Goal: Transaction & Acquisition: Purchase product/service

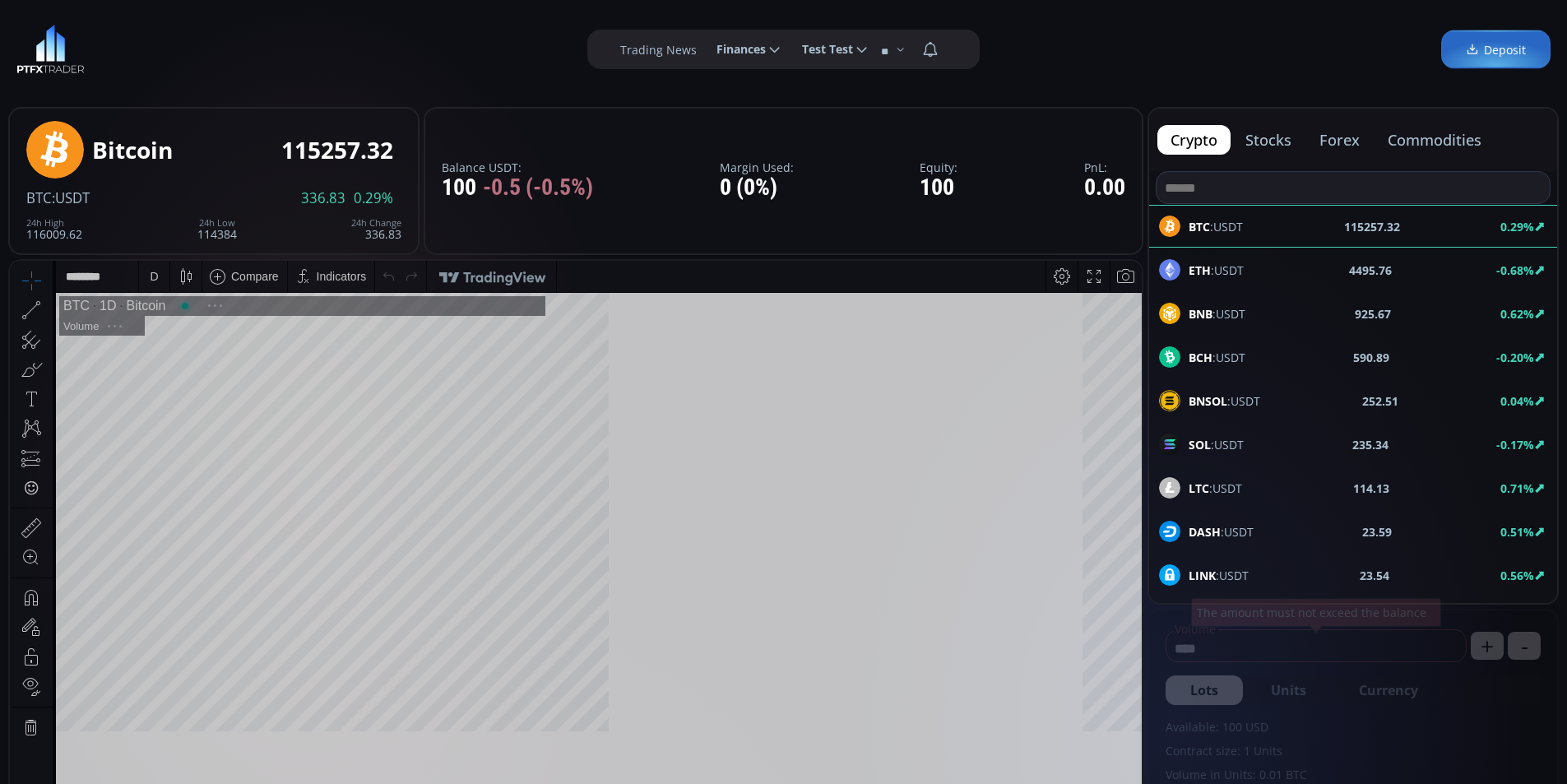
scroll to position [229, 0]
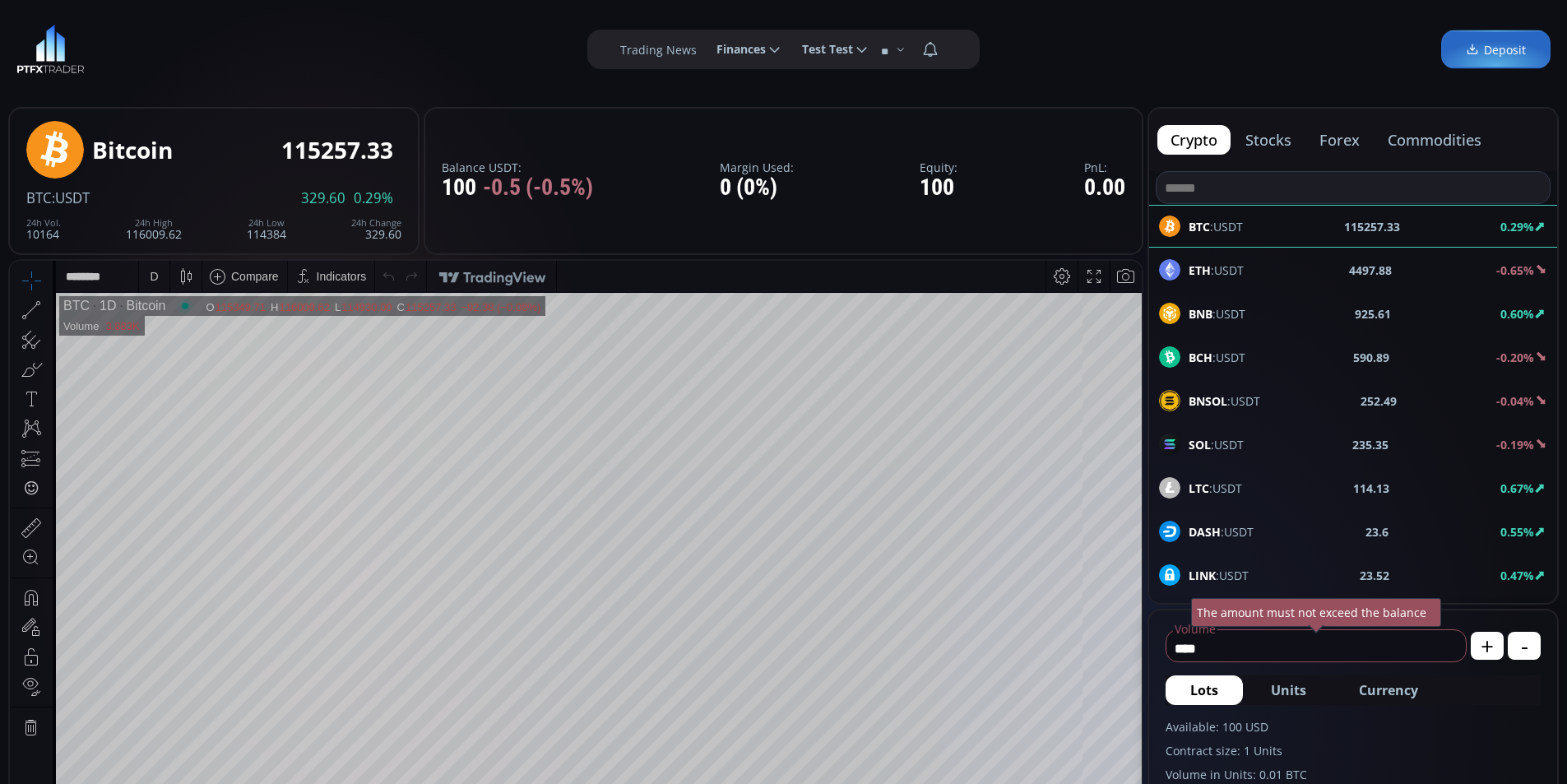
click at [896, 271] on div at bounding box center [801, 275] width 488 height 31
click at [1279, 135] on button "stocks" at bounding box center [1268, 140] width 72 height 30
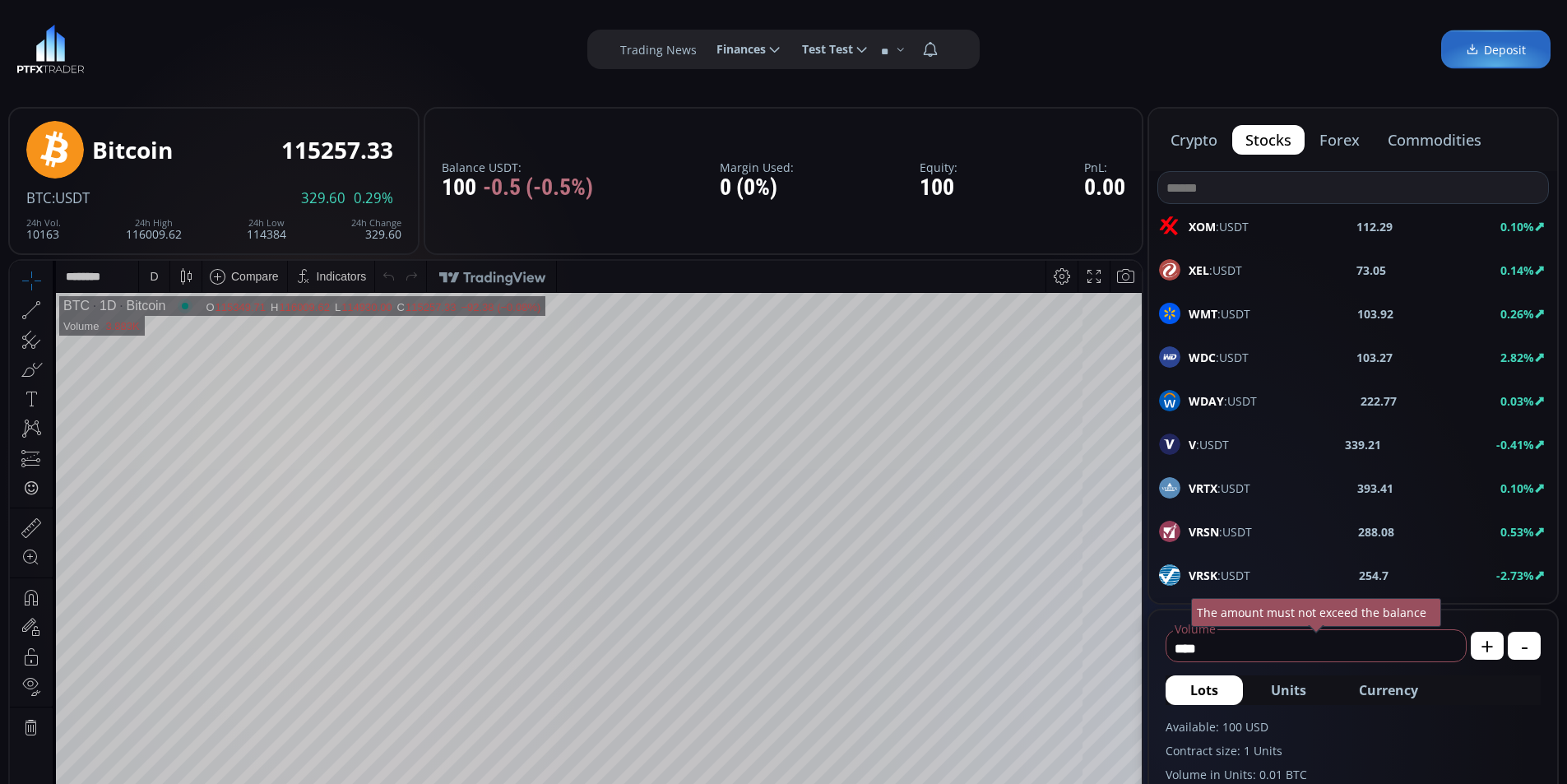
click at [1348, 147] on button "forex" at bounding box center [1339, 140] width 66 height 30
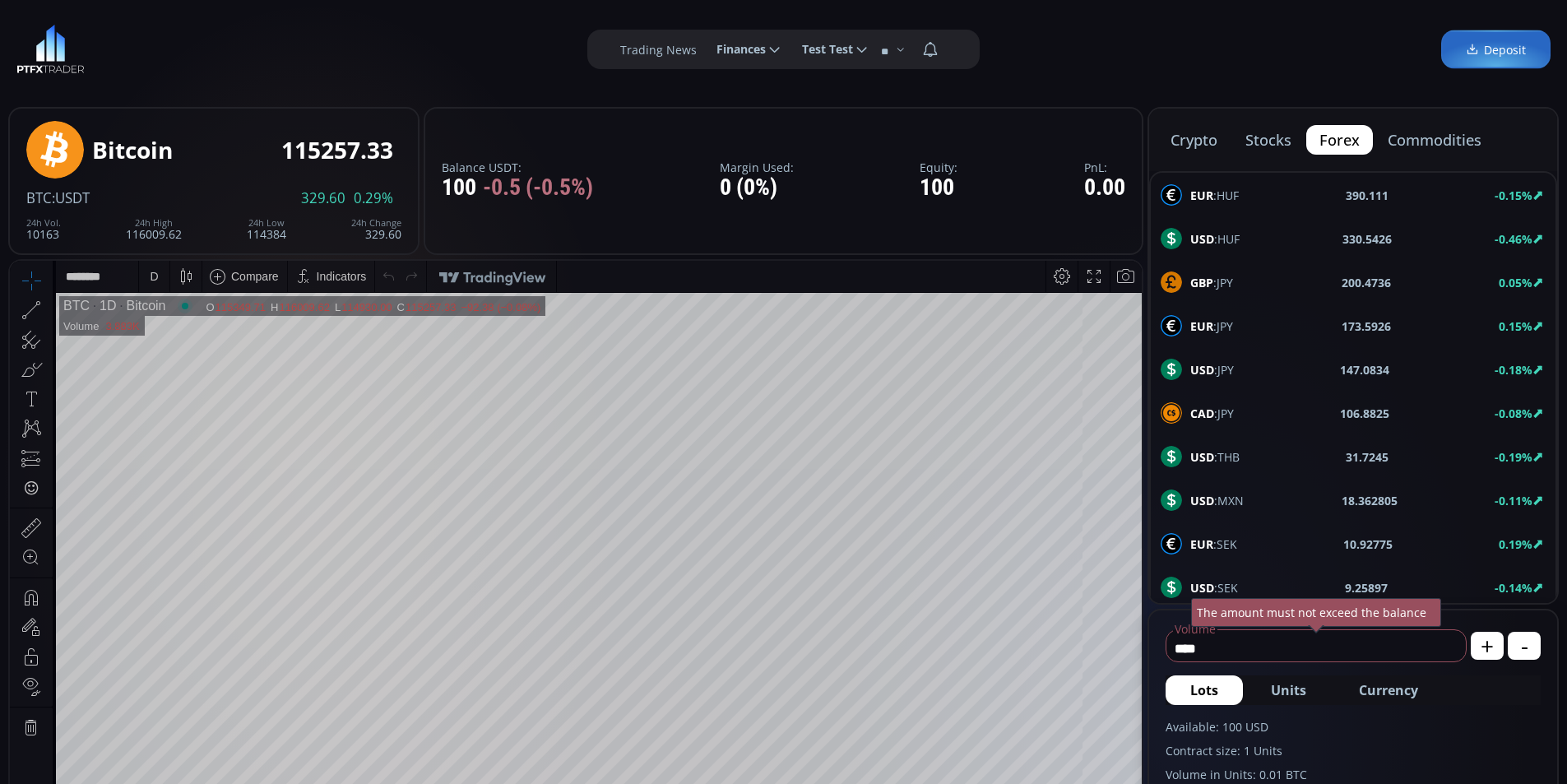
click at [1429, 145] on button "commodities" at bounding box center [1435, 140] width 120 height 30
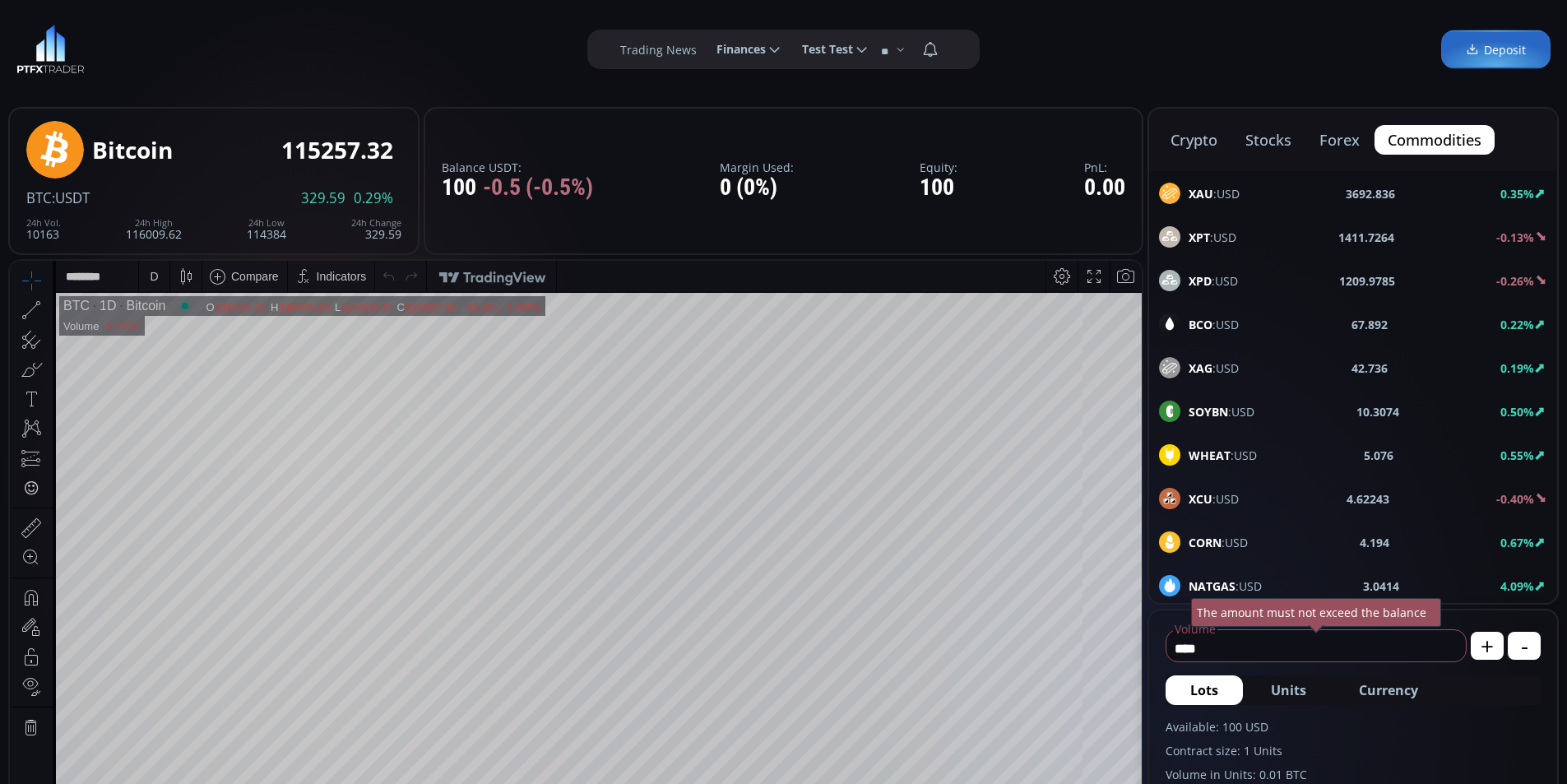
click at [1202, 137] on button "crypto" at bounding box center [1193, 140] width 73 height 30
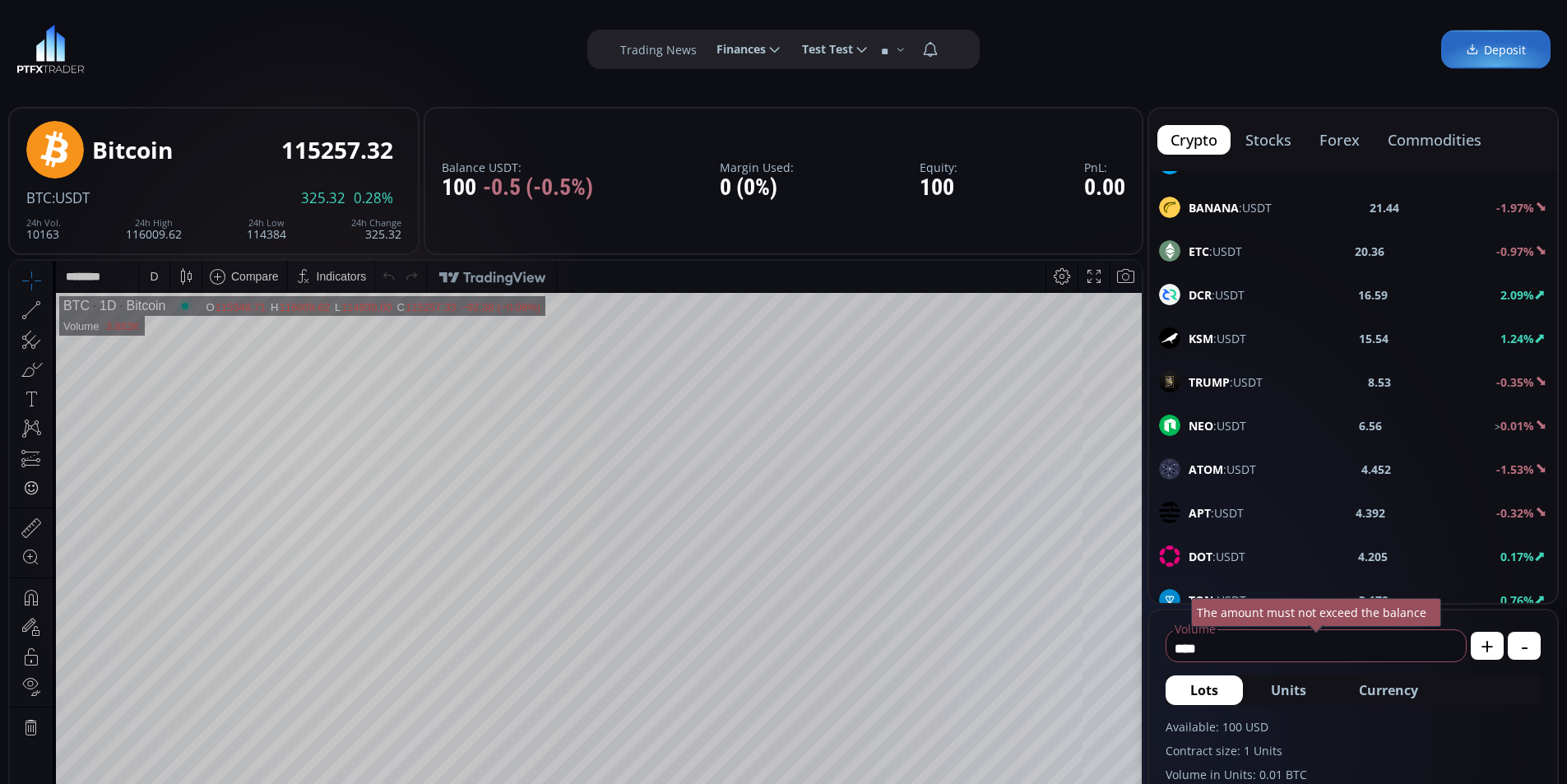
scroll to position [411, 0]
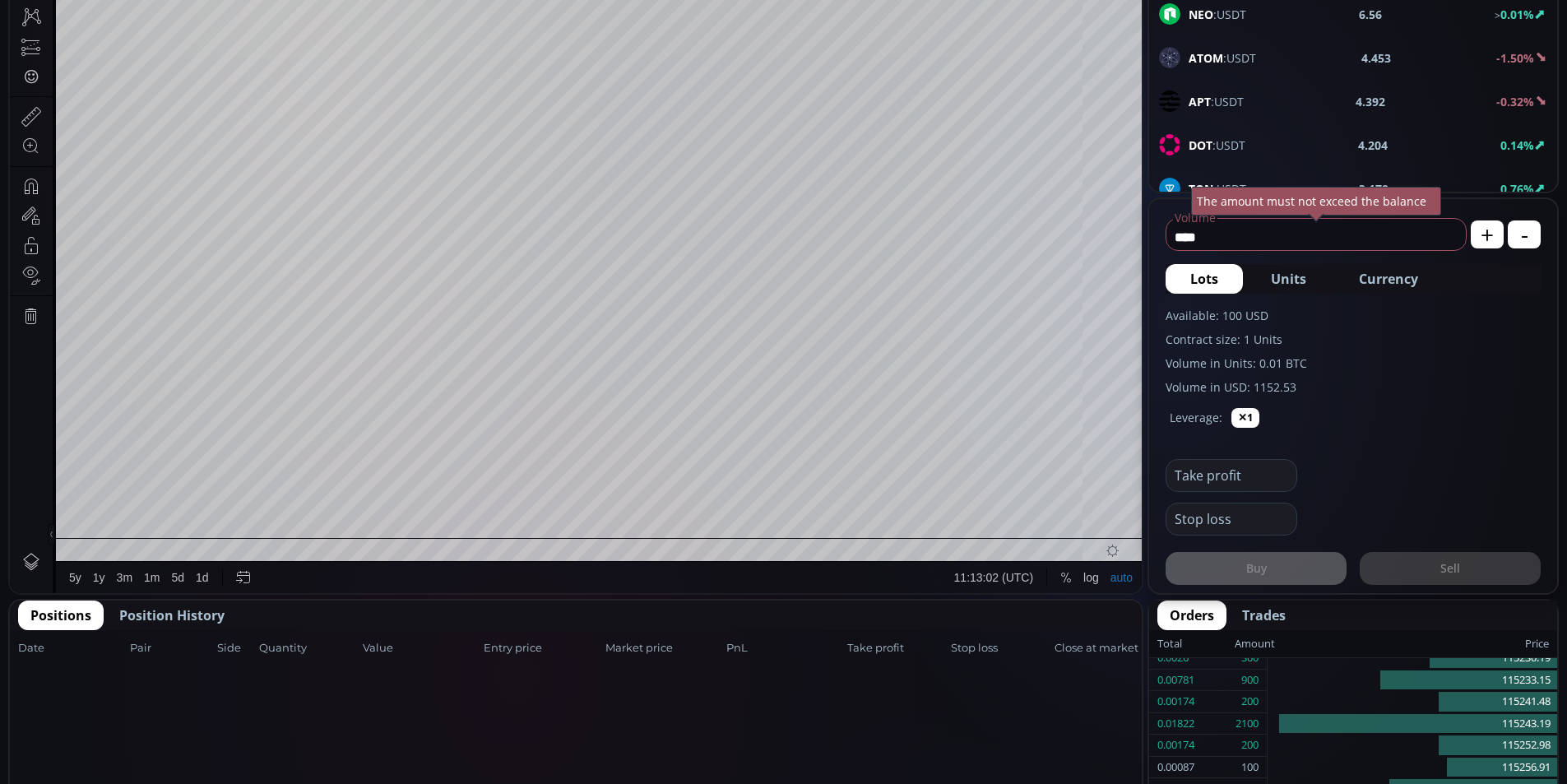
click at [1286, 275] on span "Units" at bounding box center [1289, 279] width 35 height 19
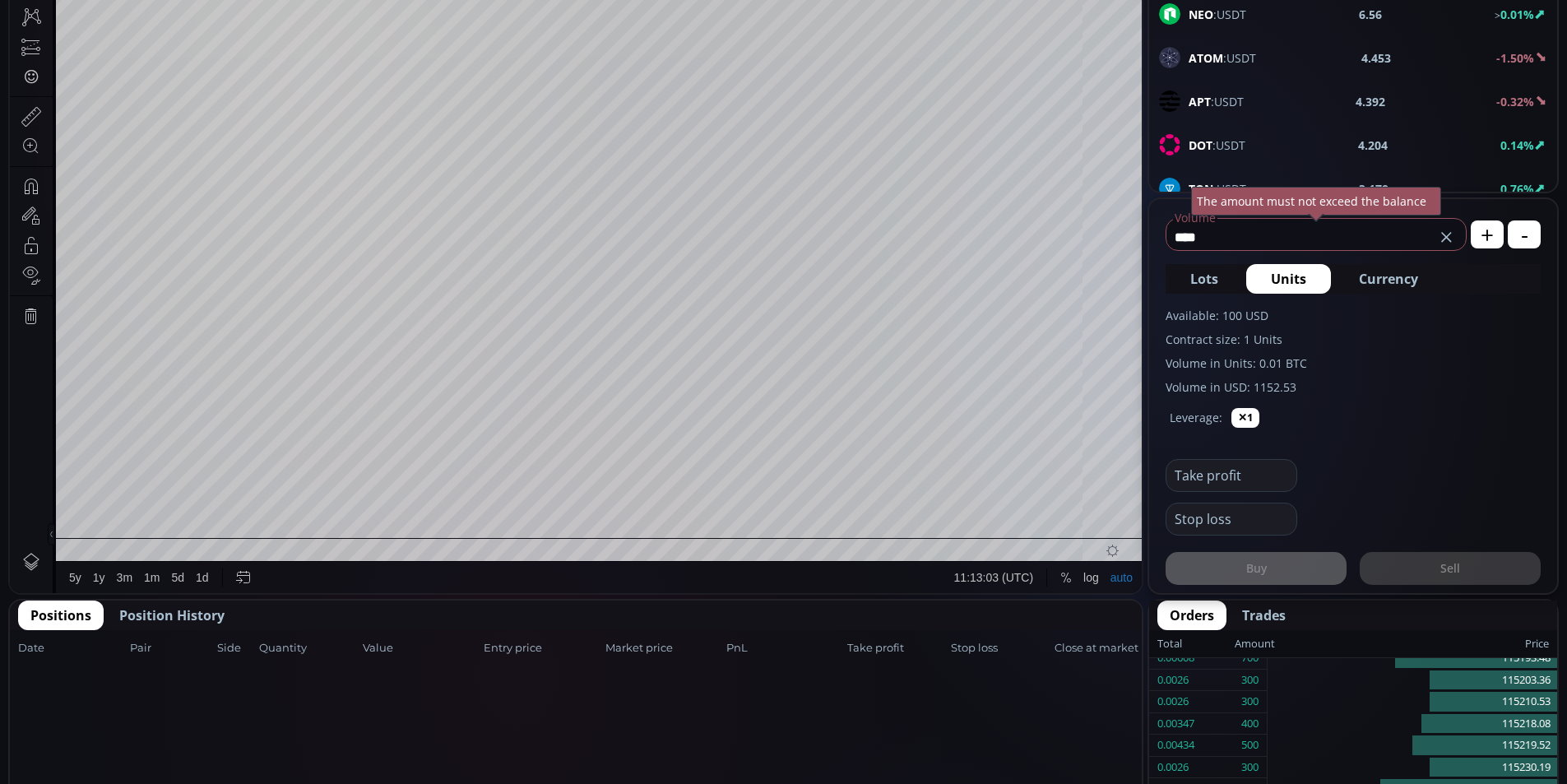
click at [1412, 279] on span "Currency" at bounding box center [1389, 279] width 59 height 19
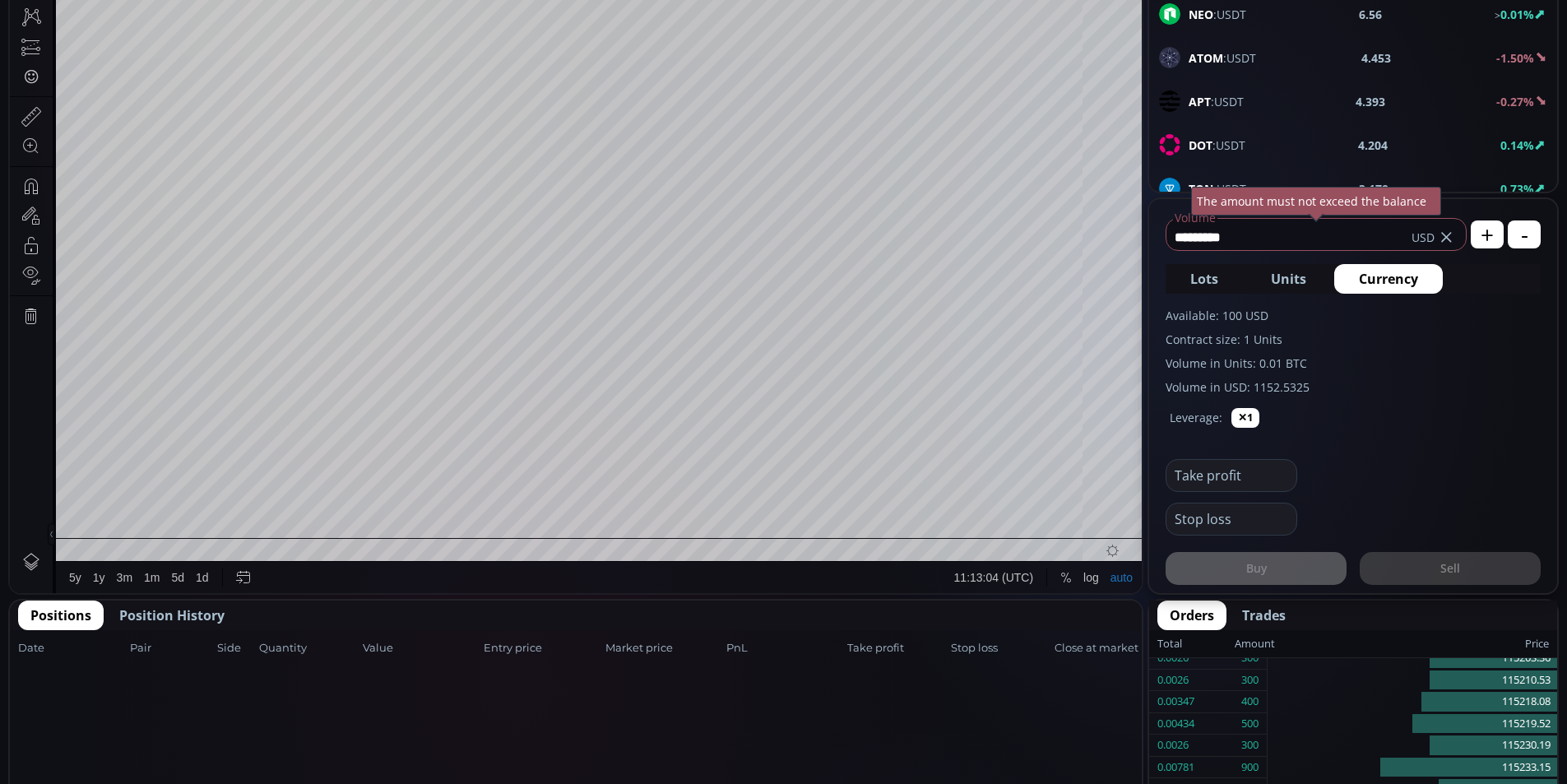
click at [1238, 276] on button "Lots" at bounding box center [1205, 279] width 78 height 30
click at [1299, 275] on span "Units" at bounding box center [1289, 279] width 35 height 19
click at [1385, 280] on span "Currency" at bounding box center [1389, 279] width 59 height 19
click at [1195, 275] on span "Lots" at bounding box center [1205, 279] width 28 height 19
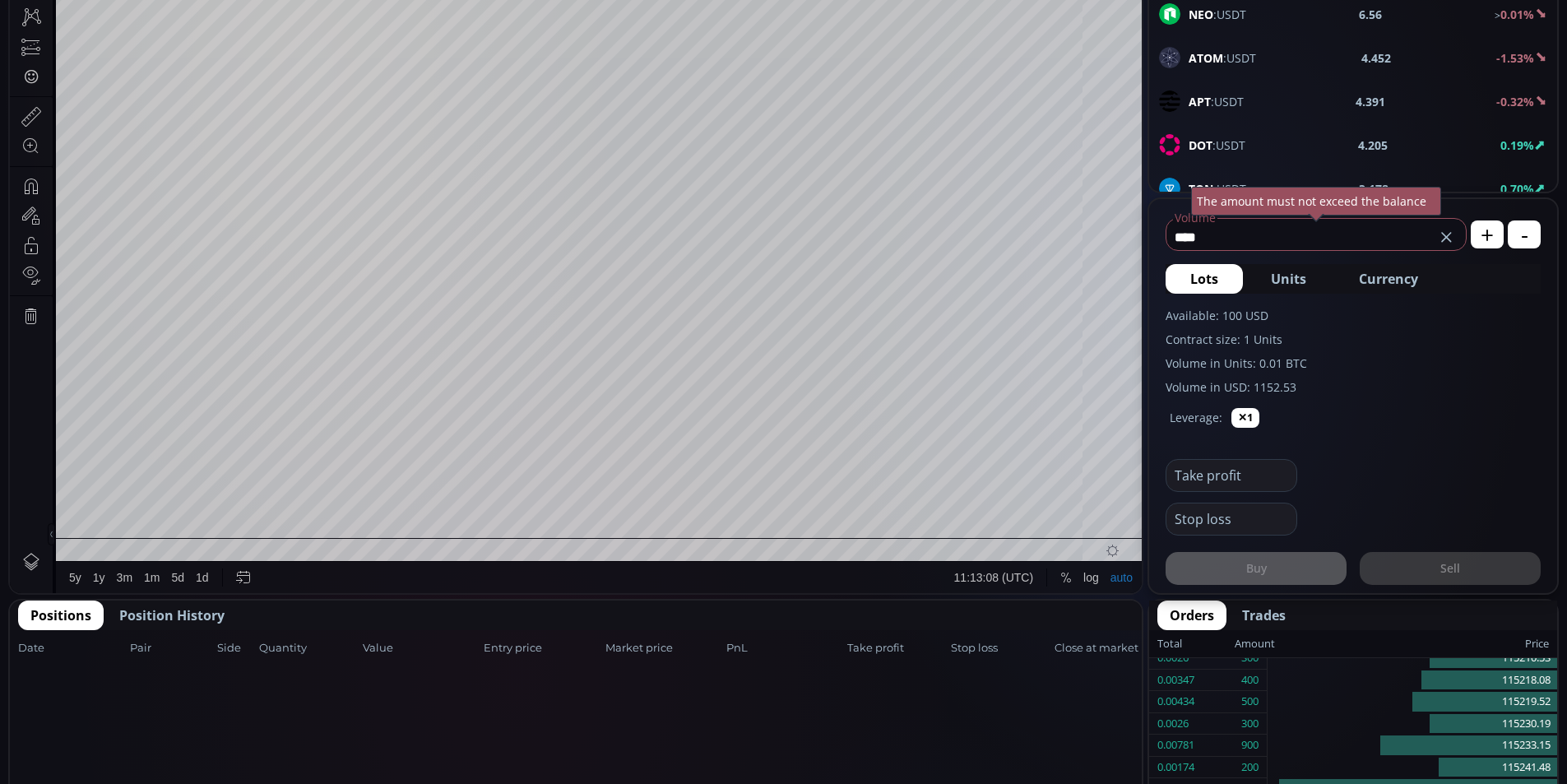
click at [1299, 278] on span "Units" at bounding box center [1289, 279] width 35 height 19
click at [1394, 276] on span "Currency" at bounding box center [1389, 279] width 59 height 19
click at [1208, 280] on span "Lots" at bounding box center [1205, 279] width 28 height 19
type input "****"
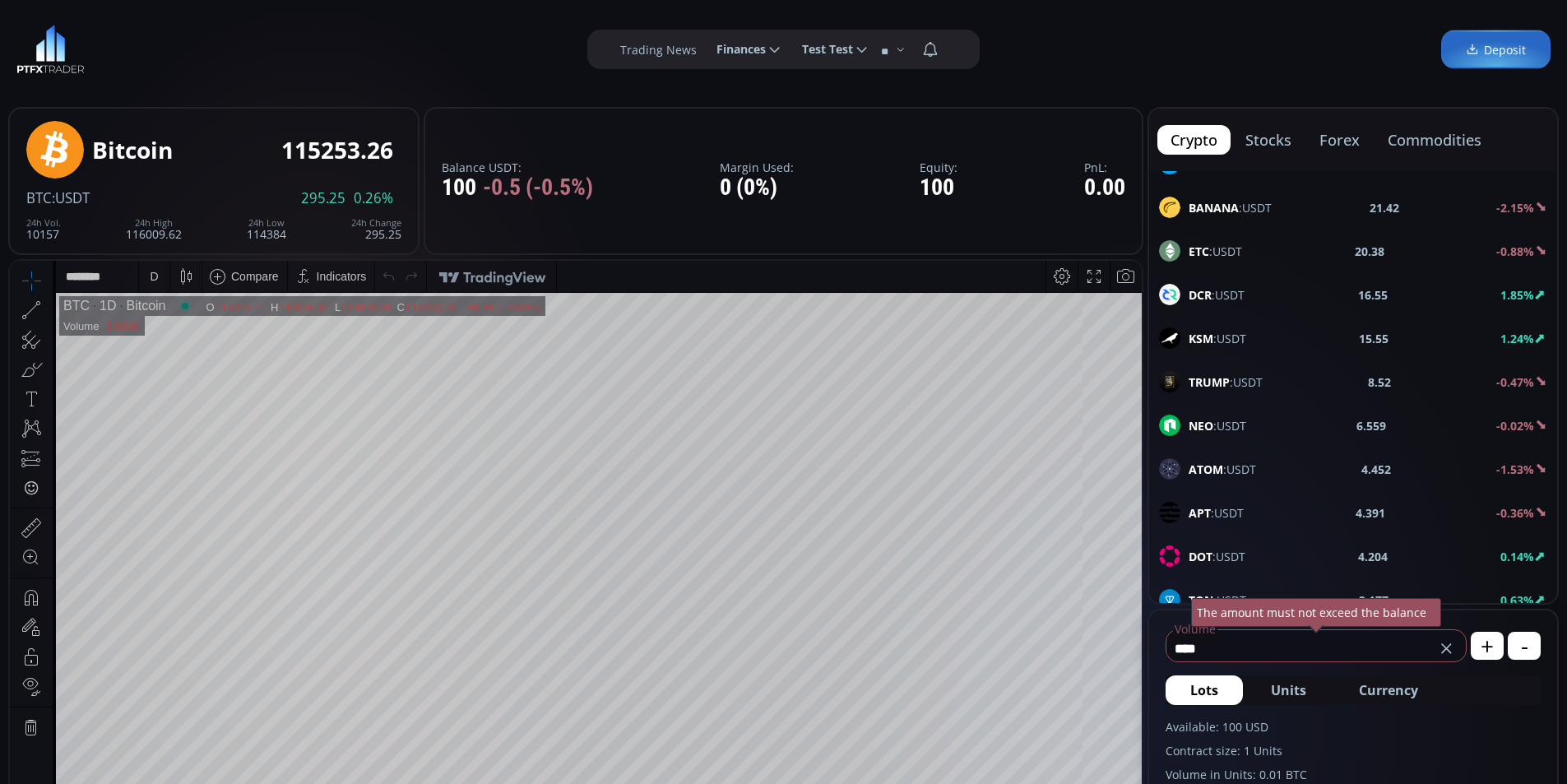
scroll to position [494, 0]
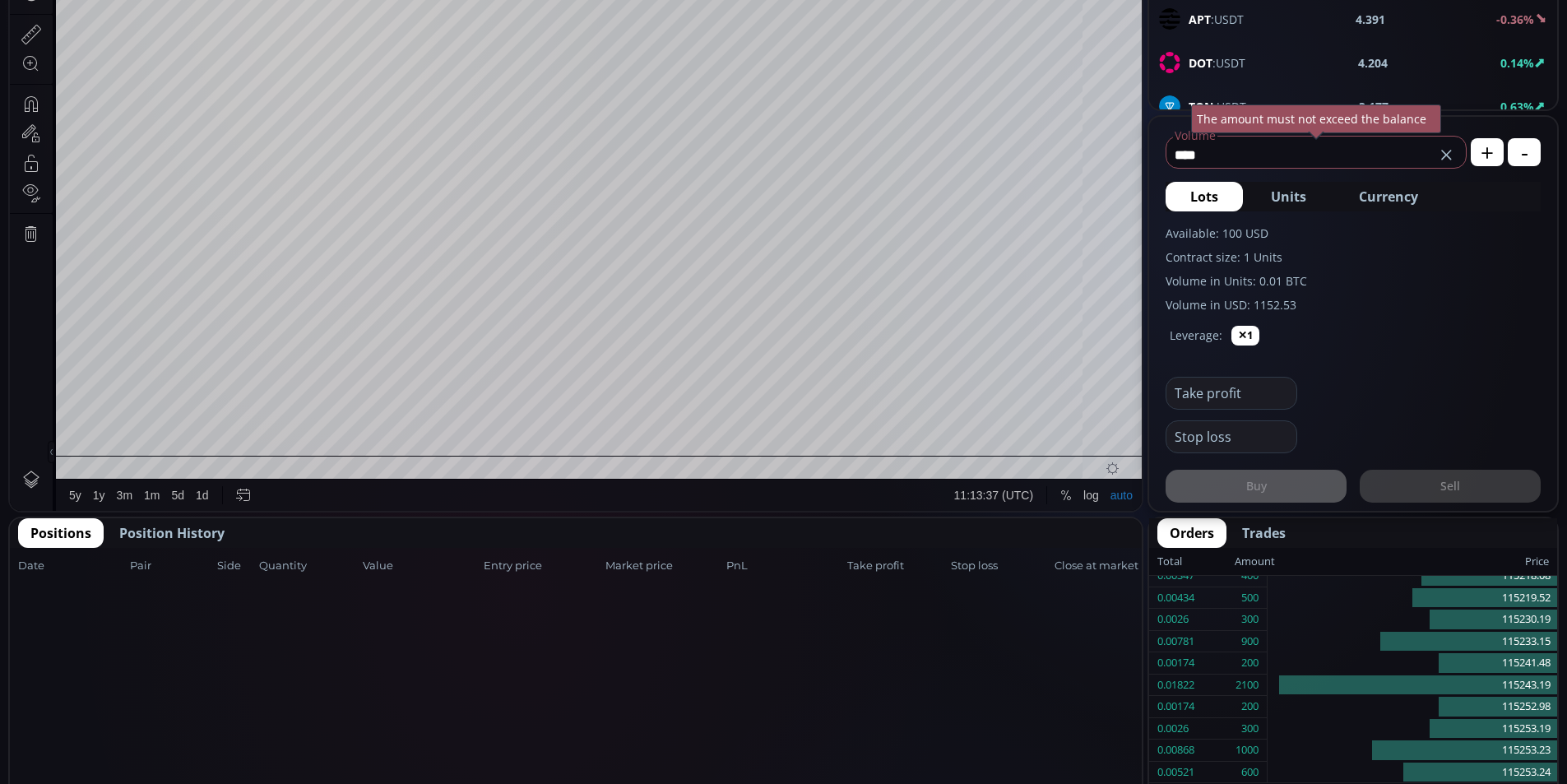
click at [1403, 388] on div "Take profit" at bounding box center [1353, 387] width 375 height 43
click at [1255, 149] on input "****" at bounding box center [1301, 155] width 269 height 26
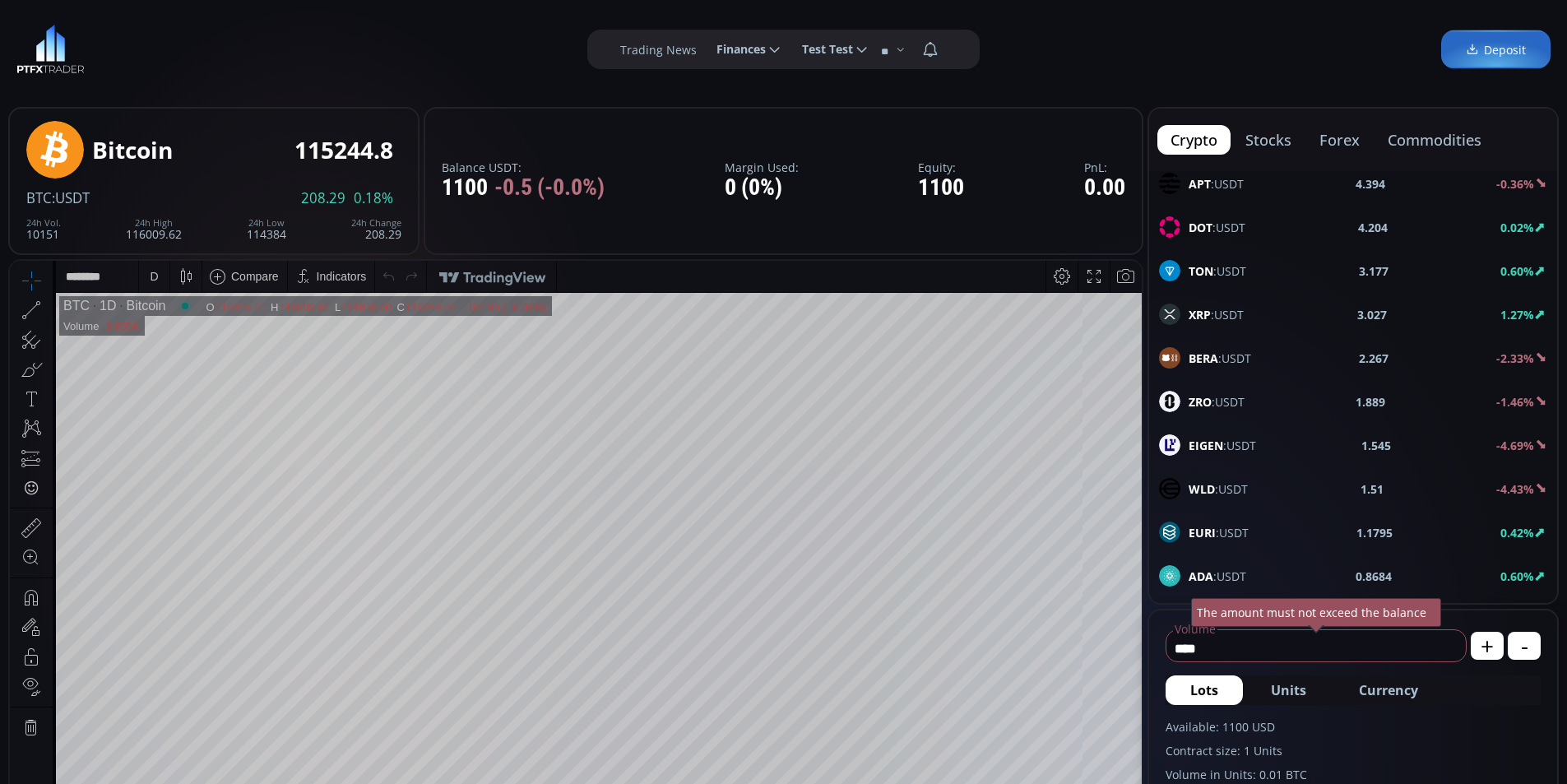
click at [1282, 137] on button "stocks" at bounding box center [1268, 140] width 72 height 30
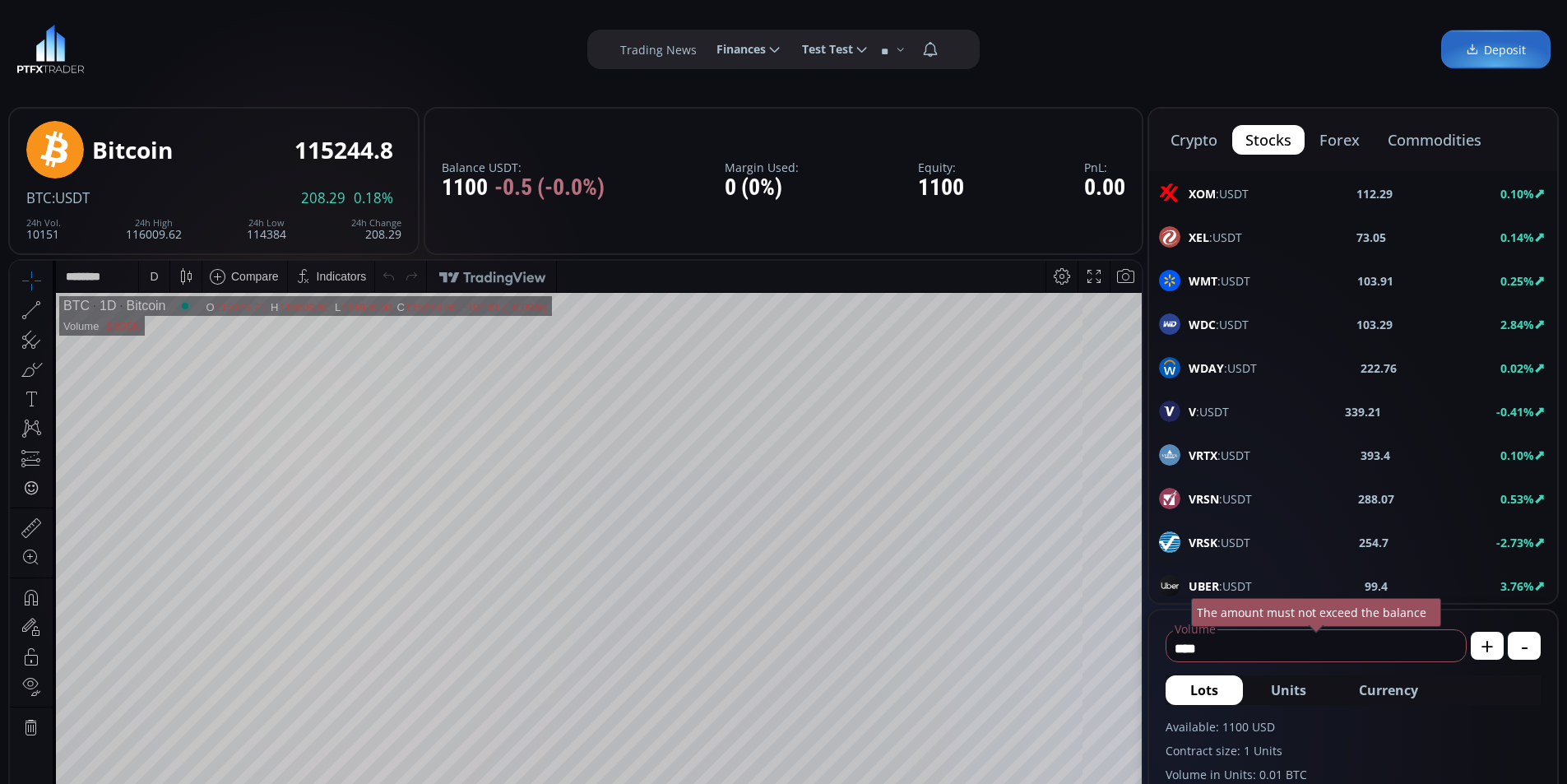
click at [1319, 133] on button "forex" at bounding box center [1339, 140] width 66 height 30
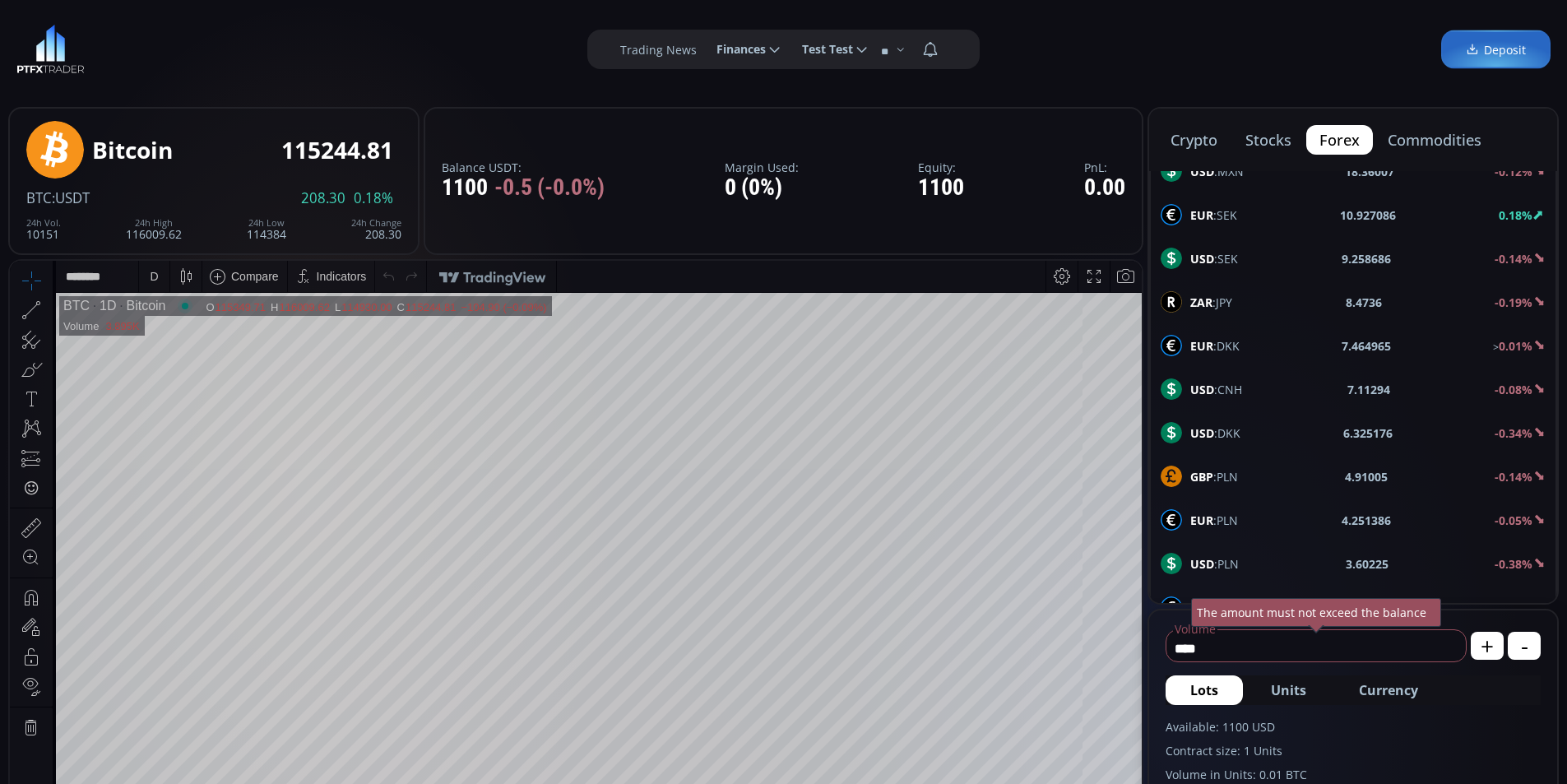
scroll to position [494, 0]
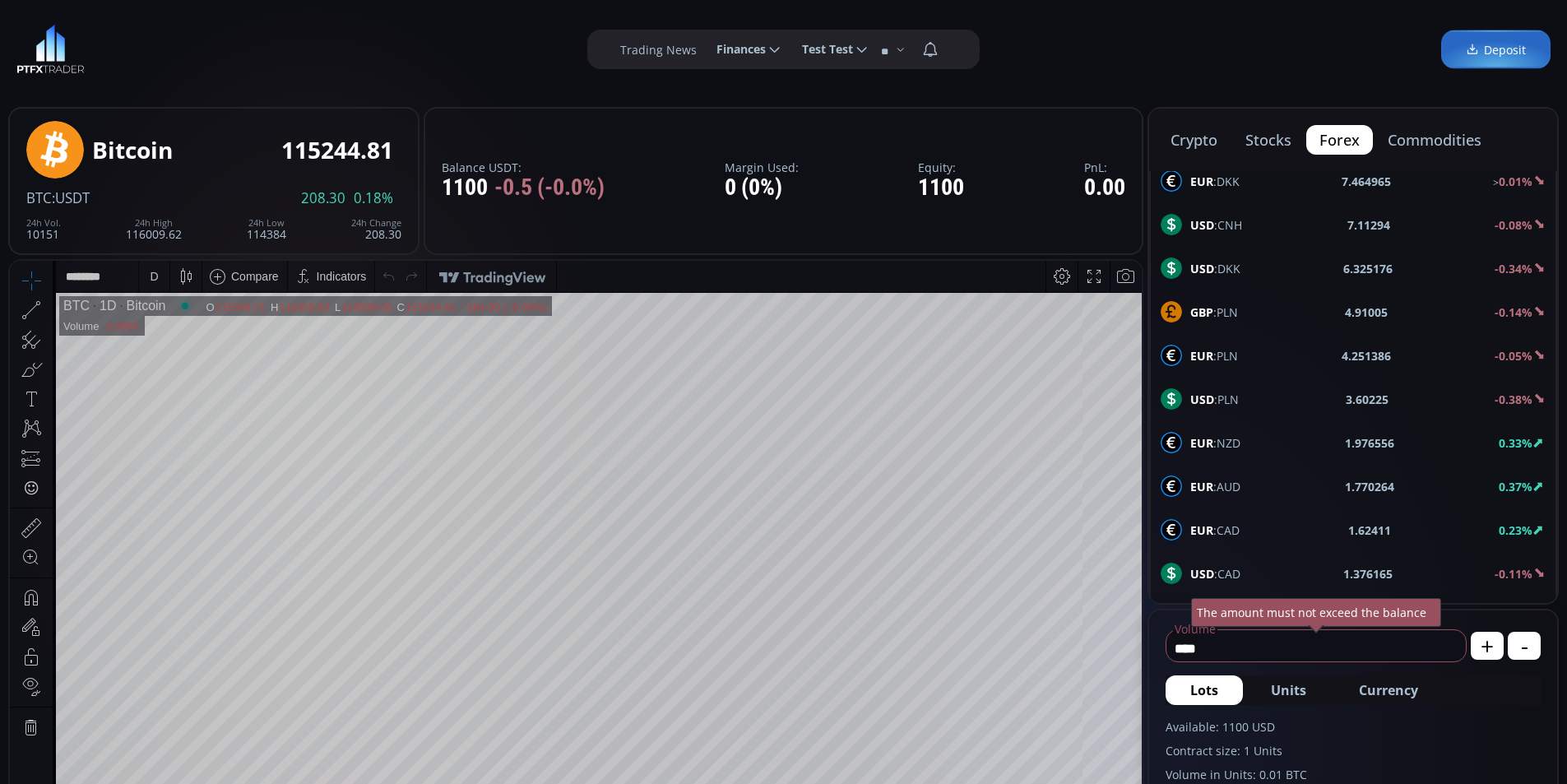
click at [1451, 132] on button "commodities" at bounding box center [1435, 140] width 120 height 30
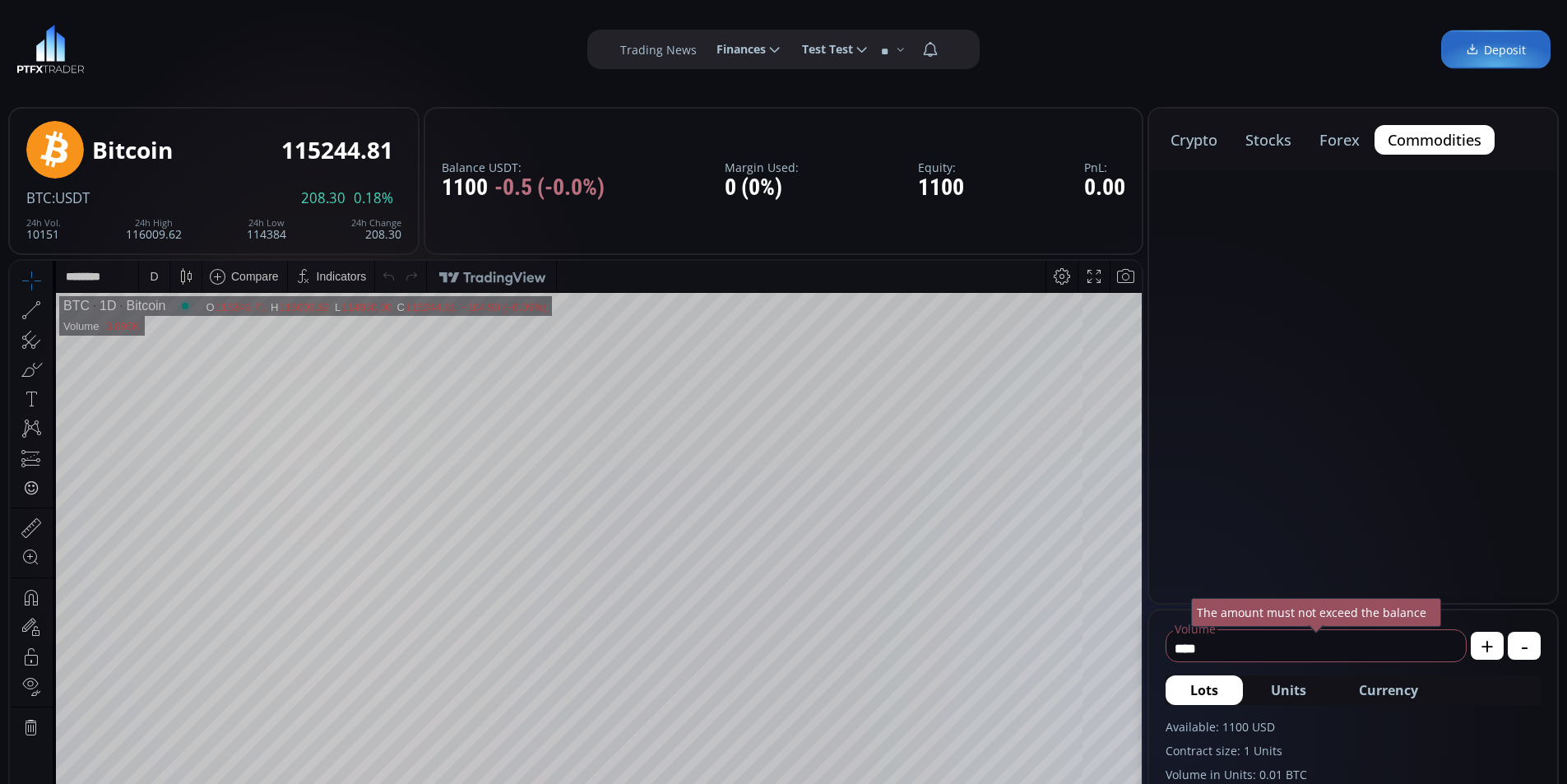
scroll to position [0, 0]
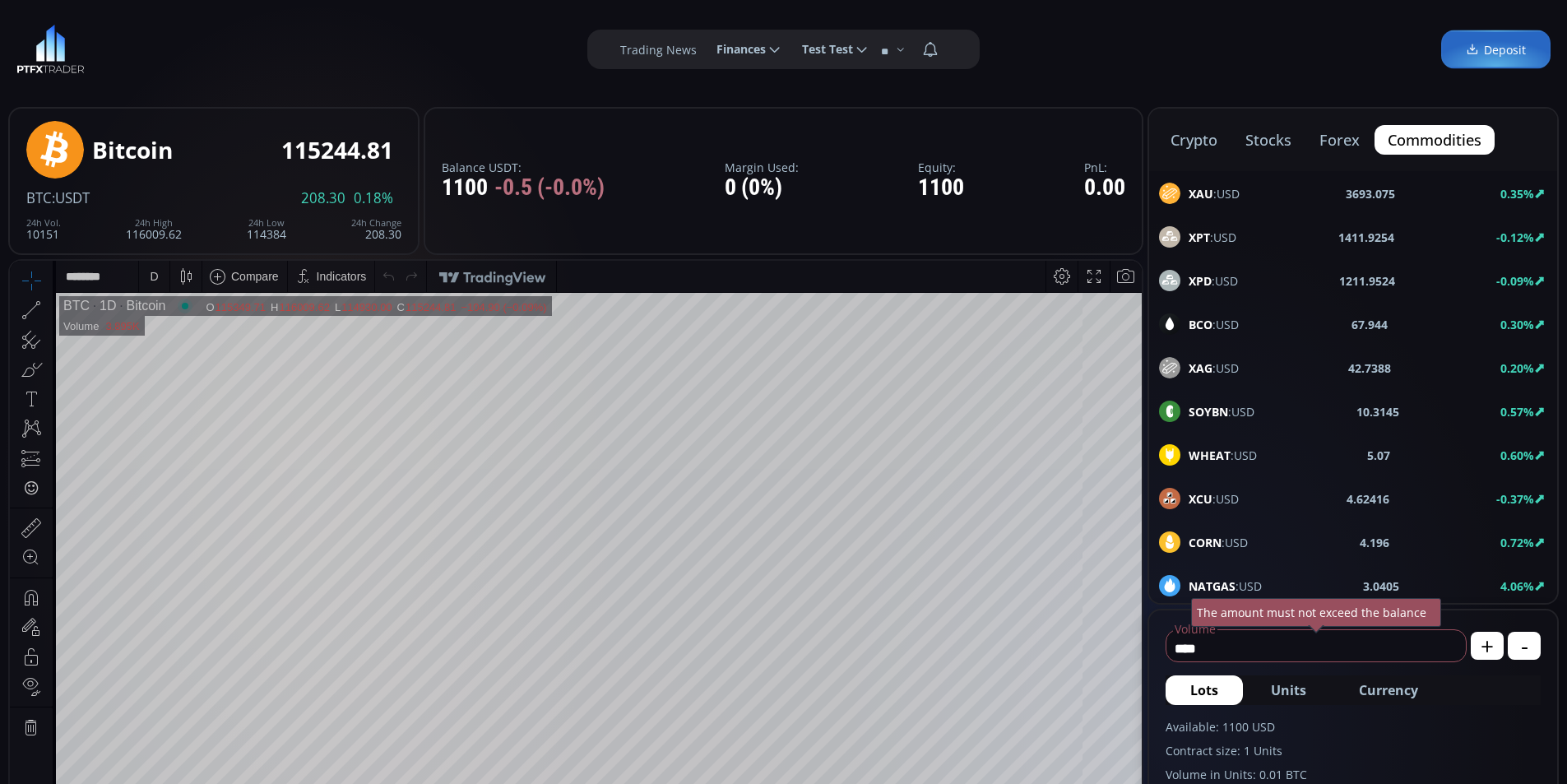
click at [1268, 149] on button "stocks" at bounding box center [1268, 140] width 72 height 30
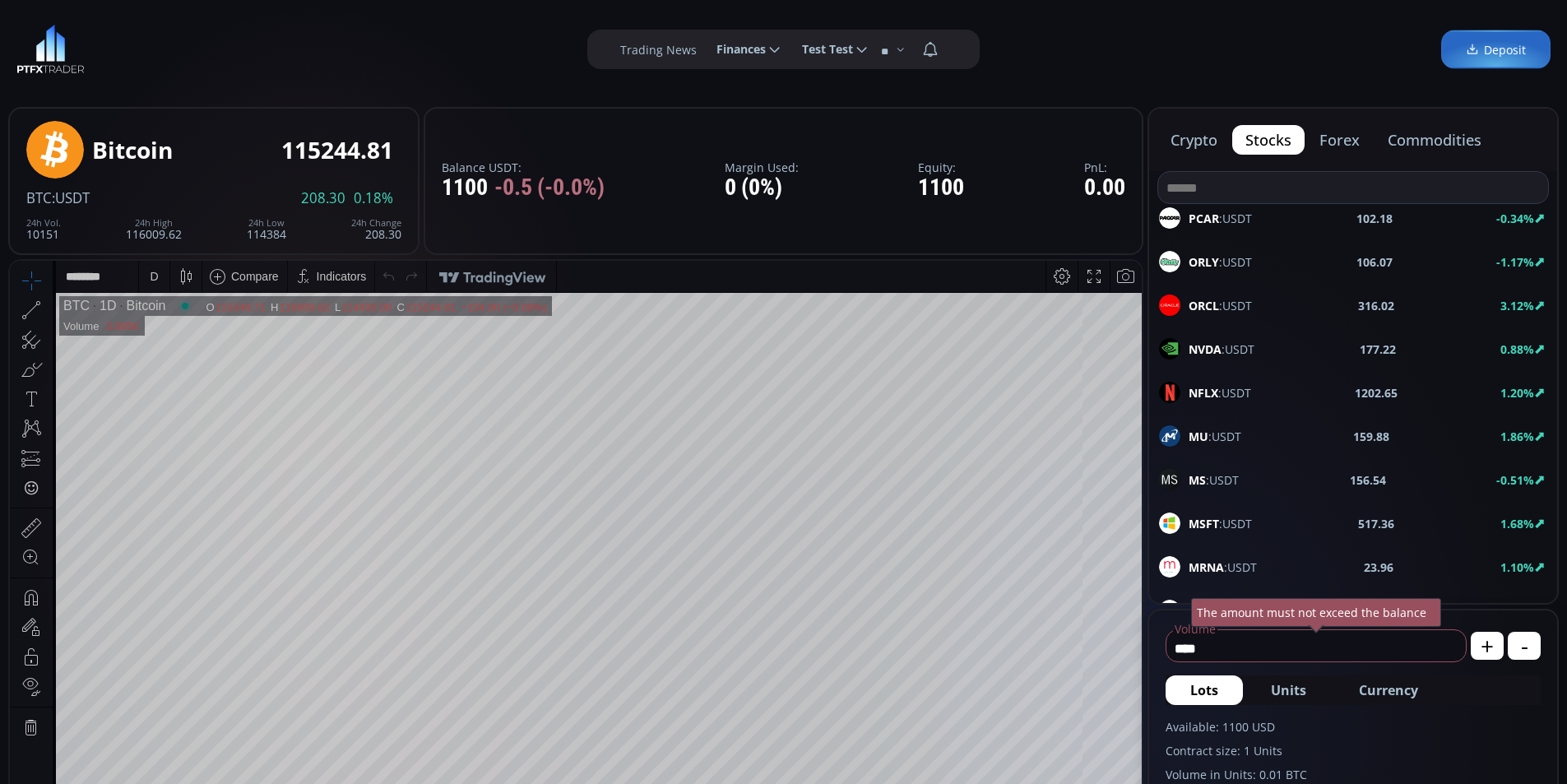
scroll to position [1398, 0]
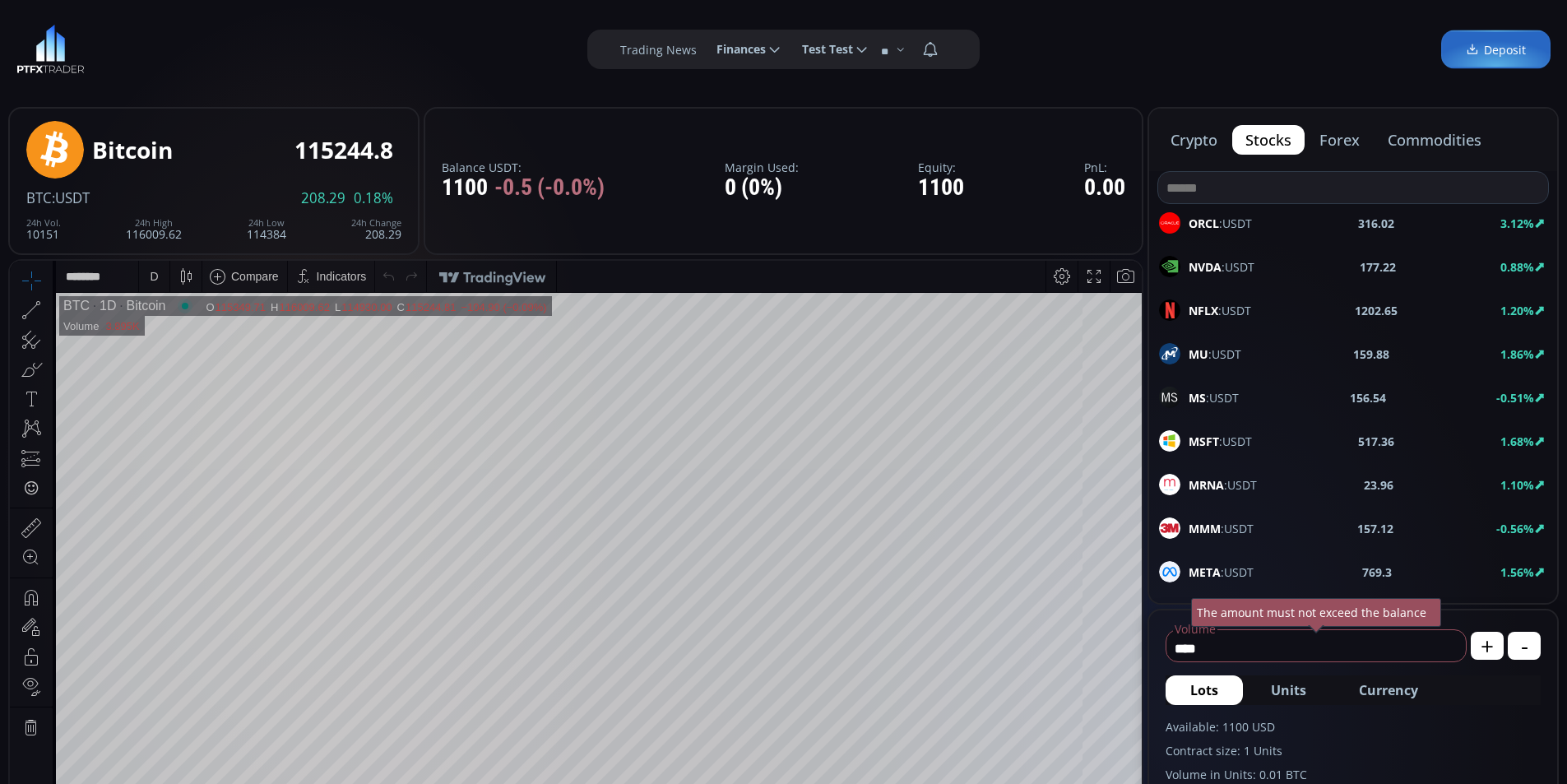
click at [1180, 399] on div "MS :USDT" at bounding box center [1199, 397] width 79 height 21
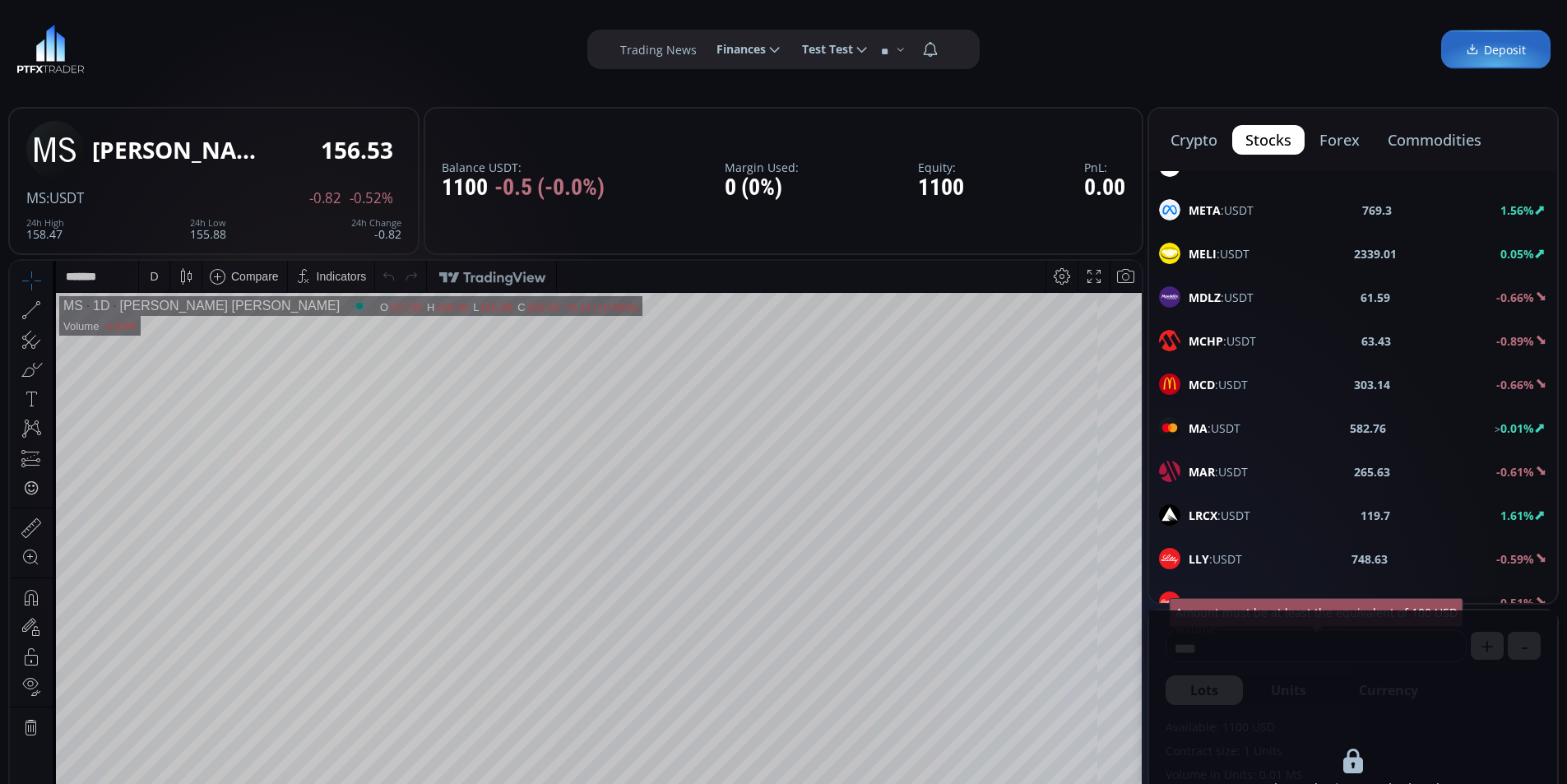
click at [1200, 140] on button "crypto" at bounding box center [1193, 140] width 73 height 30
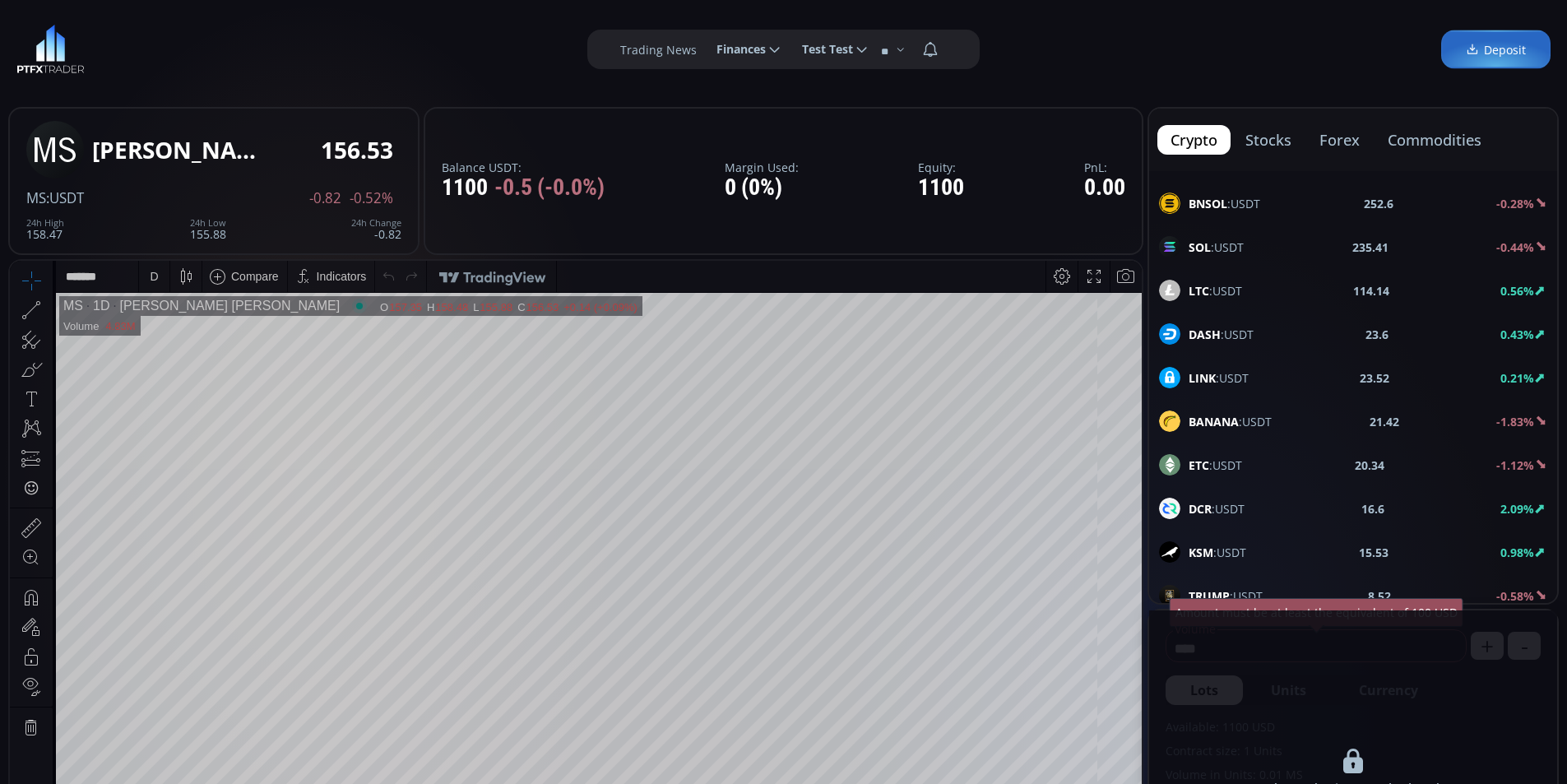
scroll to position [362, 0]
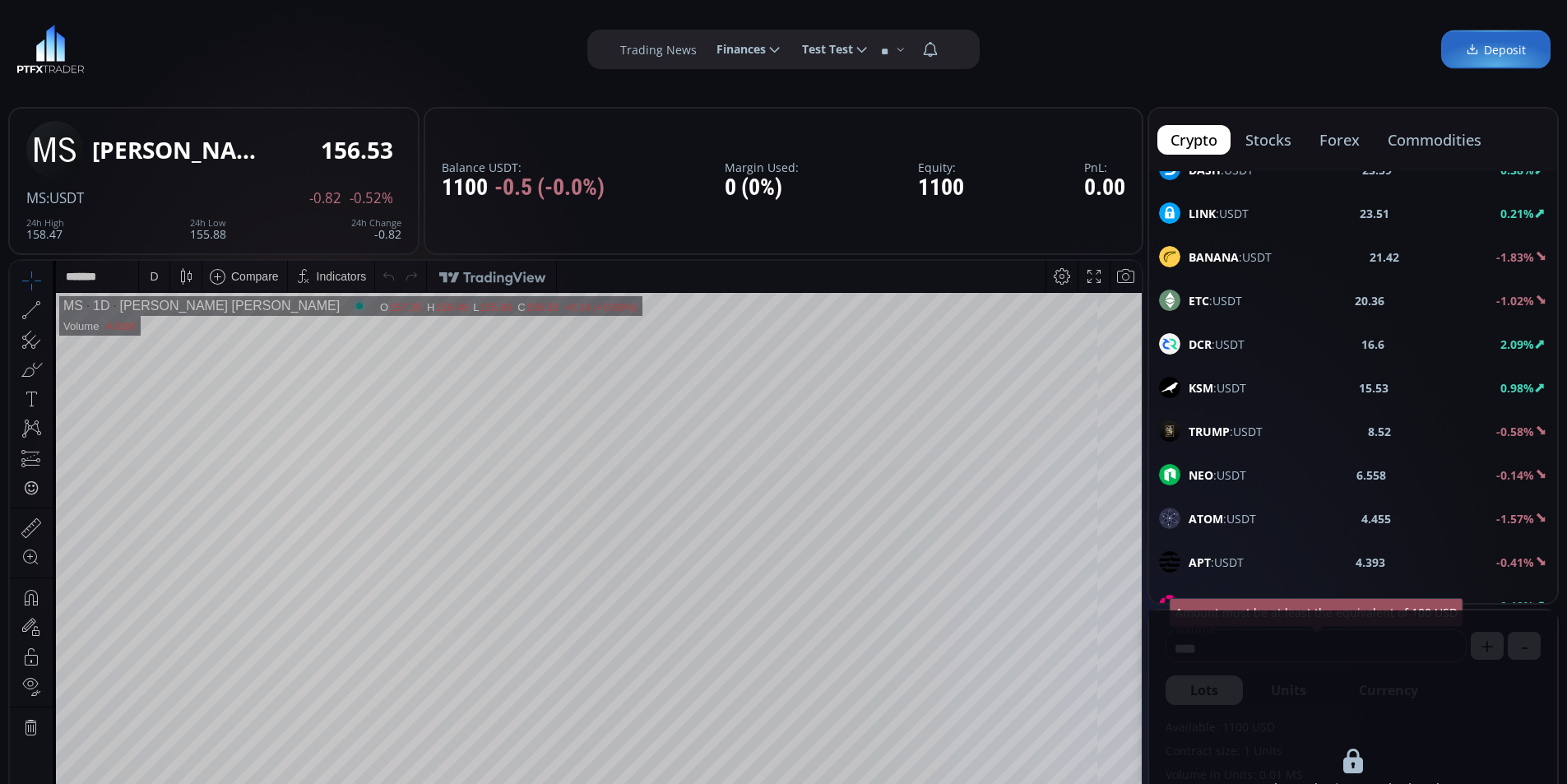
click at [1238, 431] on span "[PERSON_NAME] :USDT" at bounding box center [1226, 432] width 74 height 18
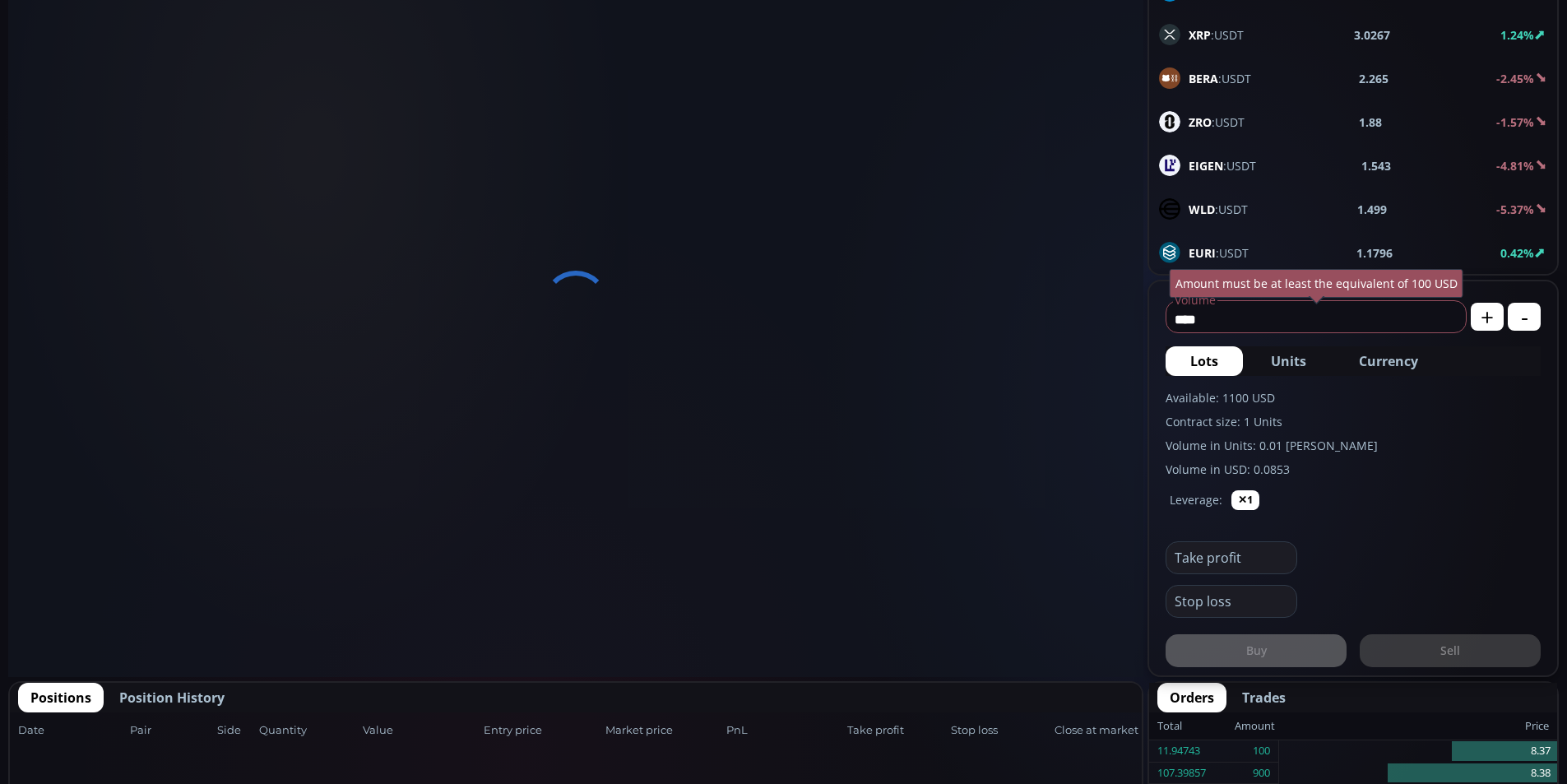
scroll to position [229, 0]
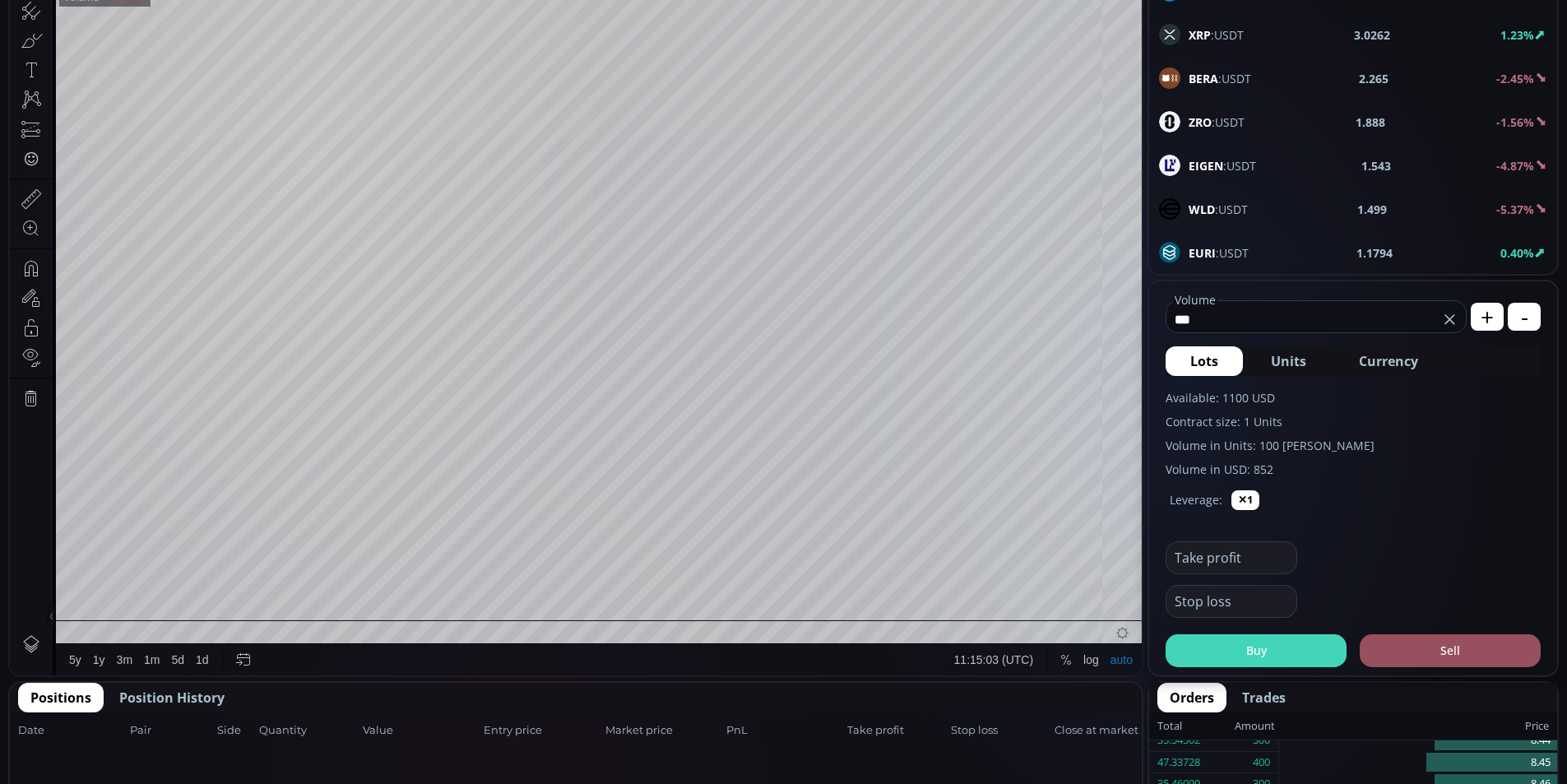
type input "***"
click at [1291, 658] on button "Buy" at bounding box center [1256, 650] width 181 height 33
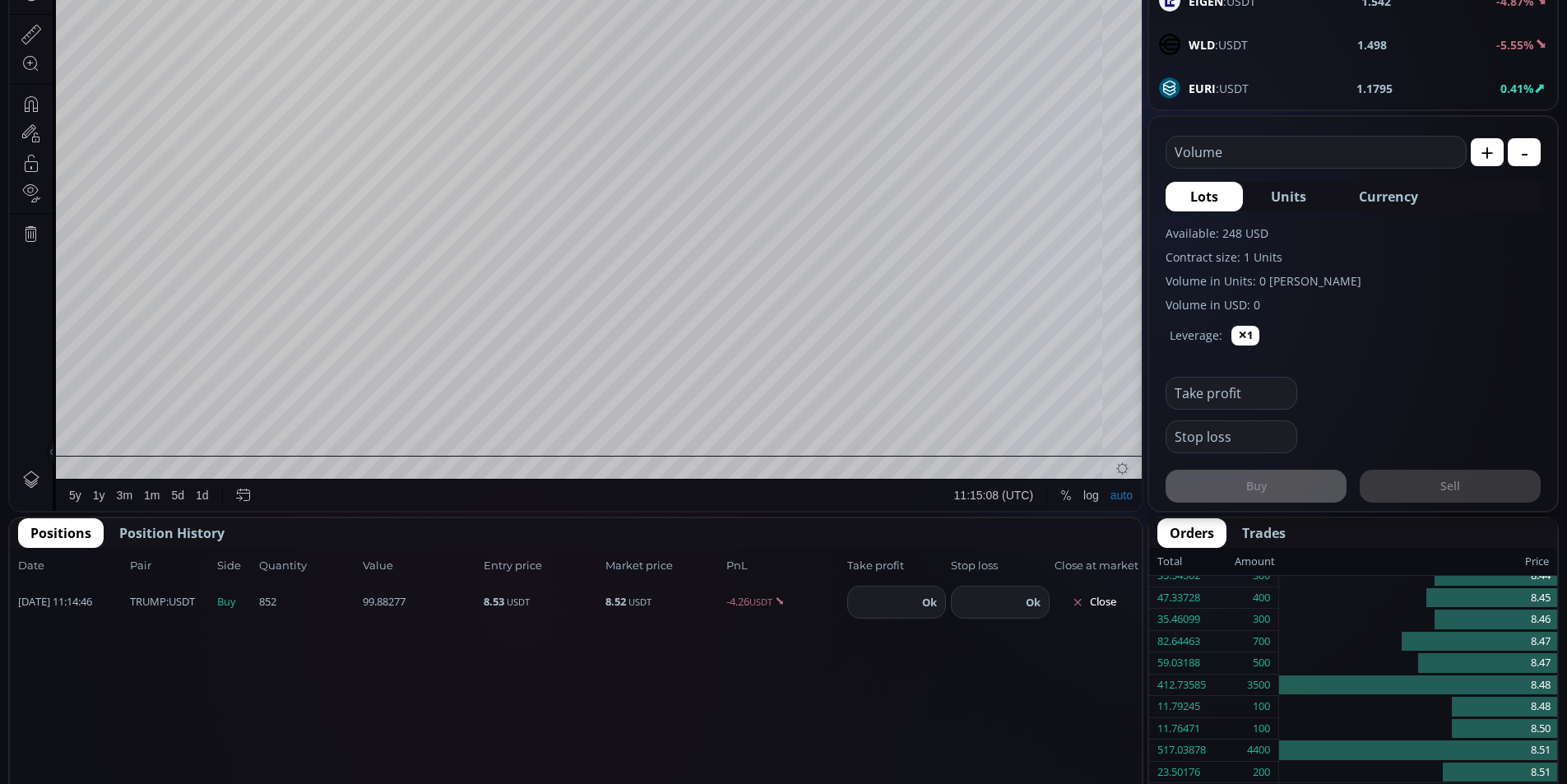
scroll to position [576, 0]
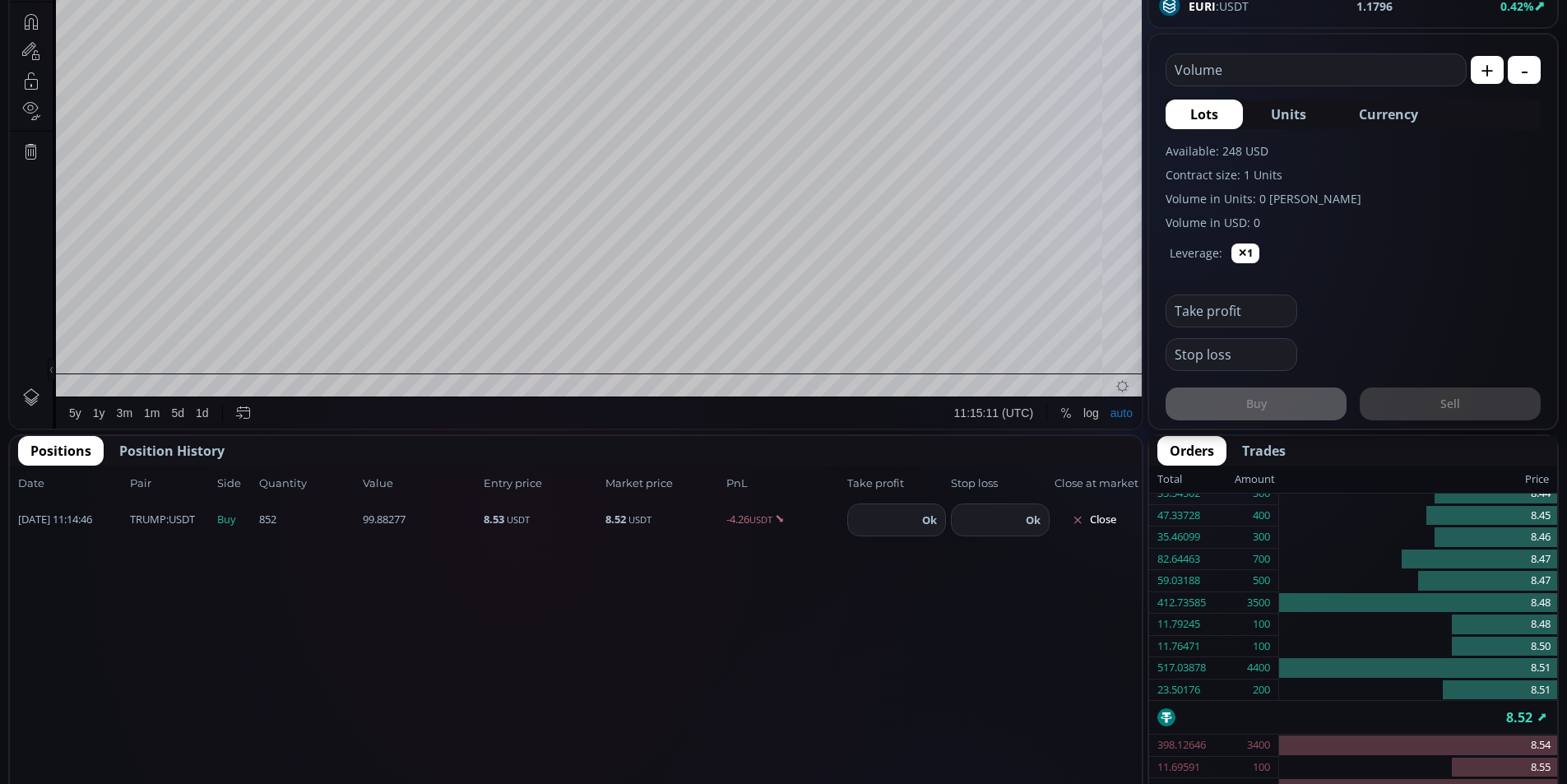
click at [933, 521] on button "Ok" at bounding box center [929, 519] width 25 height 18
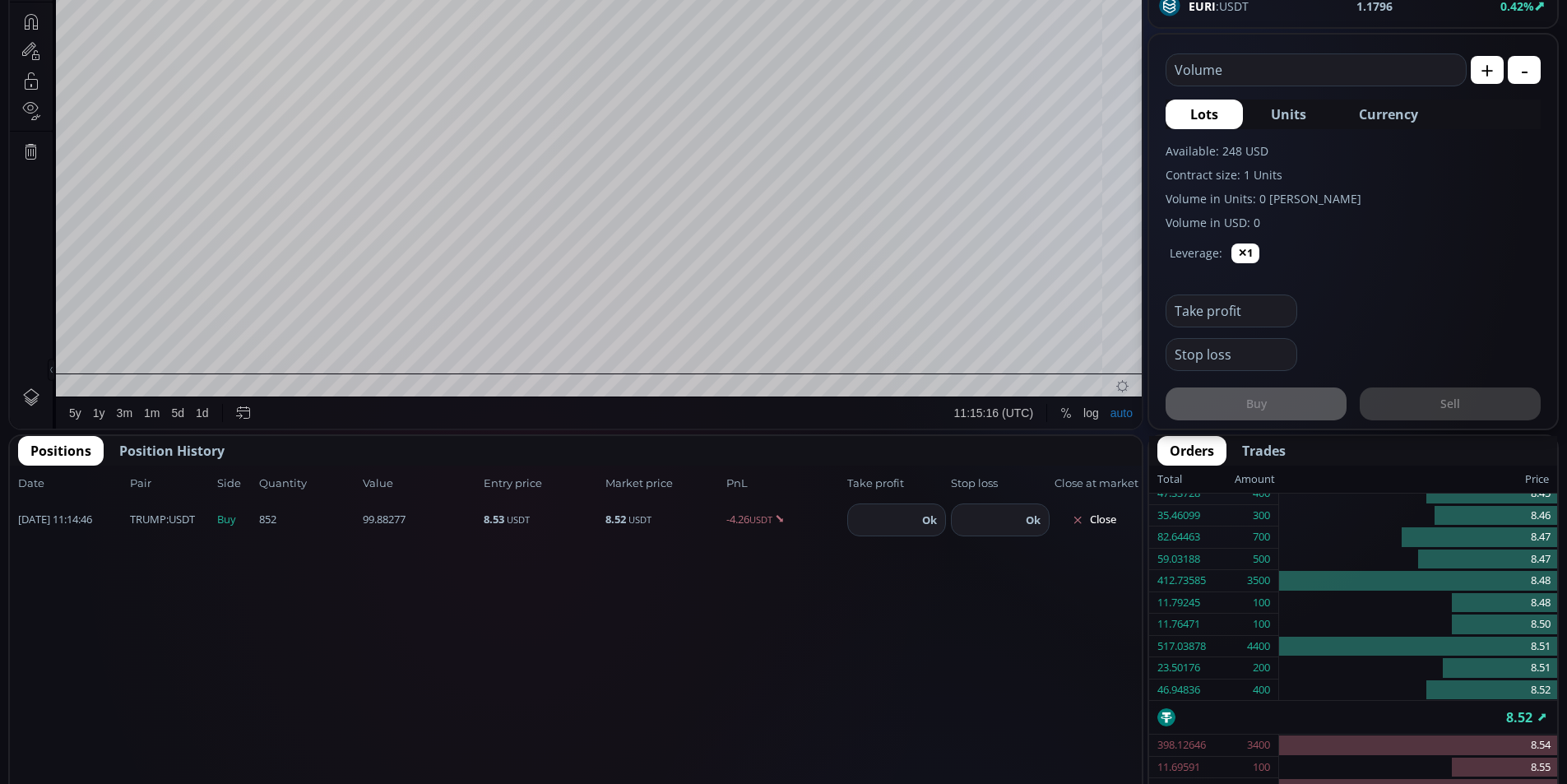
click at [983, 527] on input "number" at bounding box center [987, 519] width 69 height 31
type input "***"
click at [1029, 521] on button "Ok" at bounding box center [1033, 519] width 25 height 18
click at [874, 516] on input "number" at bounding box center [882, 519] width 69 height 31
type input "**"
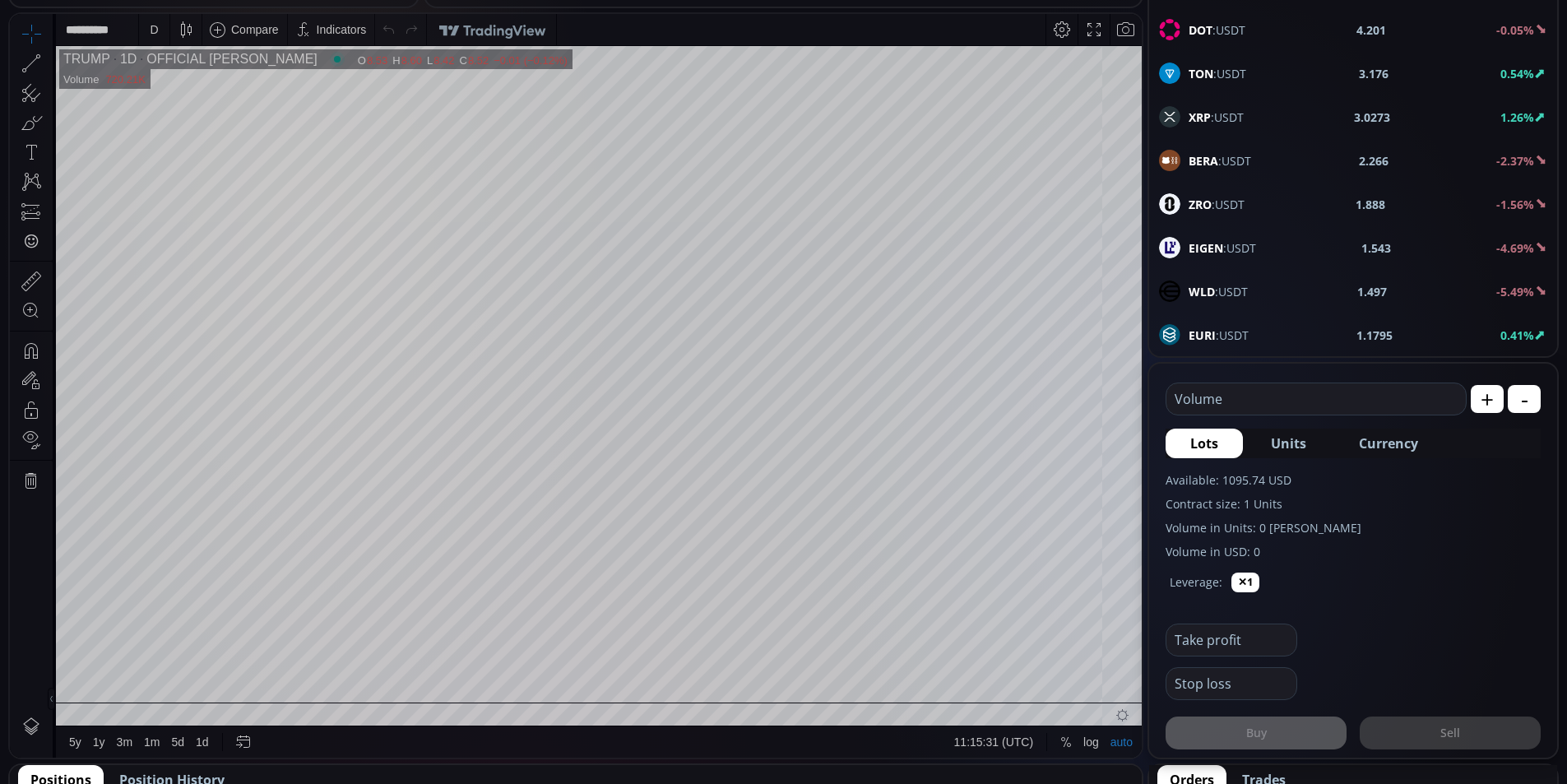
scroll to position [0, 0]
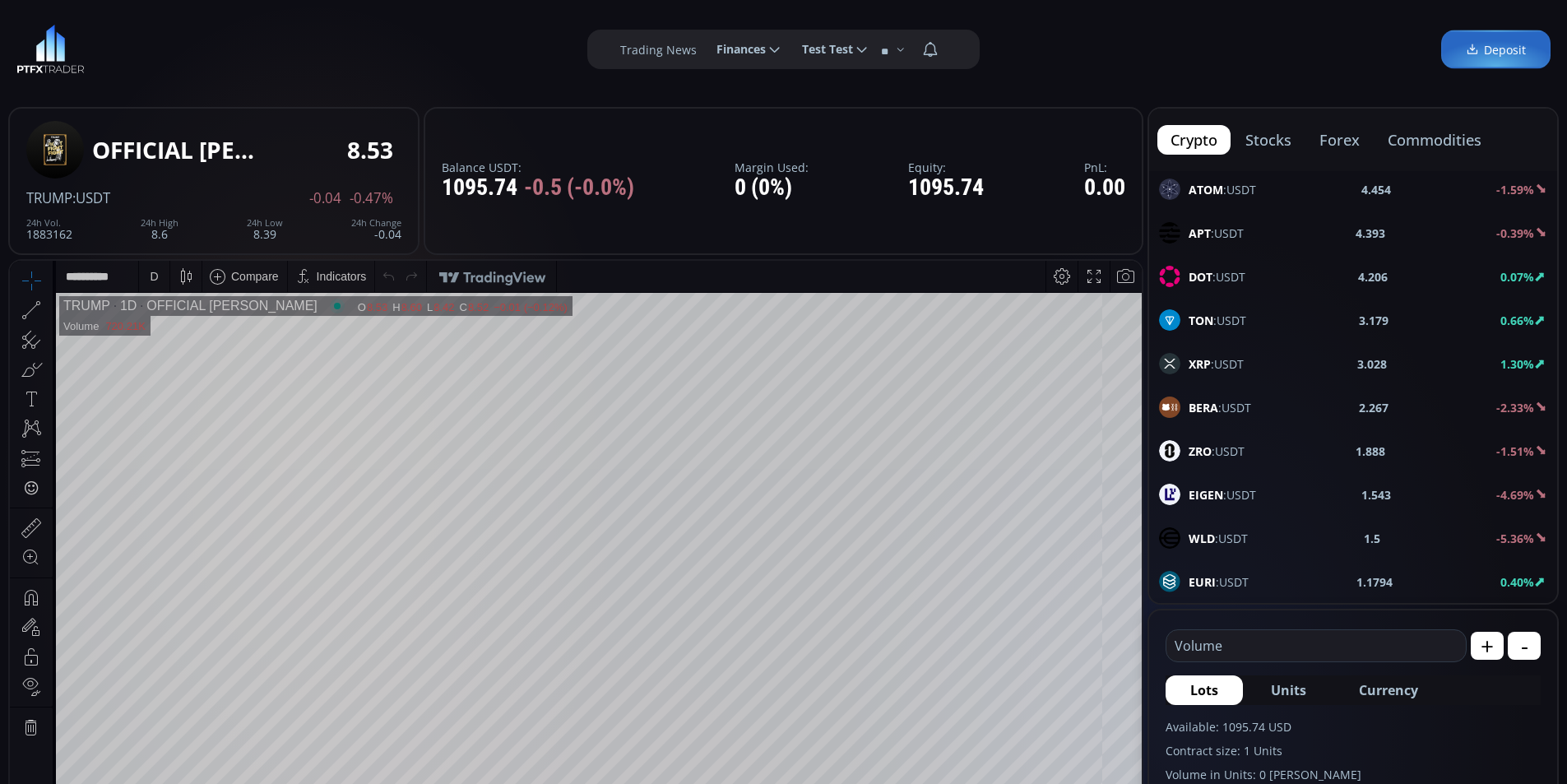
click at [740, 44] on span "Finances" at bounding box center [735, 49] width 61 height 33
click at [703, 44] on input "********" at bounding box center [703, 50] width 0 height 18
click at [754, 157] on link "History" at bounding box center [747, 153] width 79 height 26
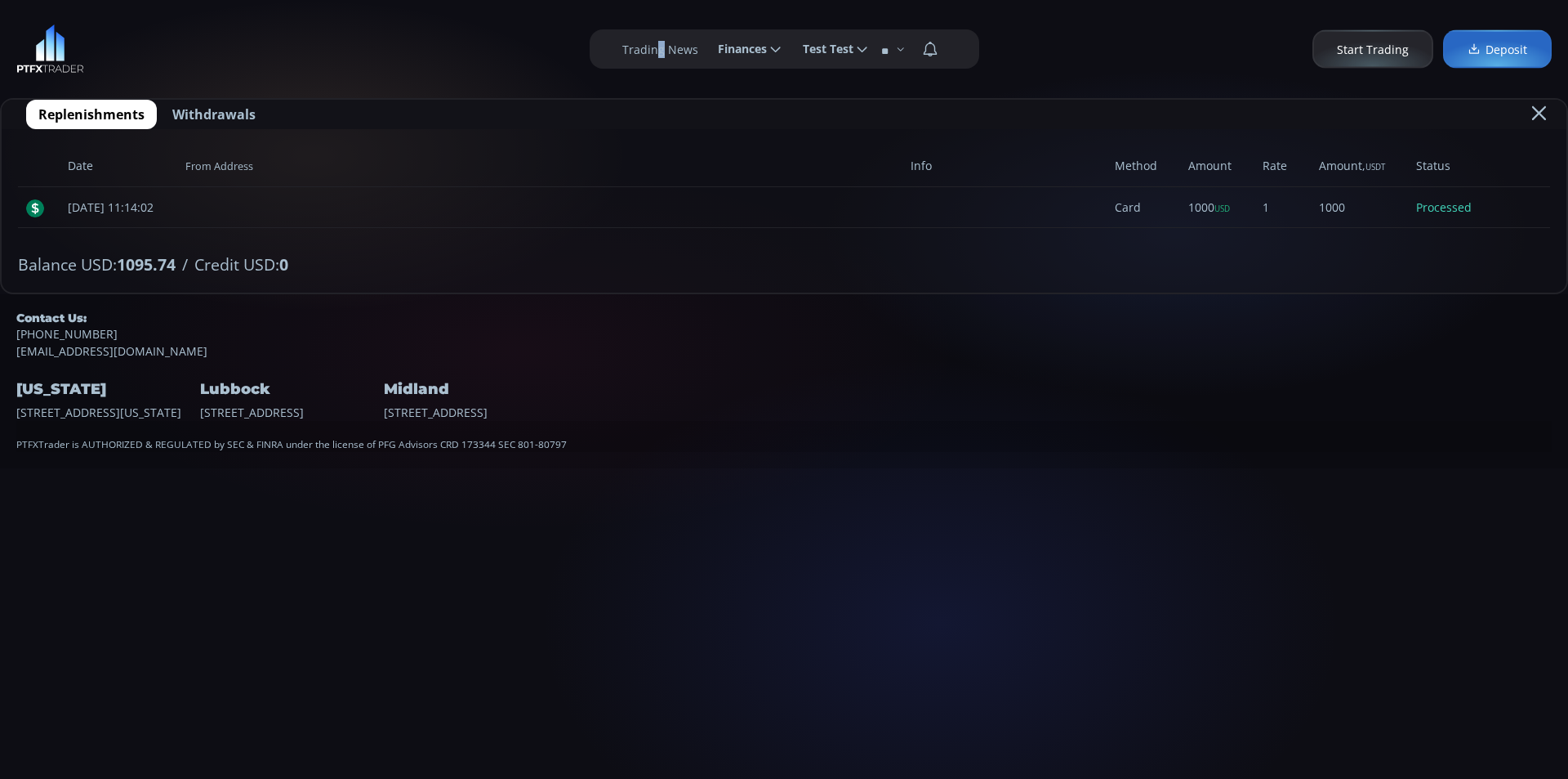
click at [660, 46] on label "Trading News" at bounding box center [660, 50] width 76 height 18
click at [819, 47] on span "Test Test" at bounding box center [822, 48] width 62 height 32
click at [790, 47] on input "*********" at bounding box center [790, 50] width 0 height 18
click at [827, 93] on link "Profile" at bounding box center [830, 93] width 72 height 25
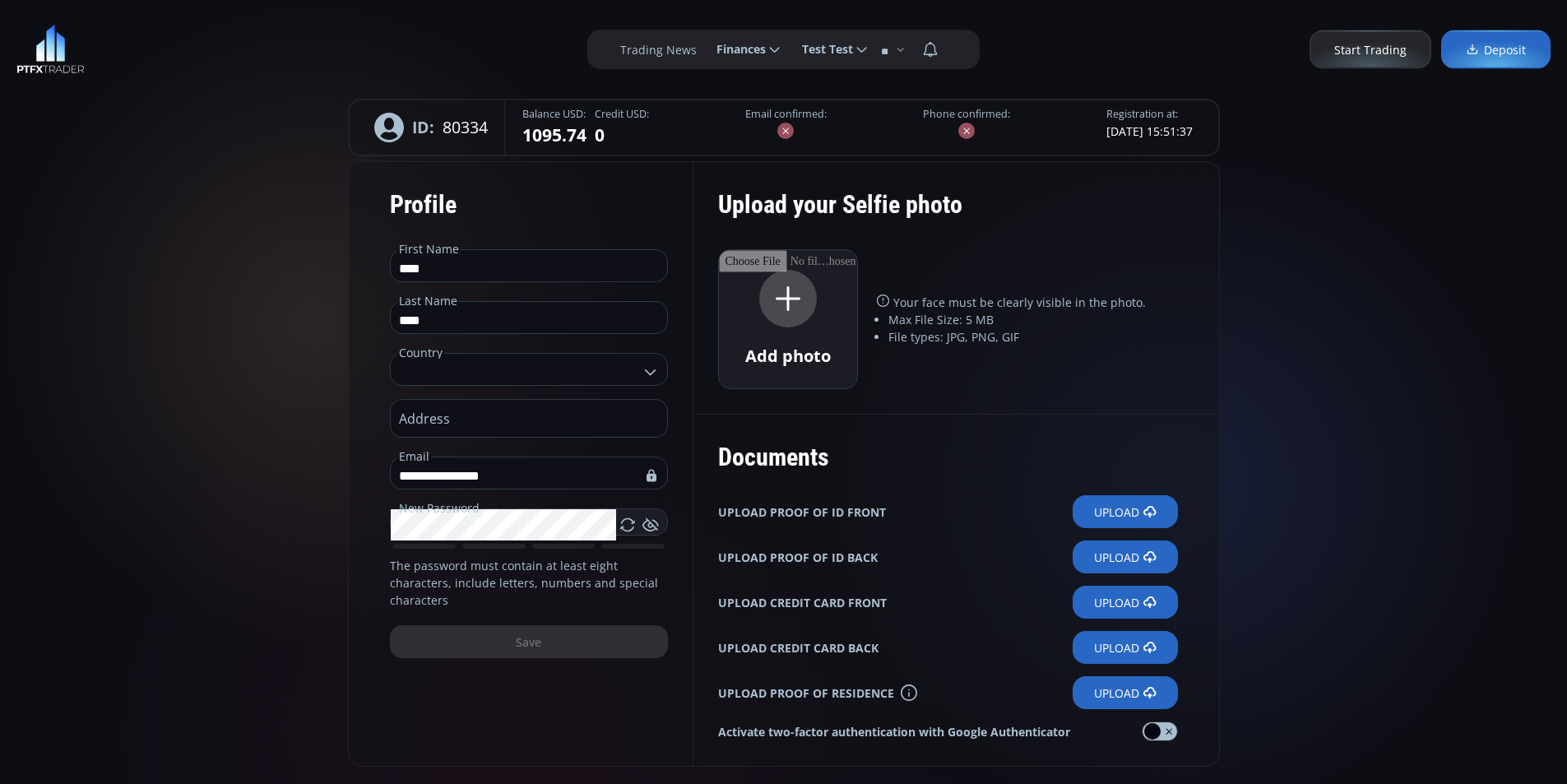
type input "**********"
click at [50, 52] on img at bounding box center [50, 49] width 68 height 49
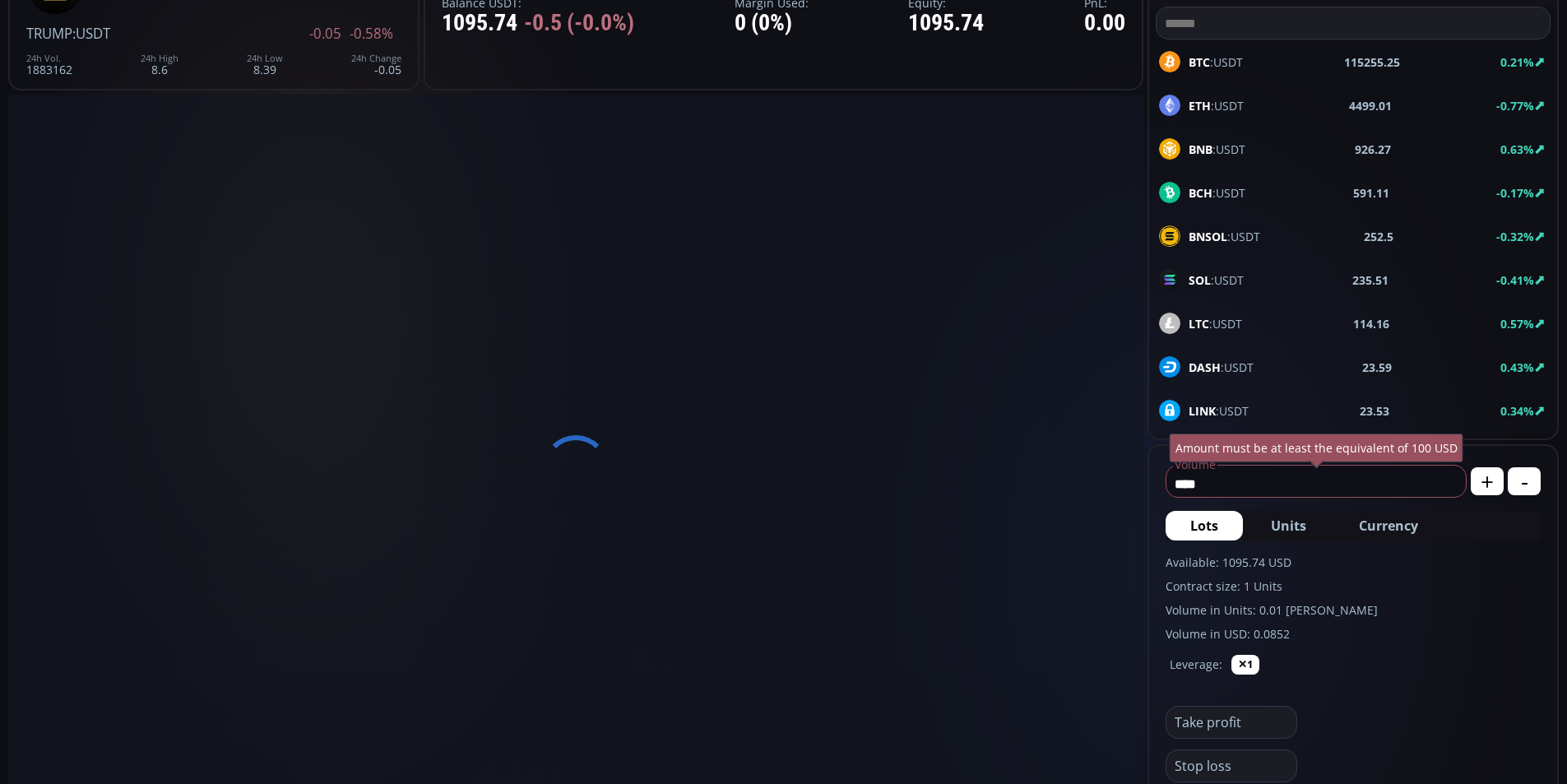
scroll to position [411, 0]
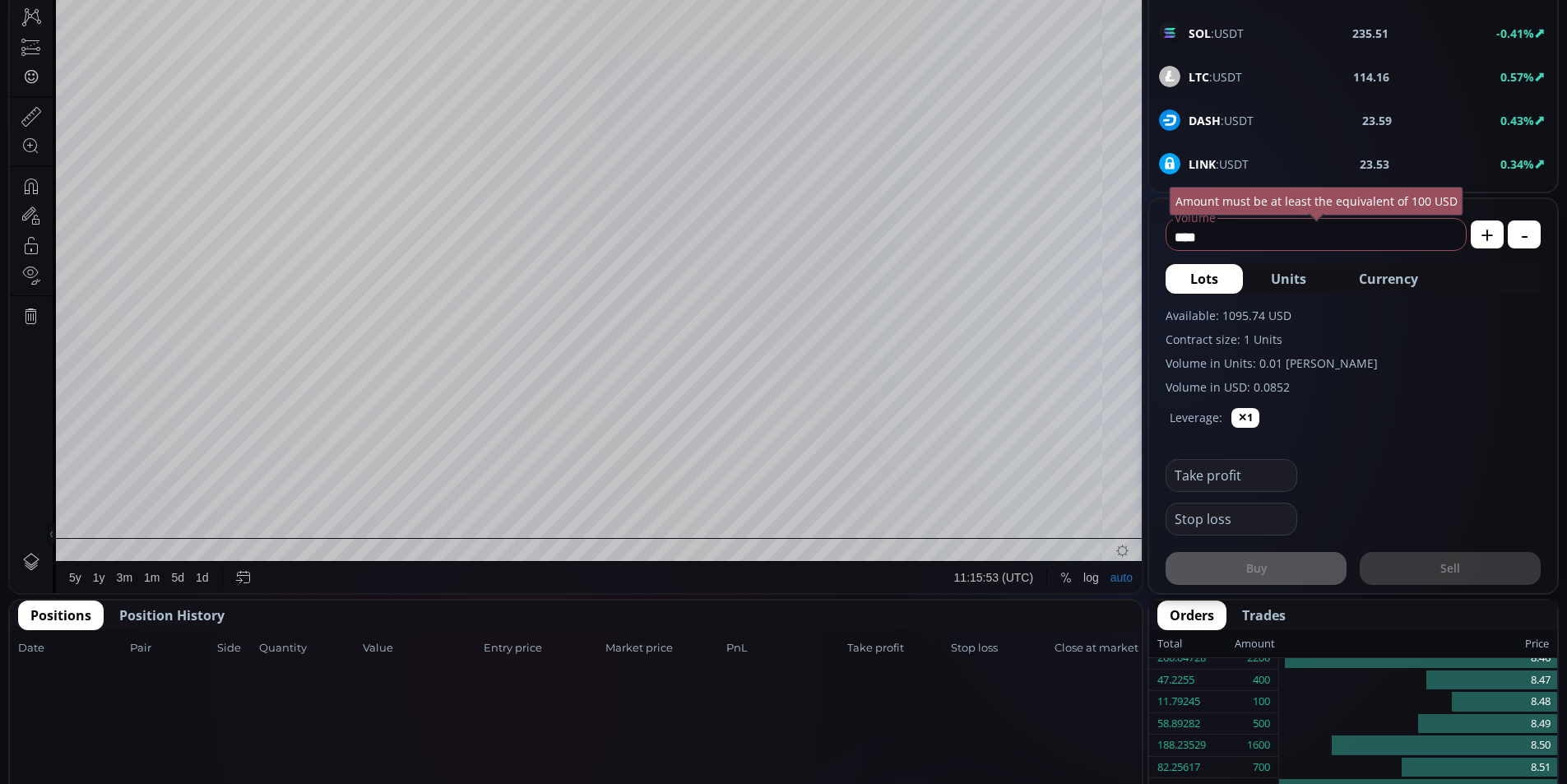
click at [209, 617] on span "Position History" at bounding box center [171, 614] width 105 height 19
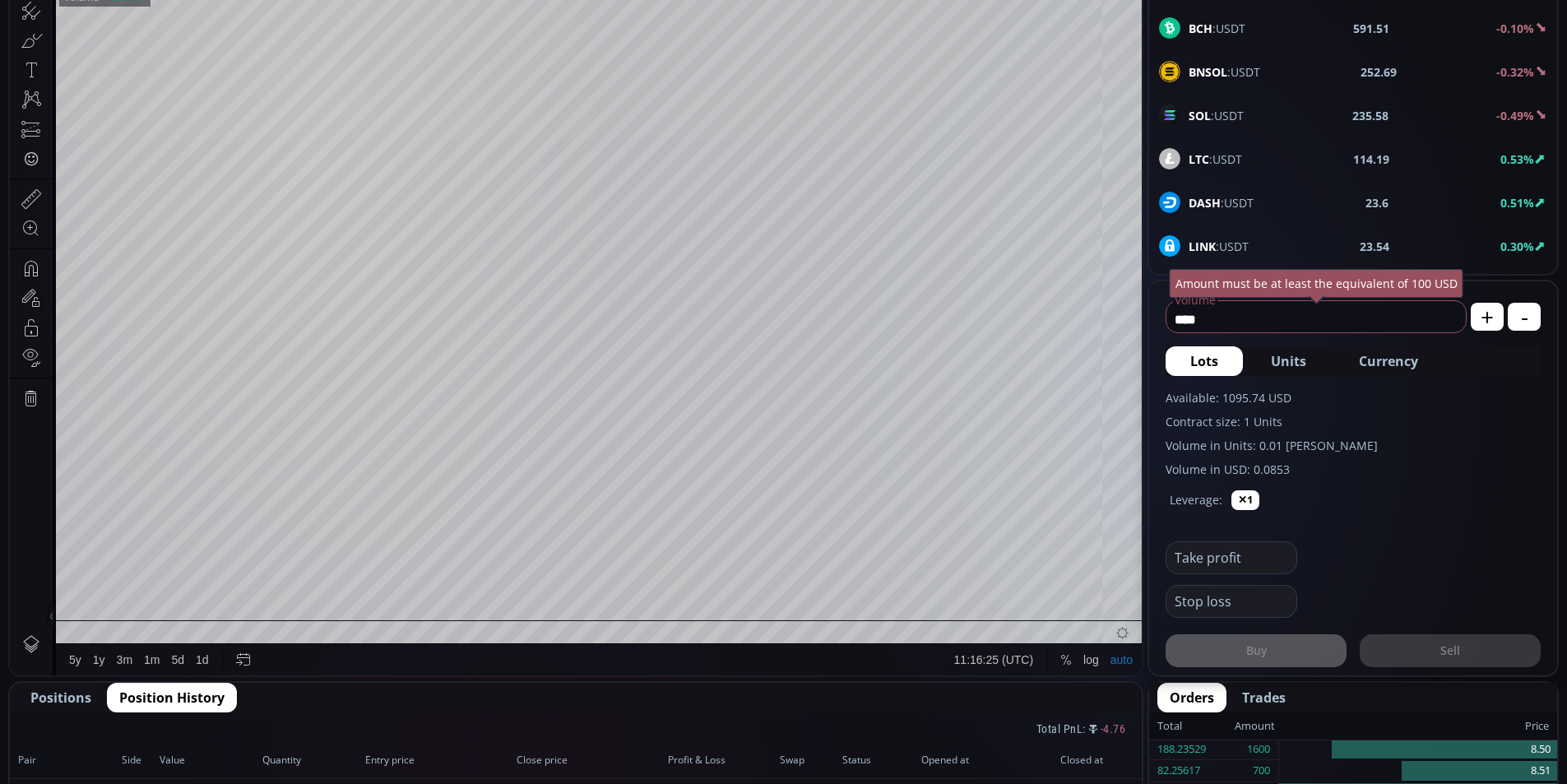
scroll to position [164, 0]
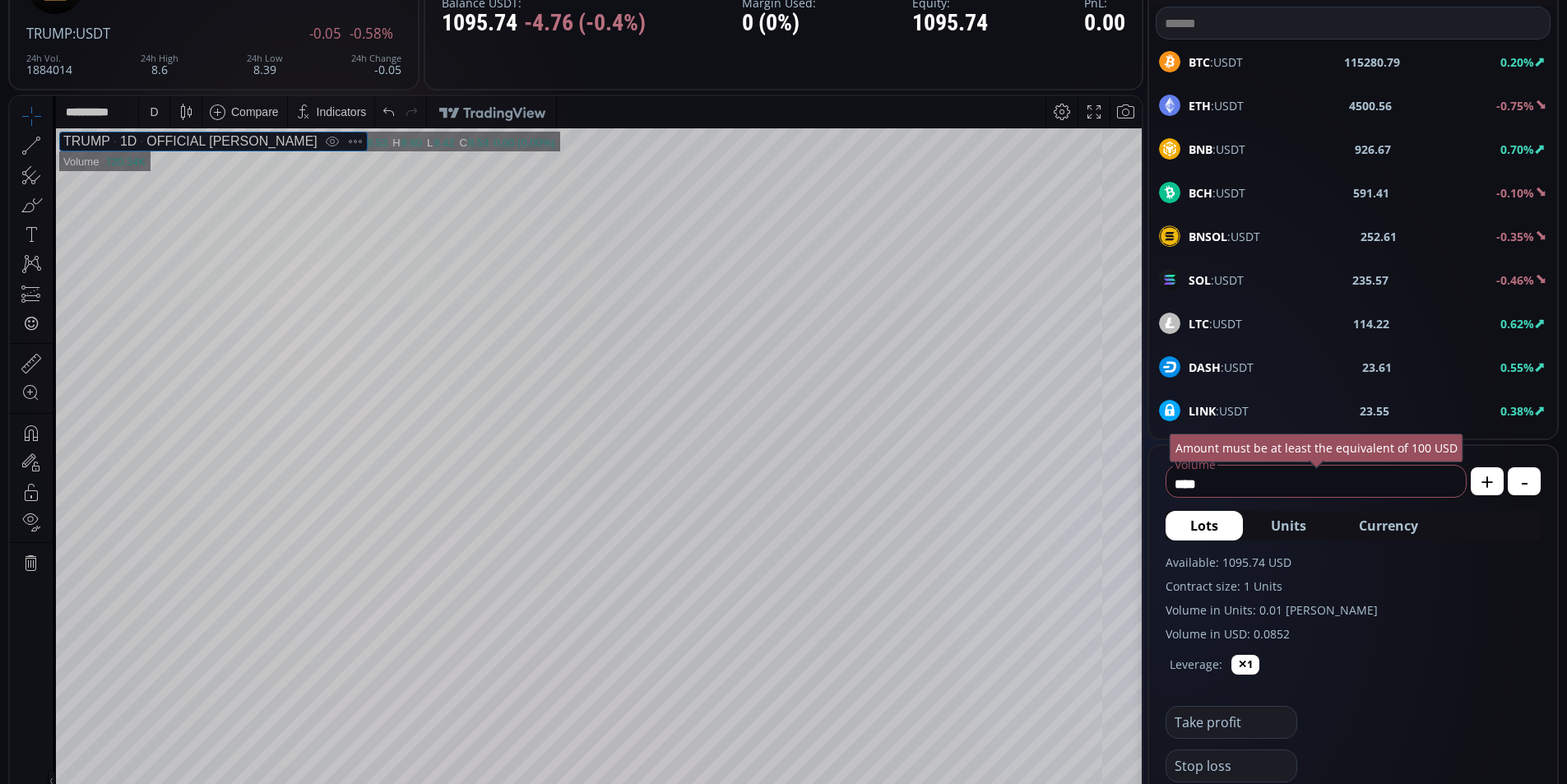
click at [31, 320] on div "" at bounding box center [31, 324] width 13 height 16
click at [233, 162] on icon at bounding box center [231, 156] width 10 height 13
click at [35, 295] on icon at bounding box center [30, 294] width 19 height 18
click at [325, 156] on icon at bounding box center [327, 156] width 10 height 13
click at [30, 268] on icon at bounding box center [31, 264] width 23 height 23
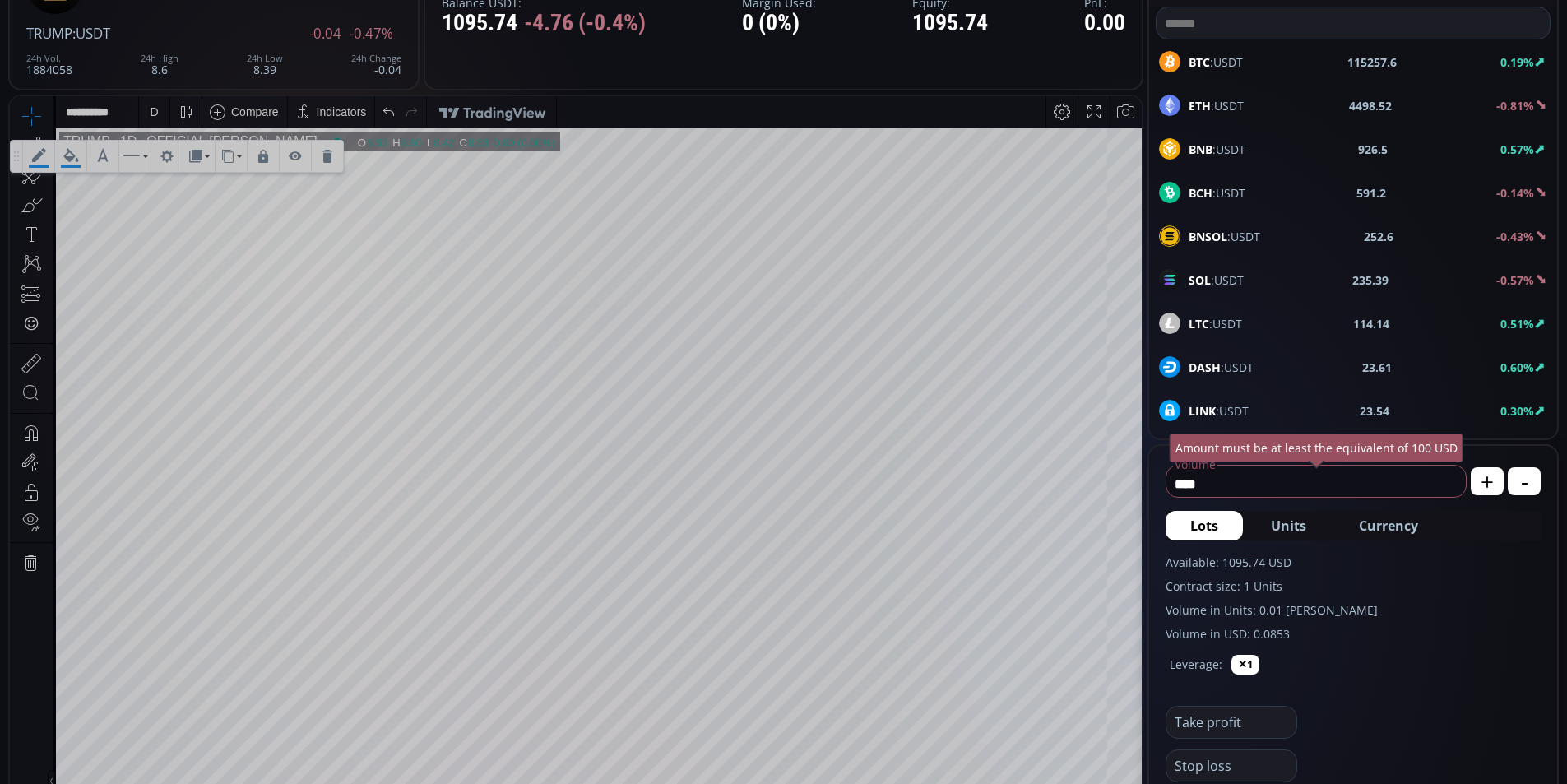
click at [323, 162] on div at bounding box center [327, 155] width 31 height 31
click at [42, 437] on icon at bounding box center [31, 433] width 23 height 23
click at [29, 426] on icon at bounding box center [31, 433] width 23 height 23
click at [39, 358] on icon at bounding box center [31, 364] width 23 height 23
click at [30, 205] on icon at bounding box center [31, 205] width 23 height 23
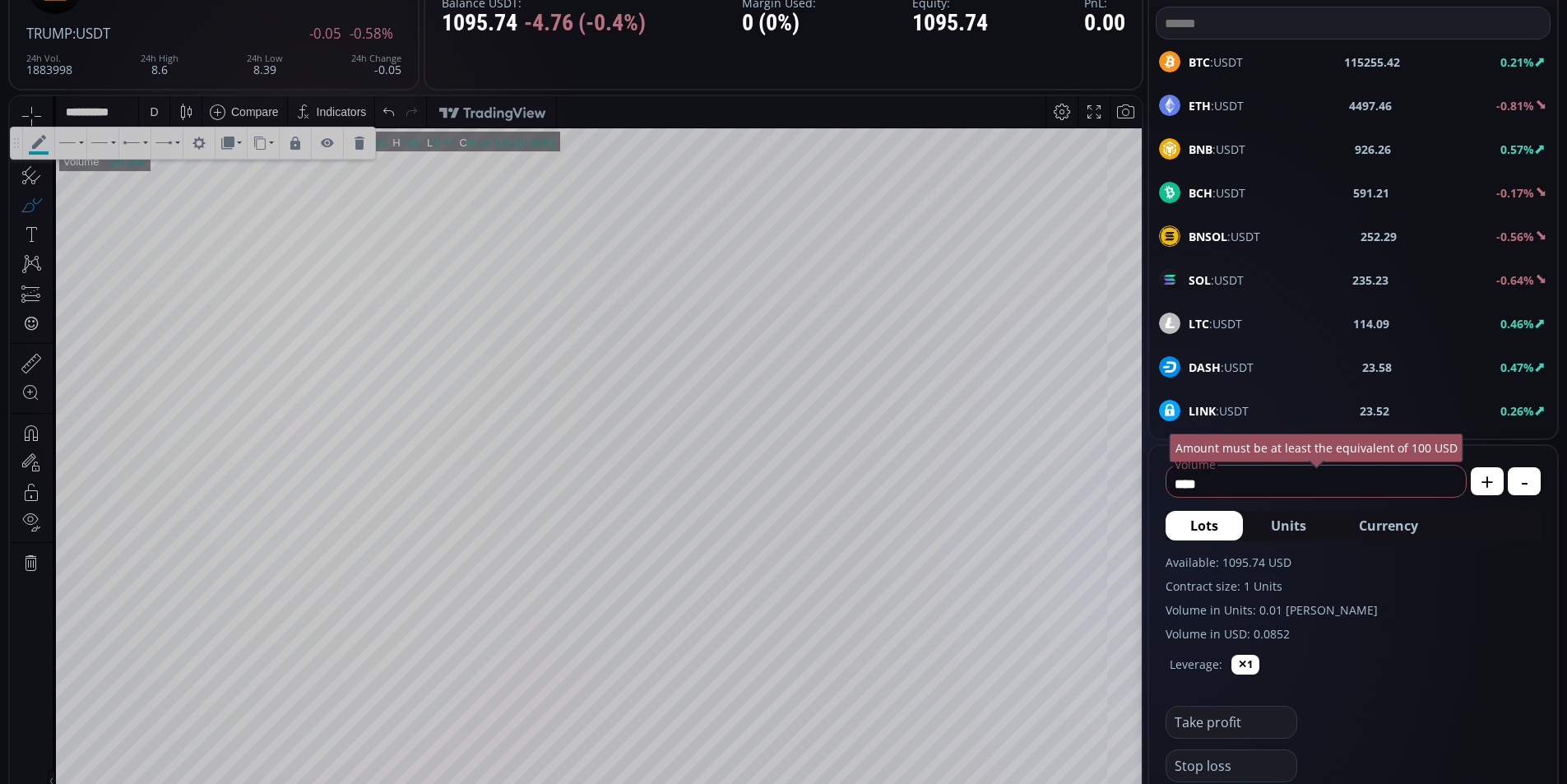
click at [362, 141] on icon at bounding box center [359, 143] width 10 height 13
click at [360, 155] on div at bounding box center [359, 142] width 31 height 31
click at [362, 150] on div at bounding box center [359, 142] width 31 height 31
click at [362, 141] on icon at bounding box center [359, 143] width 10 height 13
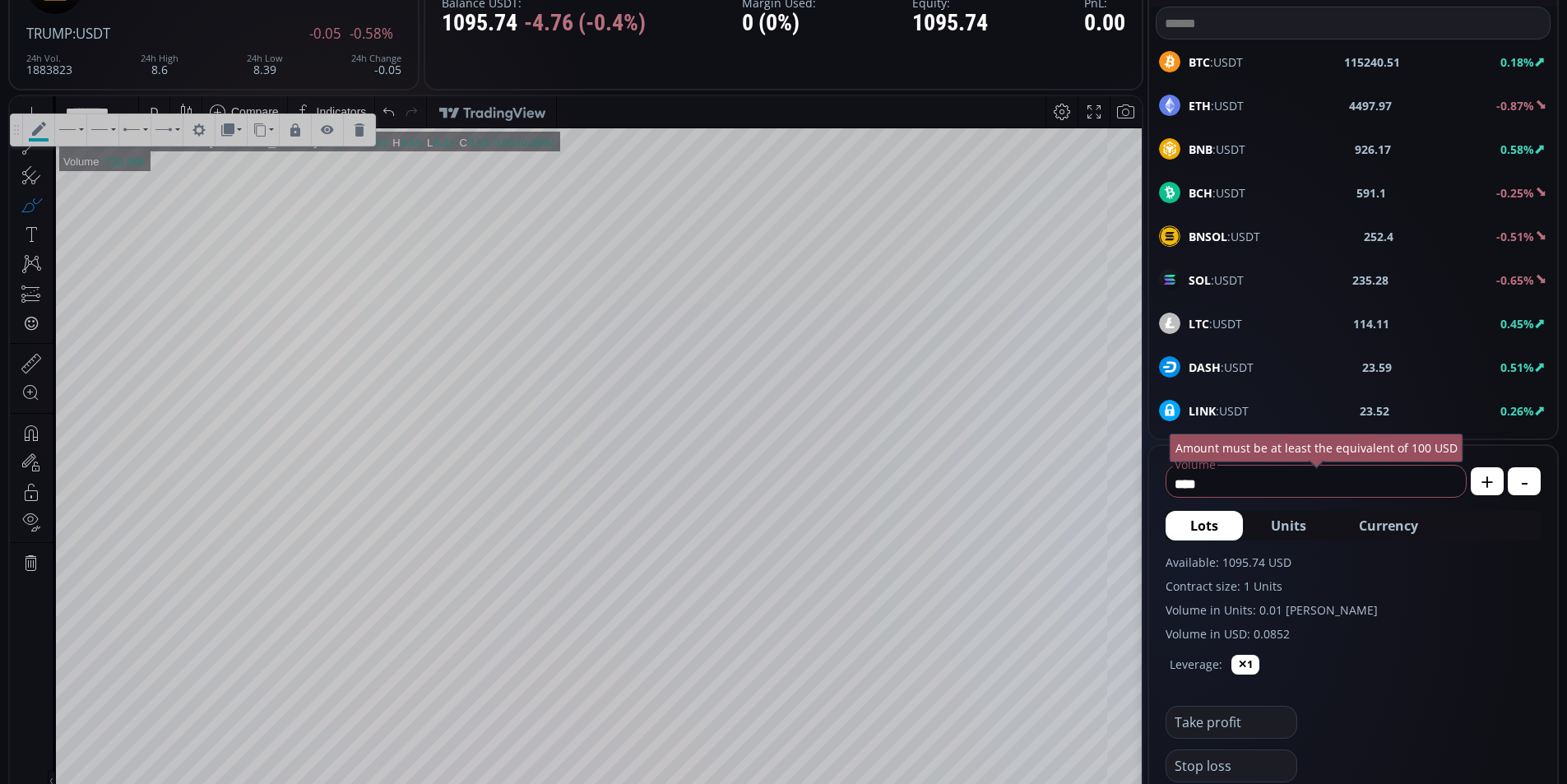
click at [366, 140] on div at bounding box center [359, 129] width 31 height 31
click at [367, 137] on div at bounding box center [359, 129] width 31 height 31
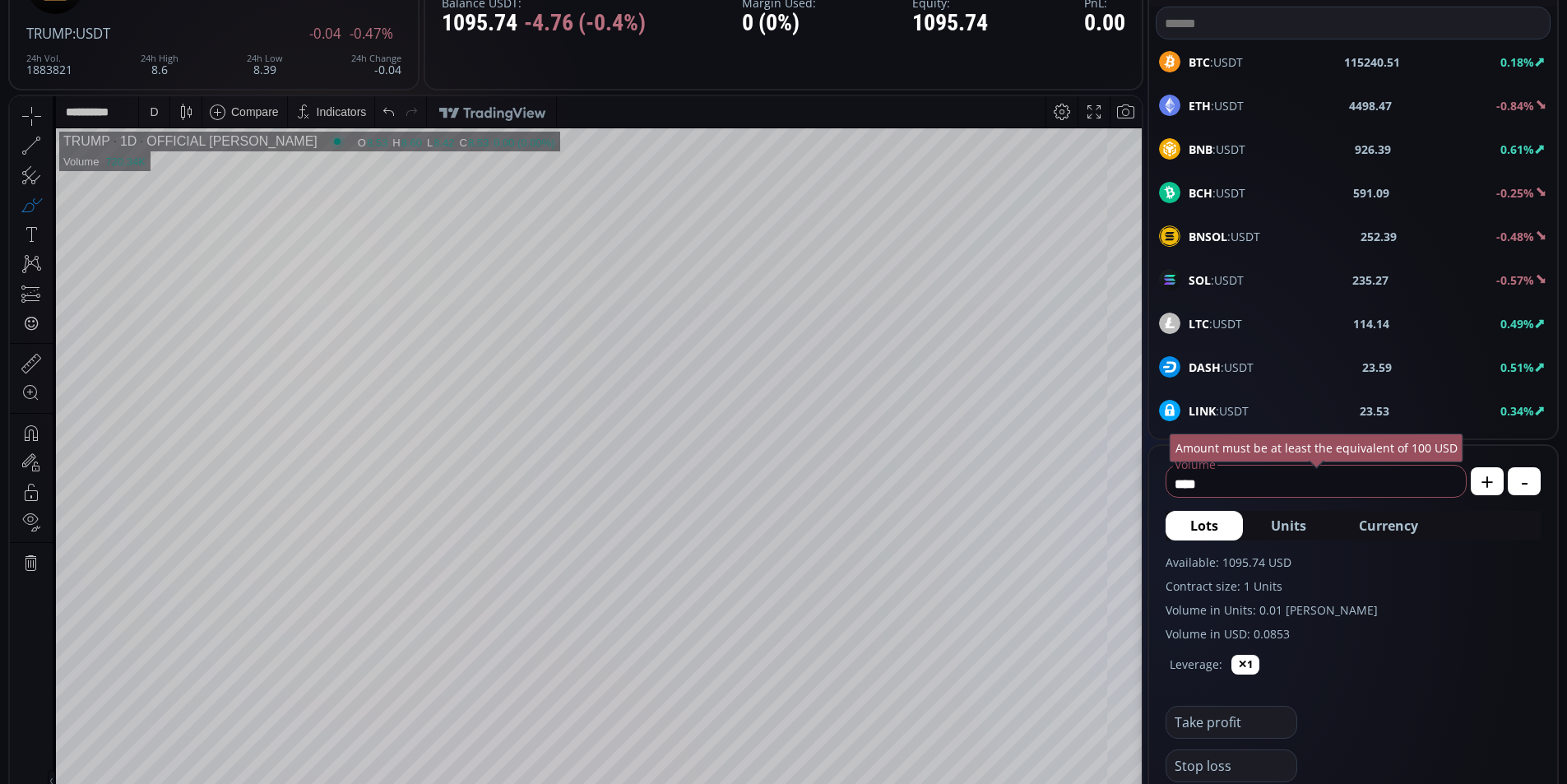
click at [434, 137] on div "8.42" at bounding box center [443, 143] width 20 height 12
click at [21, 174] on icon at bounding box center [31, 175] width 23 height 23
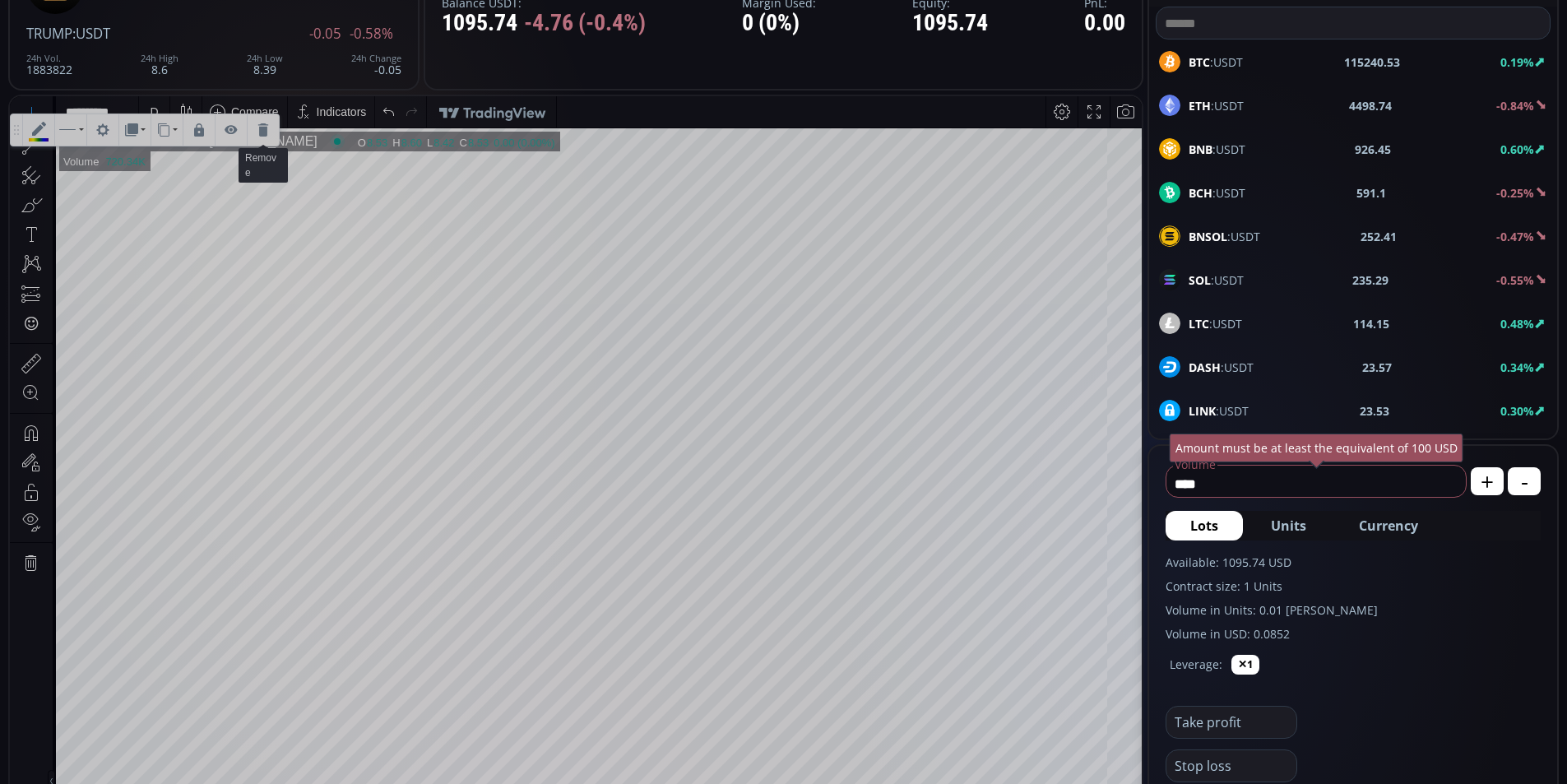
click at [260, 129] on icon at bounding box center [262, 130] width 10 height 13
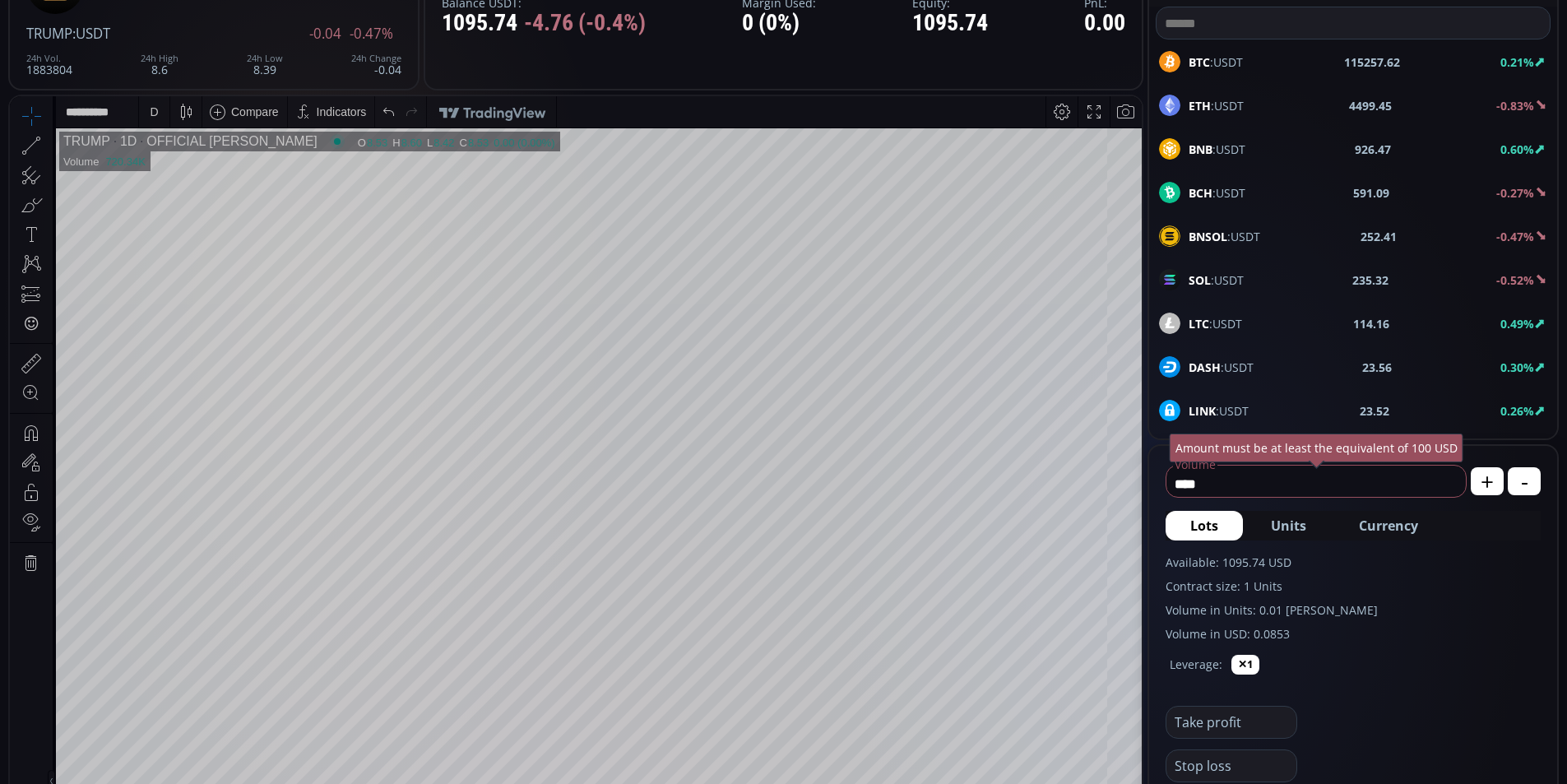
click at [27, 123] on icon at bounding box center [31, 116] width 23 height 23
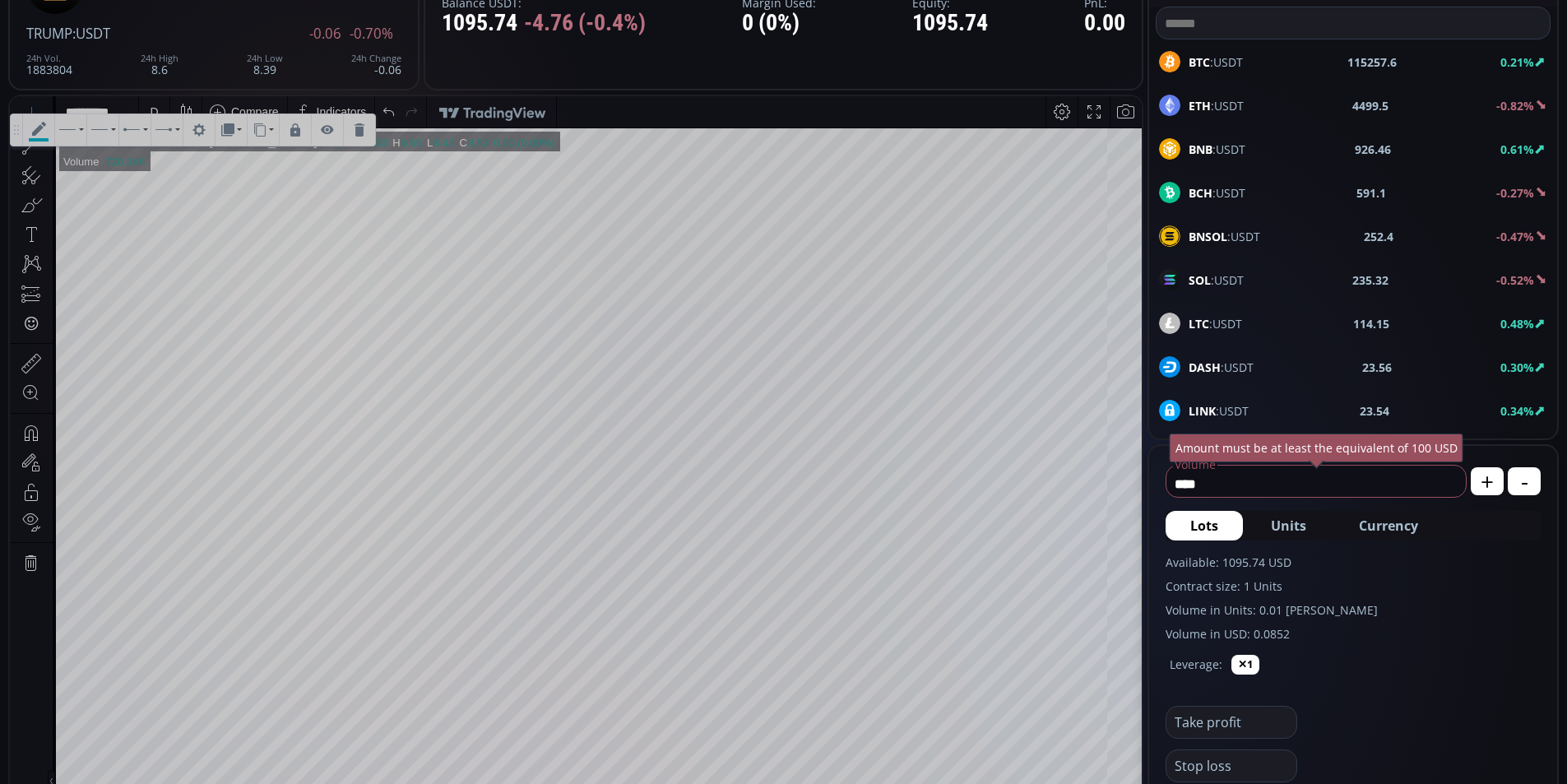
click at [357, 139] on div at bounding box center [359, 129] width 31 height 31
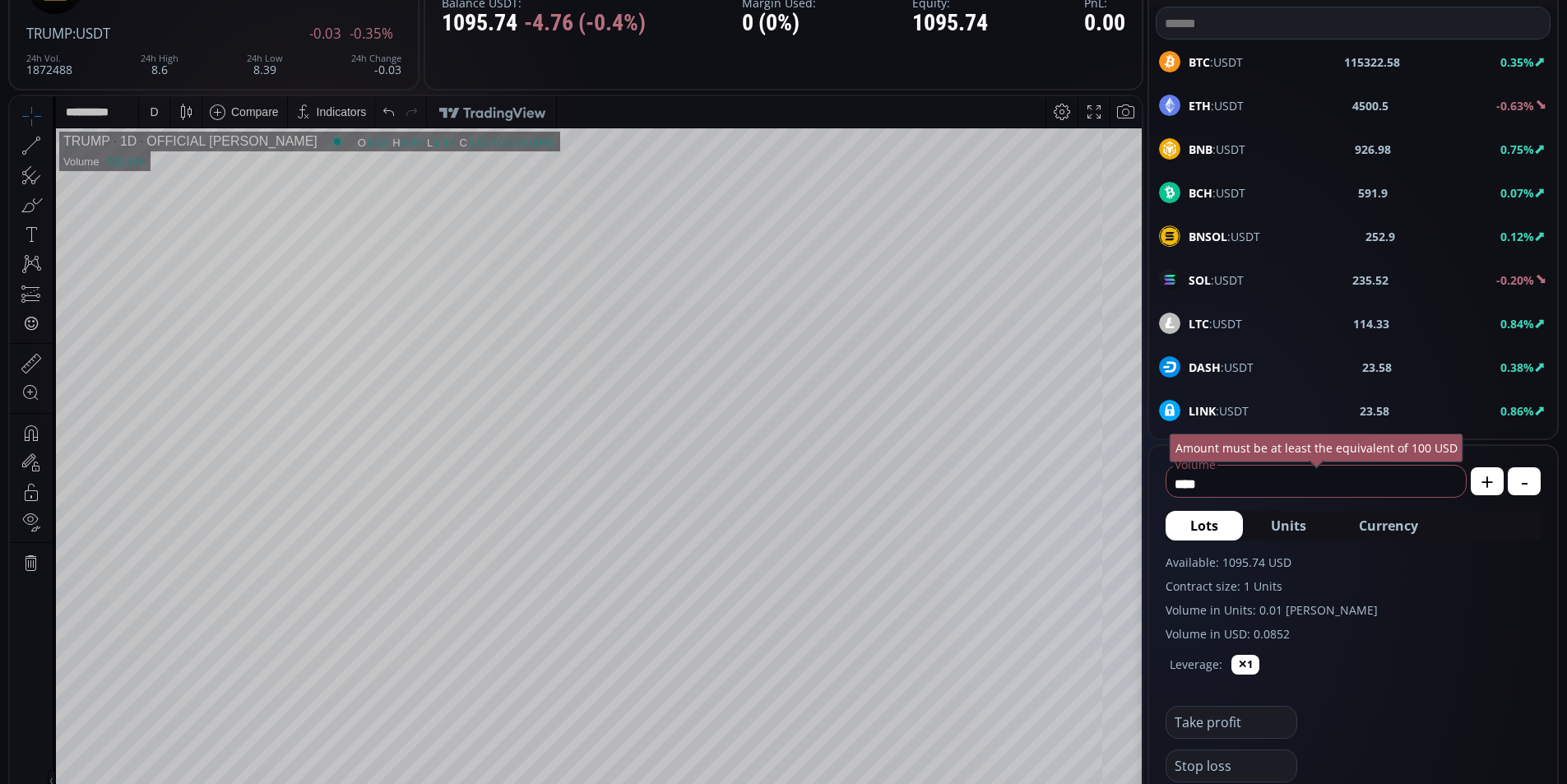
click at [1291, 511] on button "Units" at bounding box center [1289, 525] width 85 height 30
click at [1392, 523] on span "Currency" at bounding box center [1389, 525] width 59 height 19
click at [1200, 524] on span "Lots" at bounding box center [1205, 525] width 28 height 19
click at [1275, 526] on span "Units" at bounding box center [1289, 525] width 35 height 19
click at [1362, 531] on span "Currency" at bounding box center [1389, 525] width 59 height 19
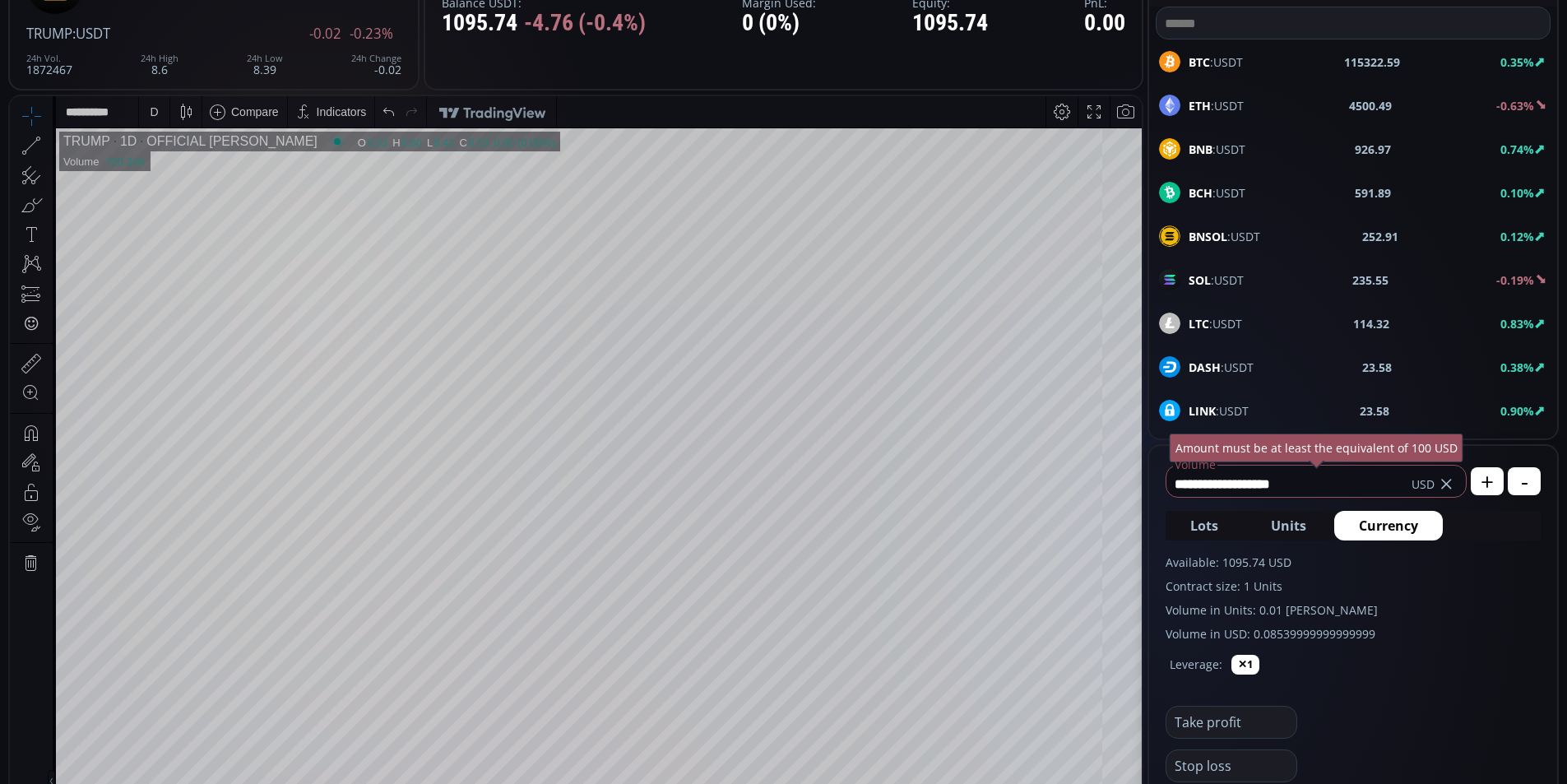
click at [1290, 536] on button "Units" at bounding box center [1289, 525] width 85 height 30
type input "****"
click at [1204, 527] on span "Lots" at bounding box center [1205, 525] width 28 height 19
click at [1297, 527] on span "Units" at bounding box center [1289, 525] width 35 height 19
click at [1200, 517] on span "Lots" at bounding box center [1205, 525] width 28 height 19
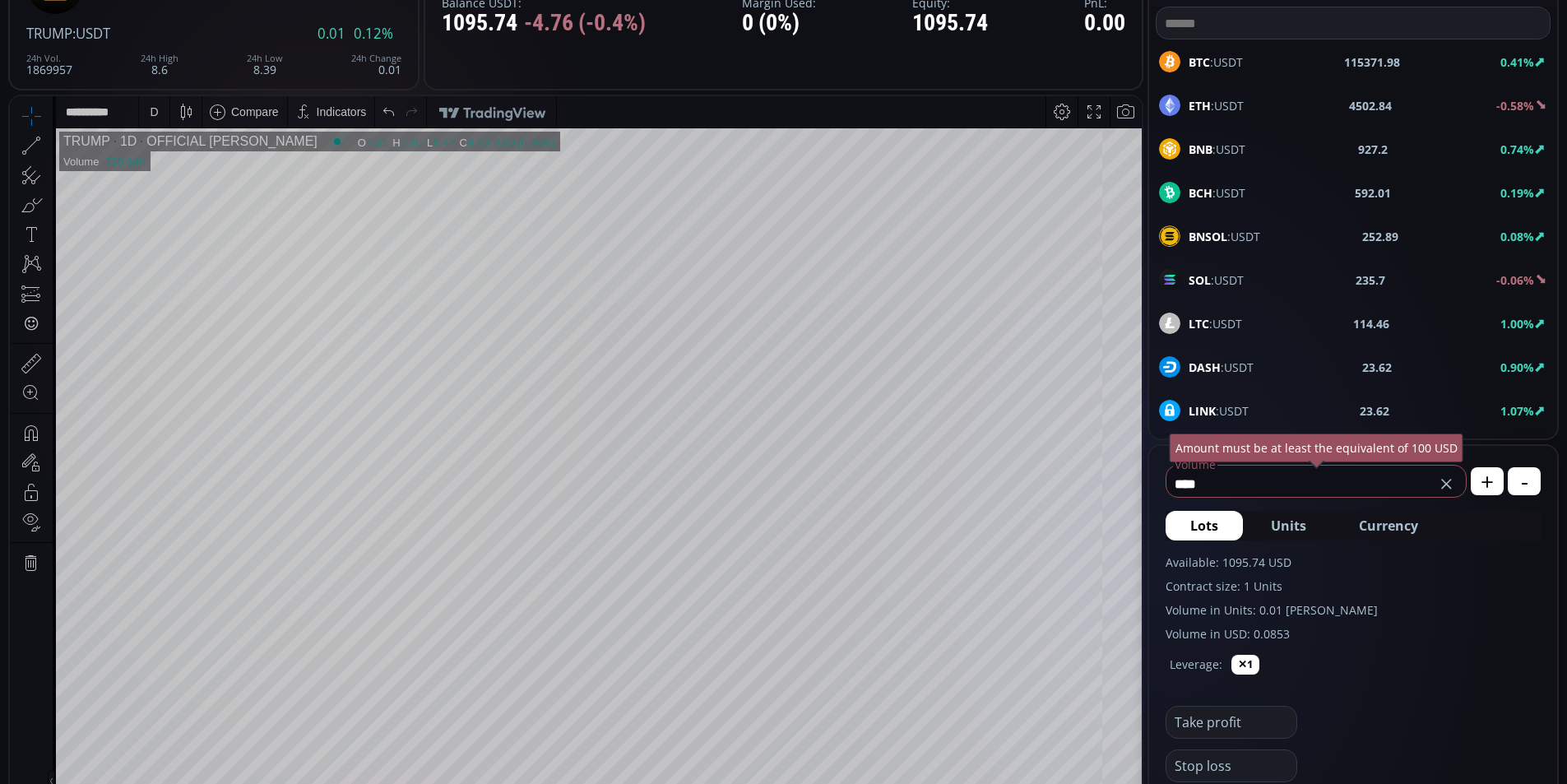
click at [1289, 523] on span "Units" at bounding box center [1289, 525] width 35 height 19
click at [1185, 524] on button "Lots" at bounding box center [1205, 525] width 78 height 30
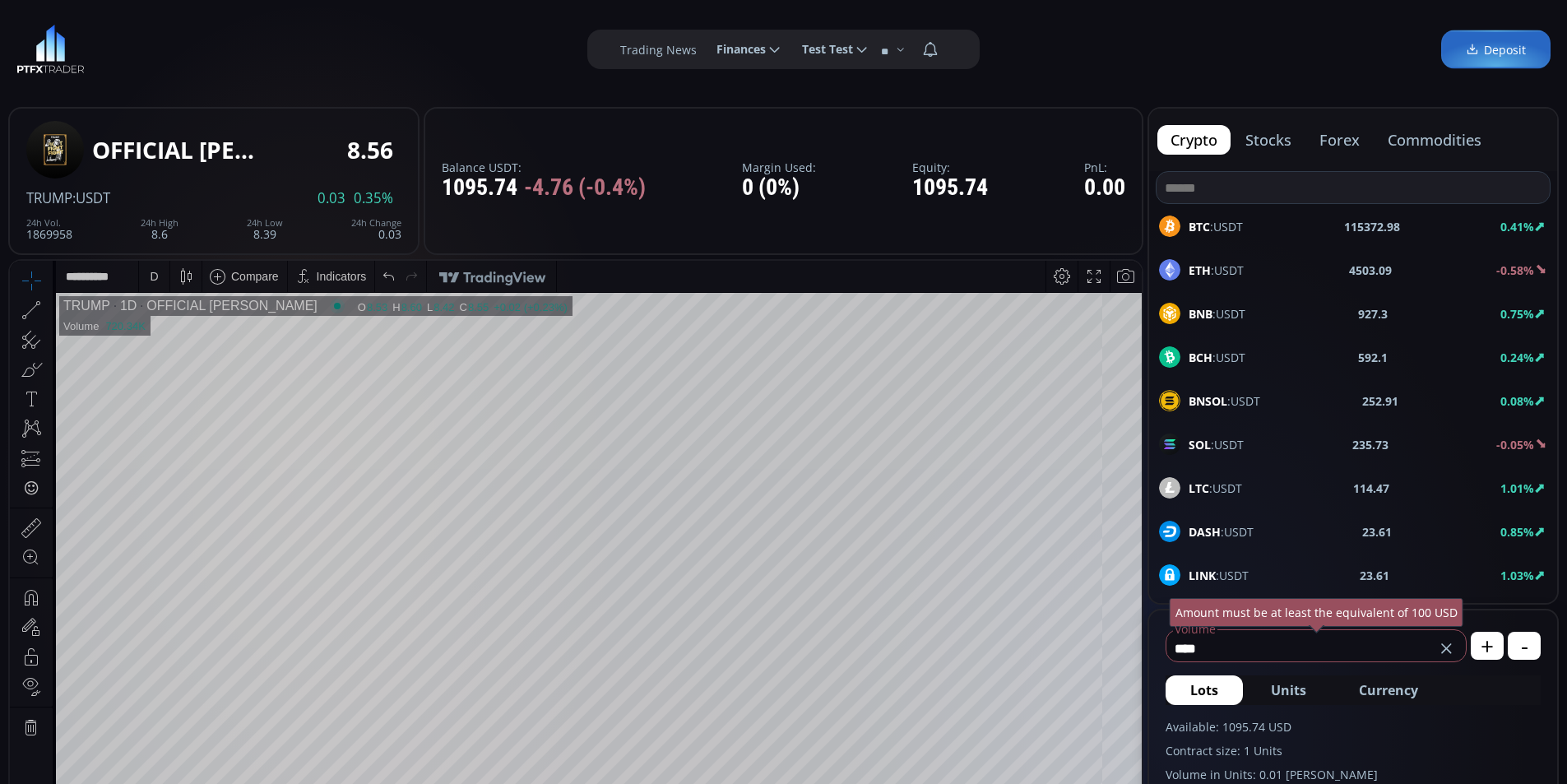
click at [1399, 142] on button "commodities" at bounding box center [1435, 140] width 120 height 30
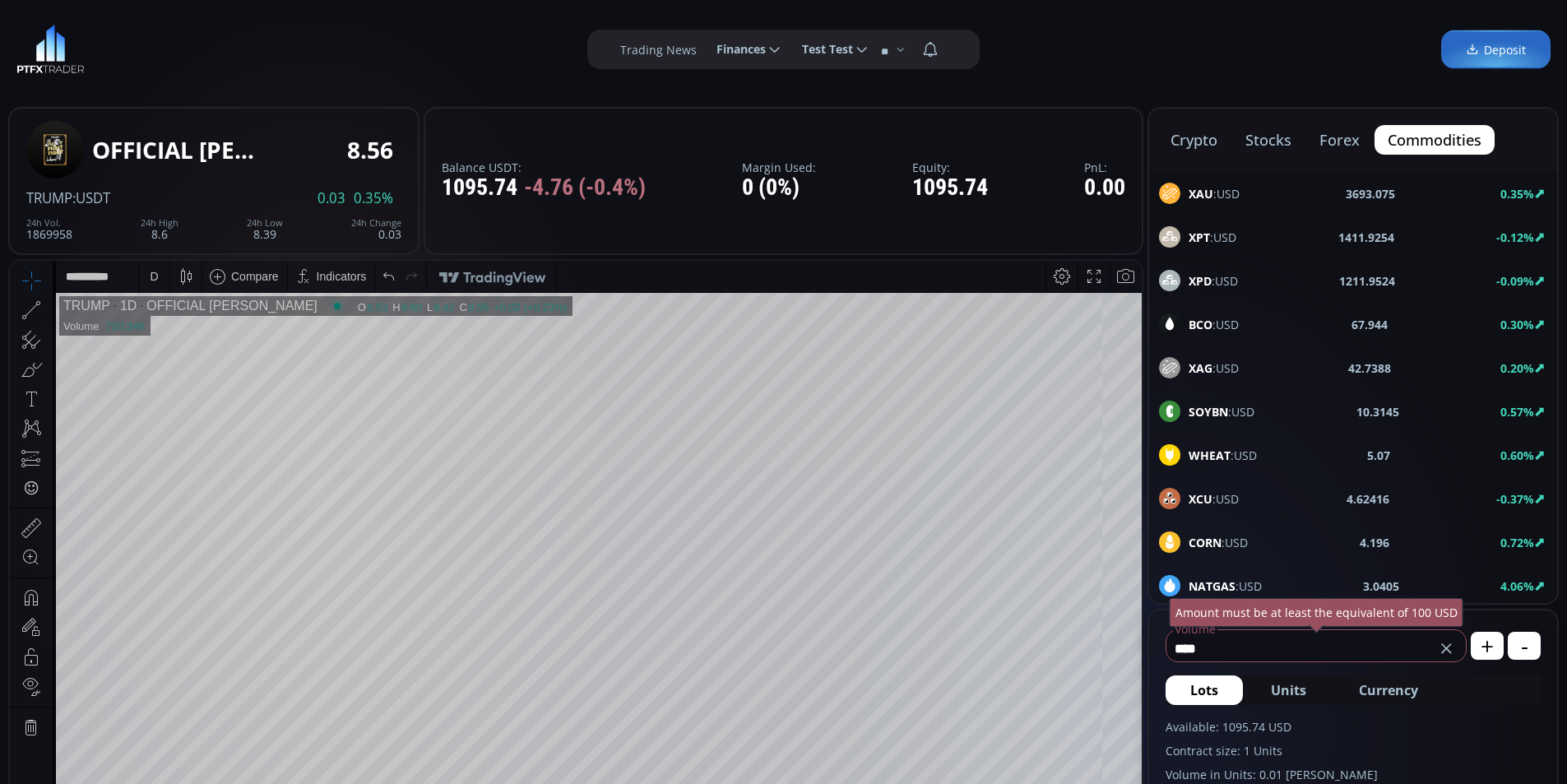
click at [1276, 135] on button "stocks" at bounding box center [1268, 140] width 72 height 30
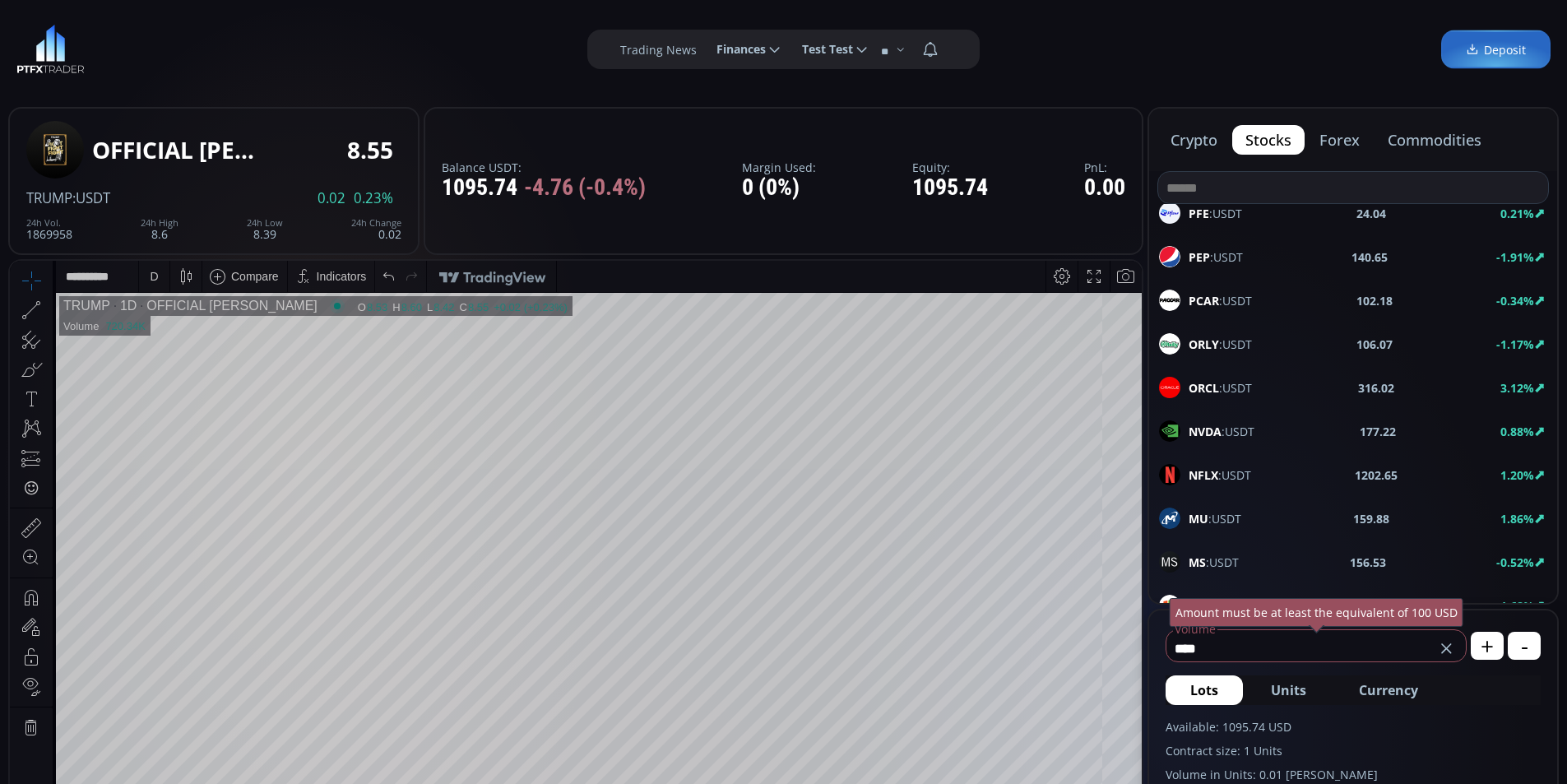
scroll to position [1727, 0]
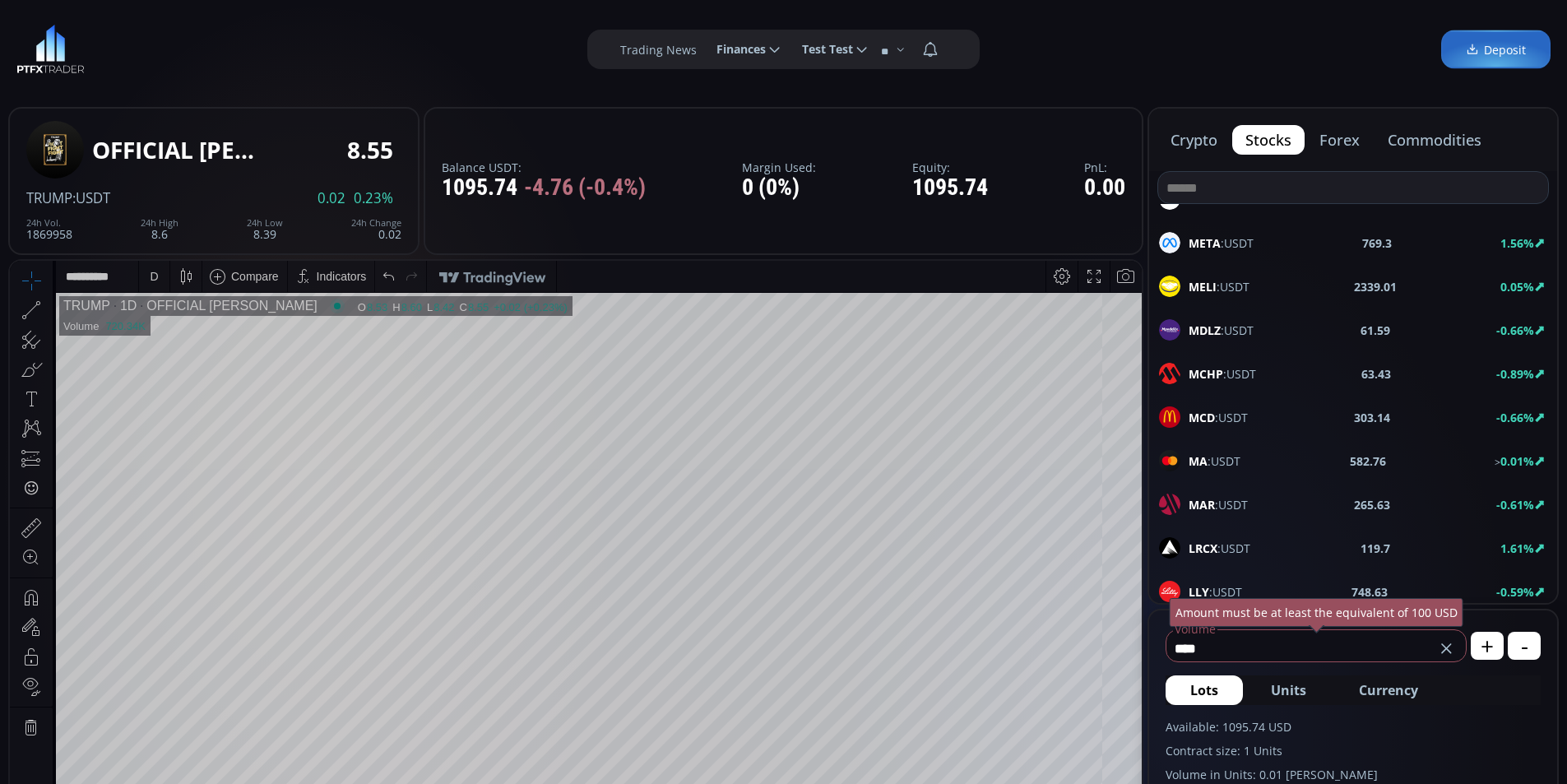
click at [1207, 453] on span "MA :USDT" at bounding box center [1215, 461] width 52 height 18
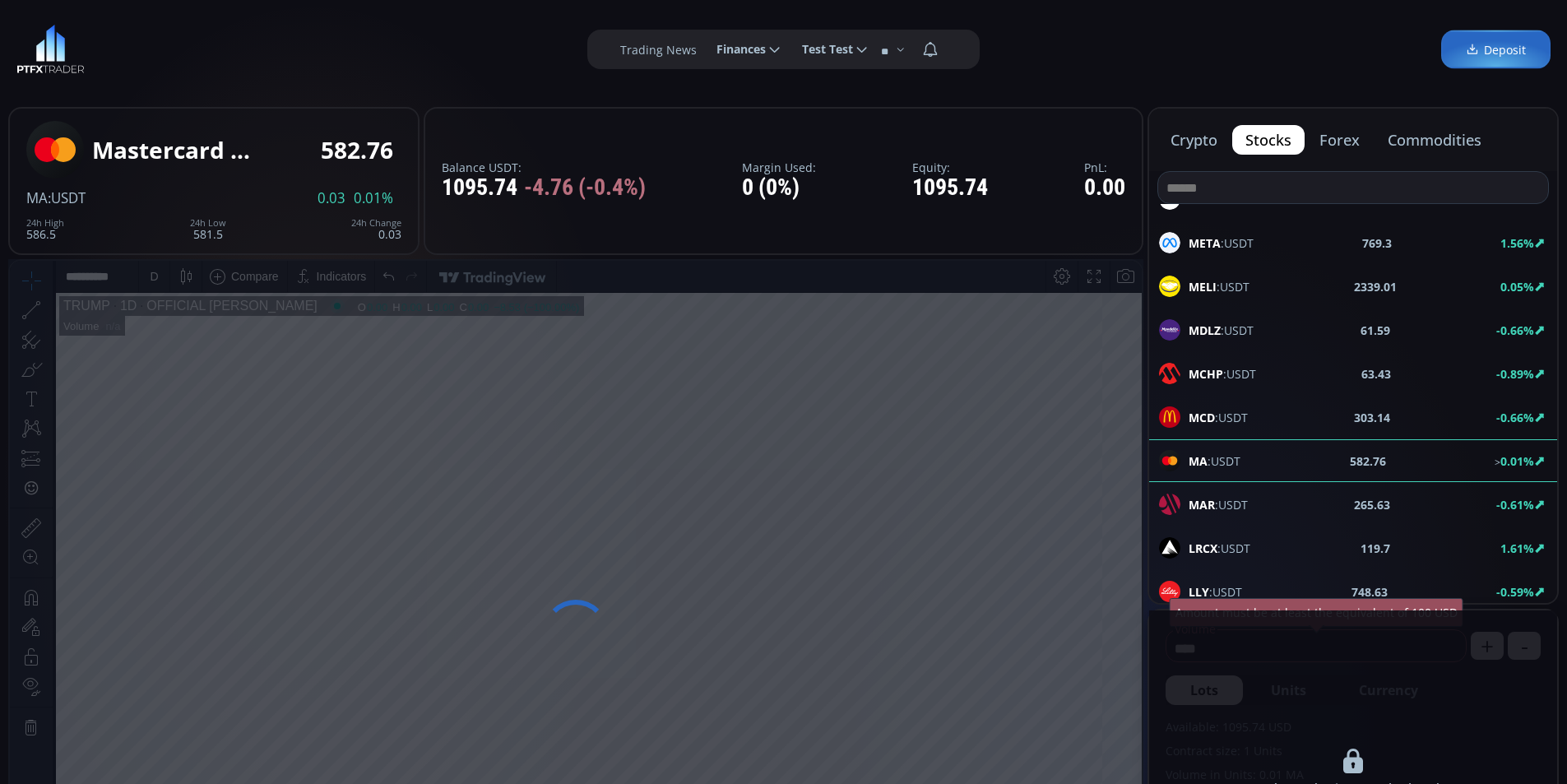
scroll to position [2055, 0]
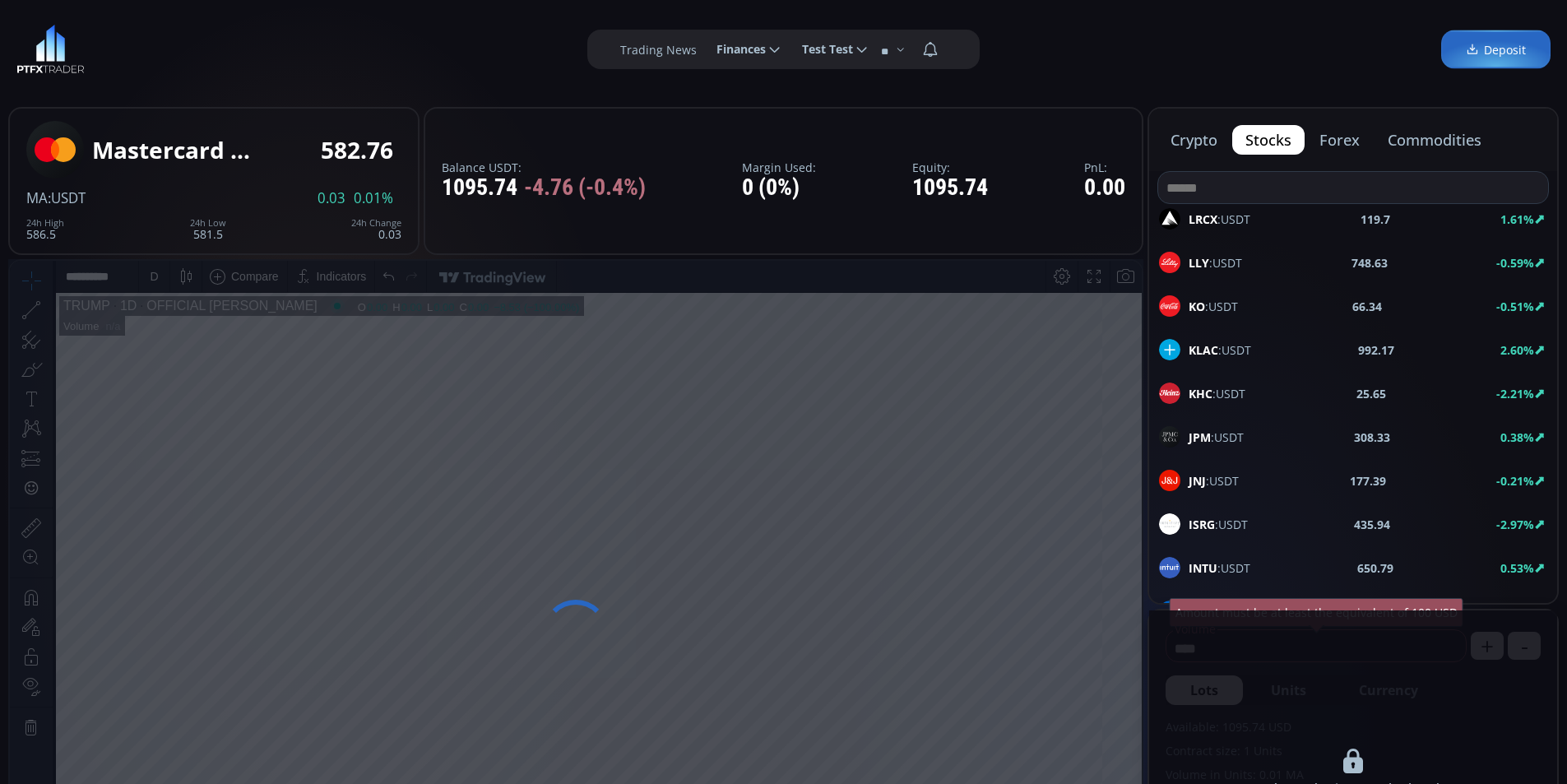
click at [1435, 147] on button "commodities" at bounding box center [1435, 140] width 120 height 30
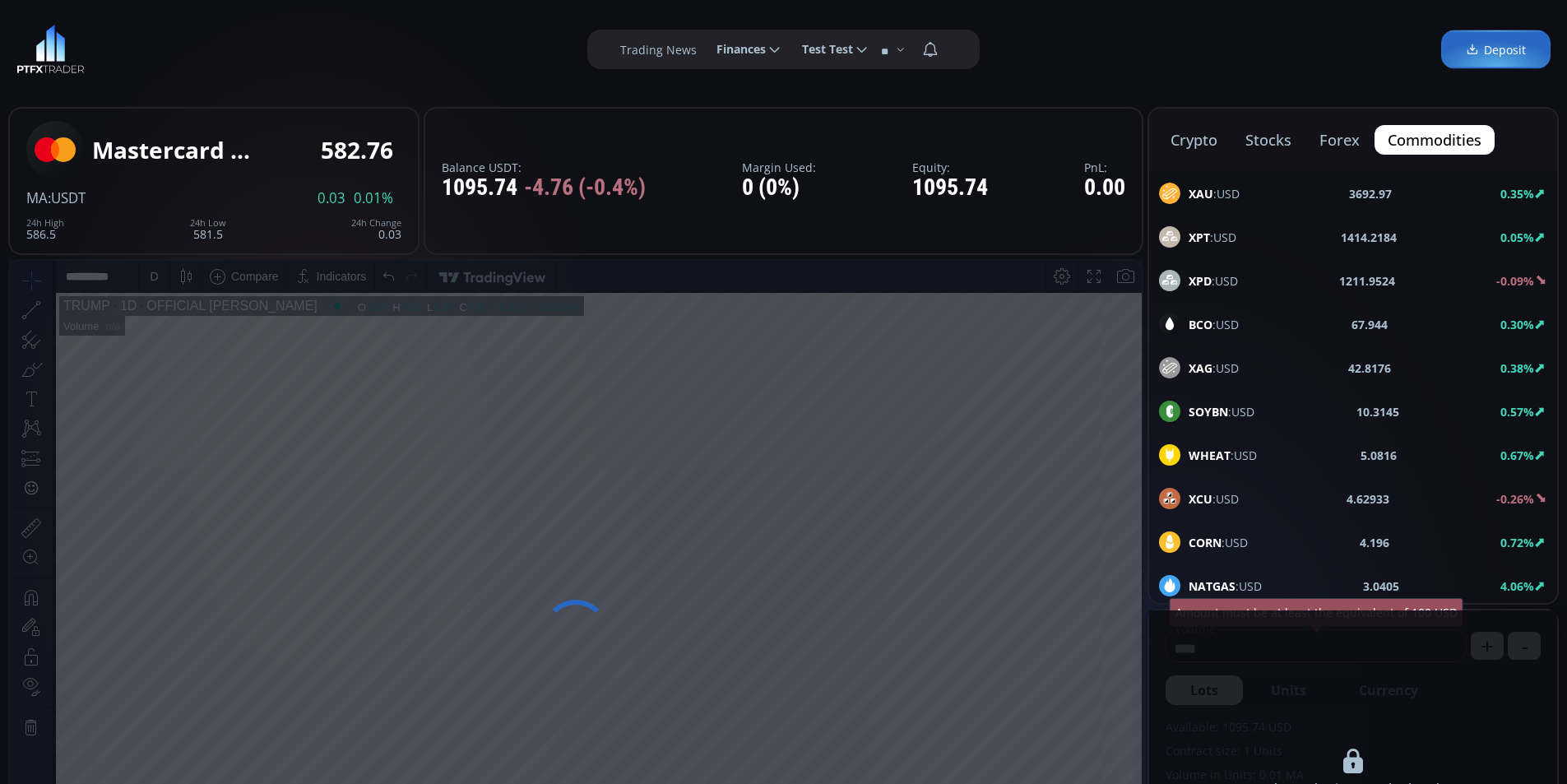
click at [1276, 146] on button "stocks" at bounding box center [1268, 140] width 72 height 30
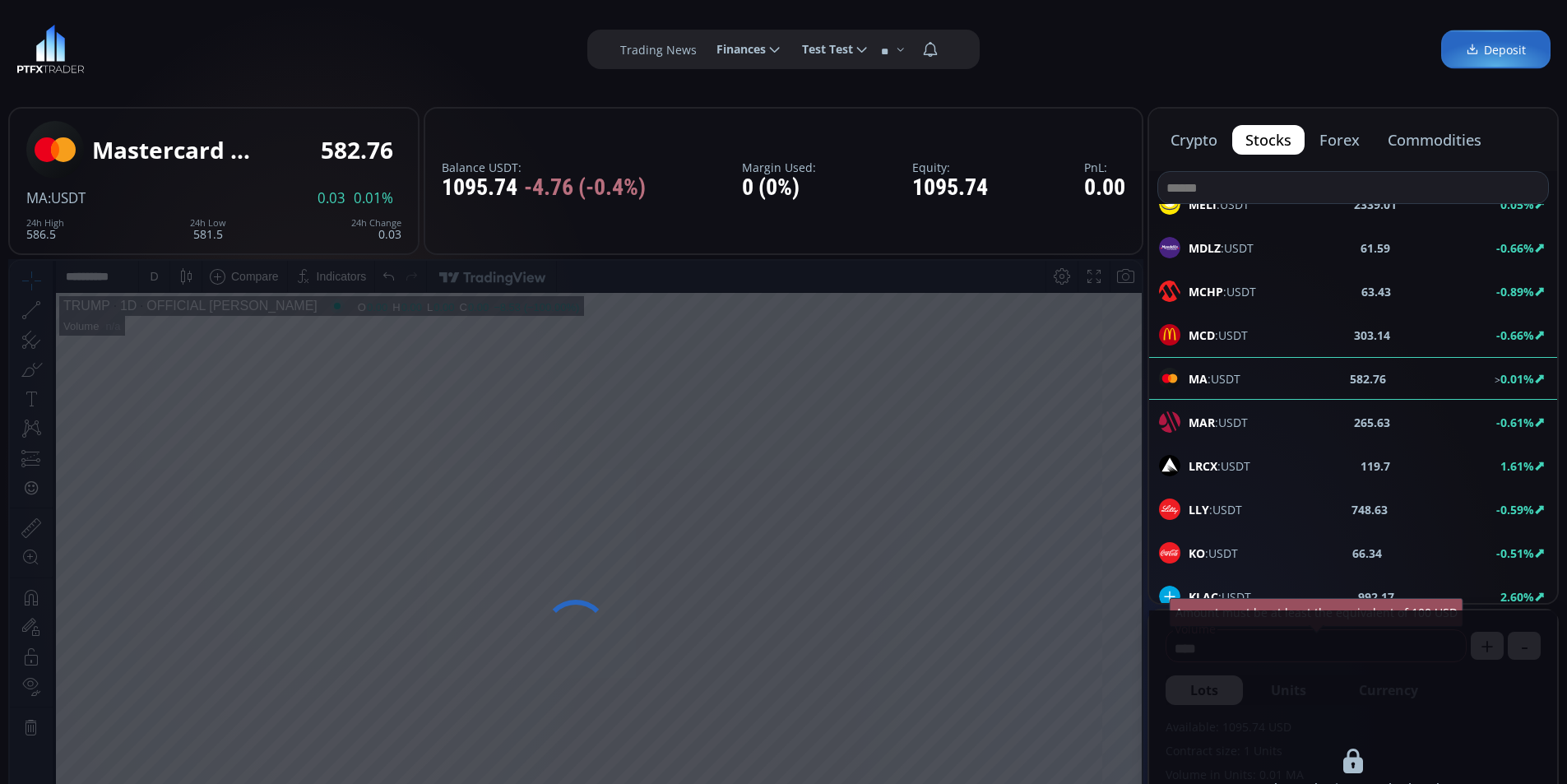
scroll to position [1891, 0]
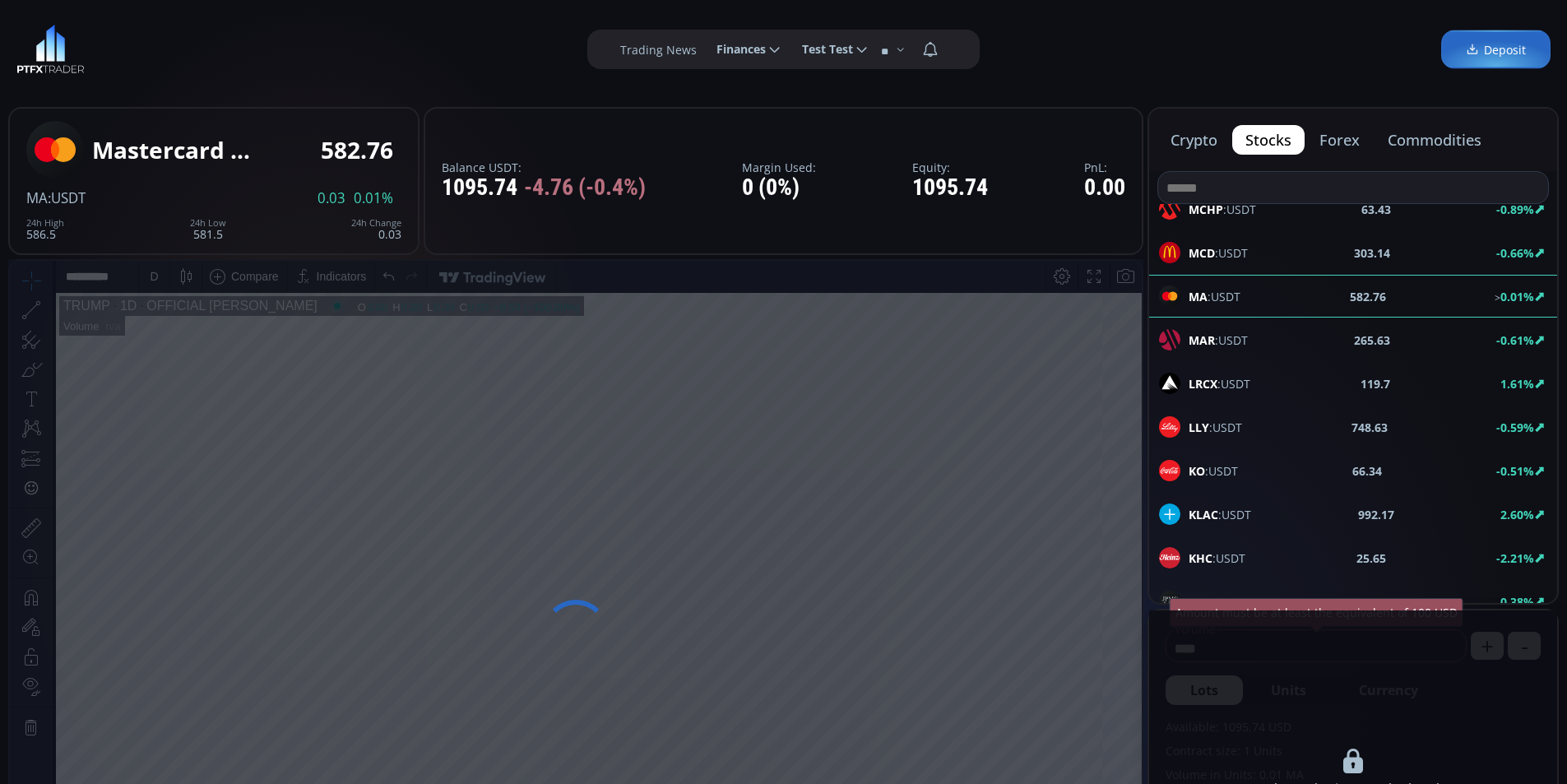
click at [1223, 263] on div "MCD :USDT 303.14 -0.66%" at bounding box center [1353, 253] width 408 height 42
click at [1238, 383] on span "LRCX :USDT" at bounding box center [1220, 384] width 62 height 18
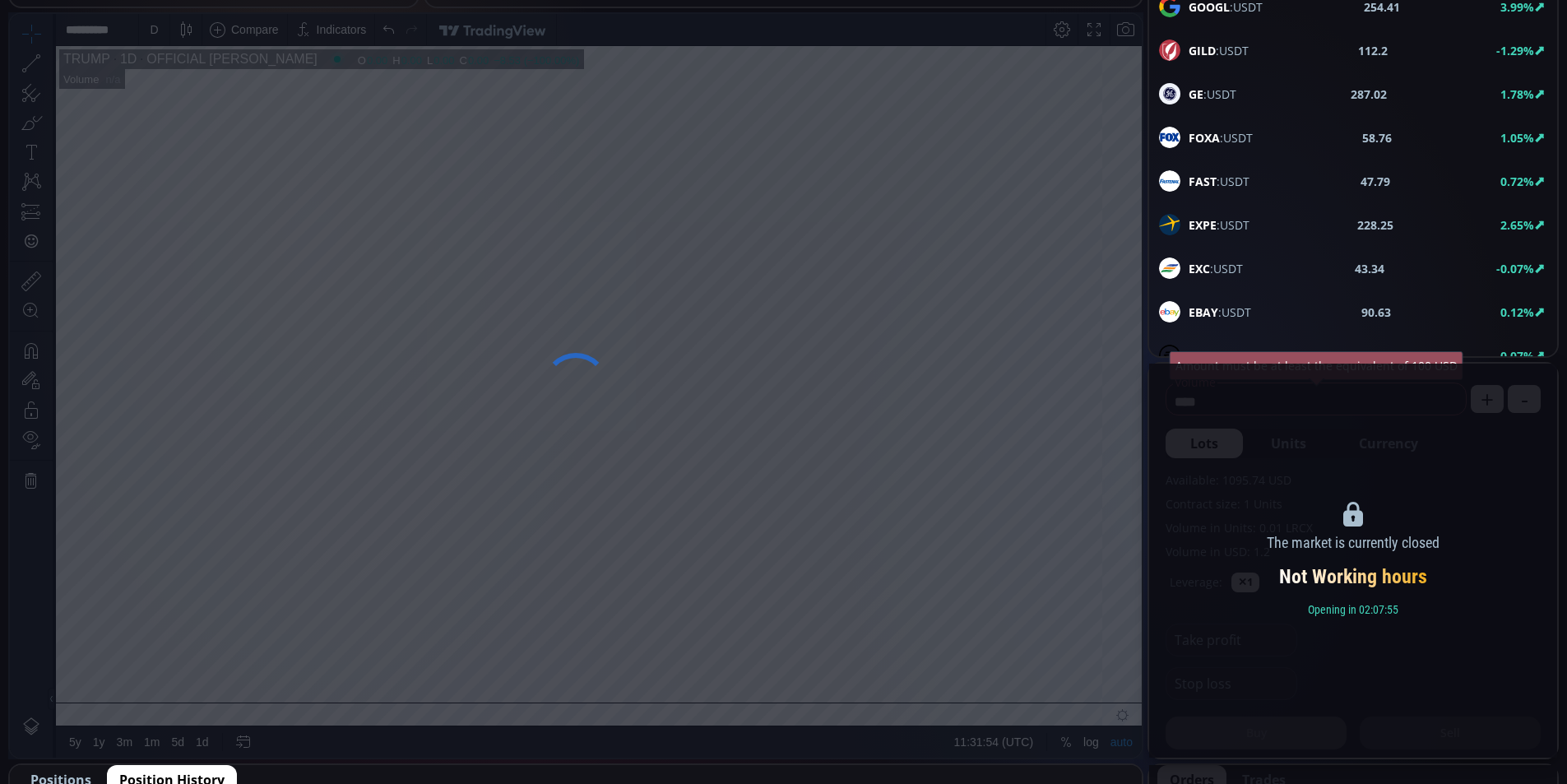
scroll to position [2878, 0]
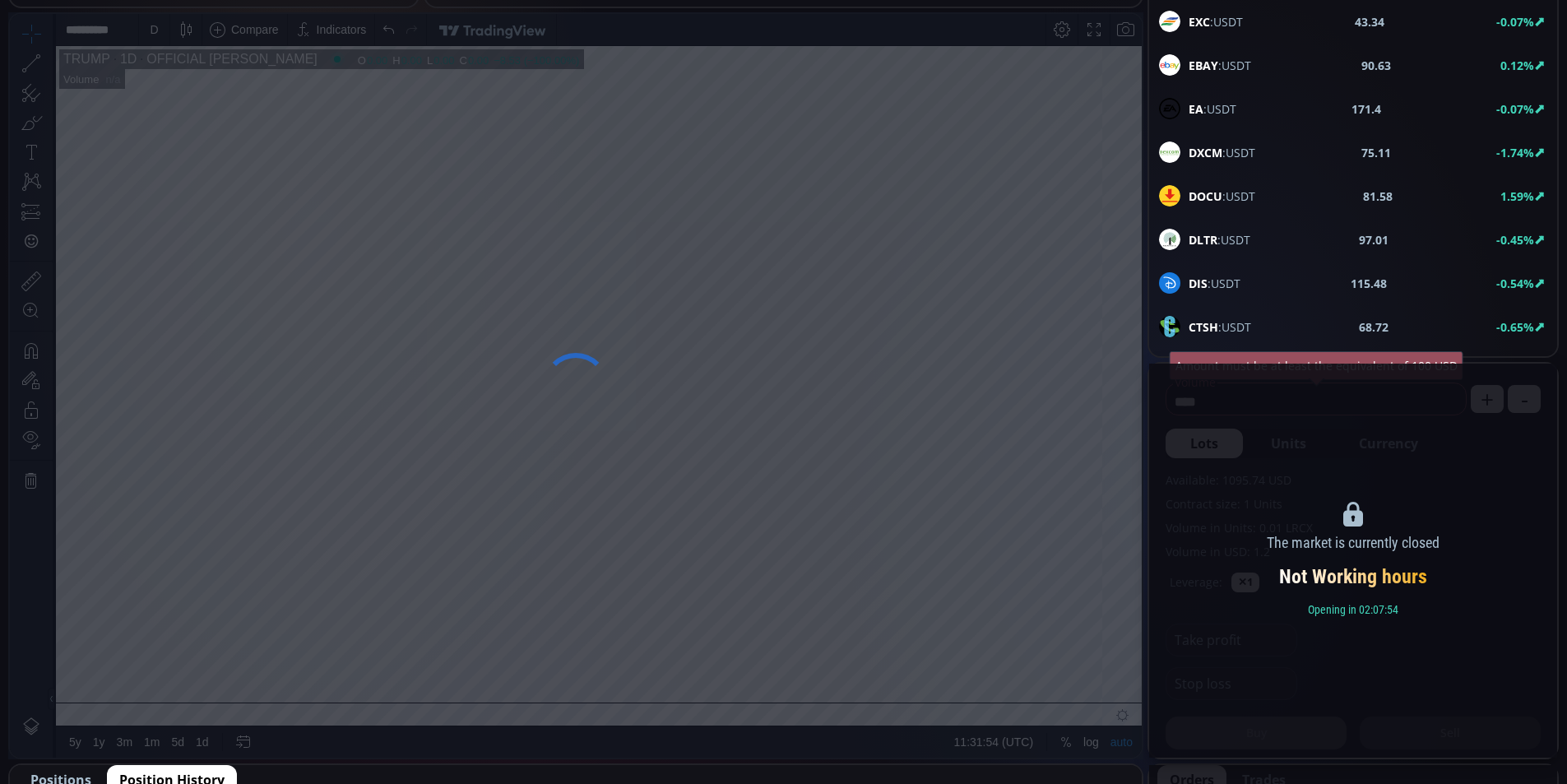
click at [1218, 243] on span "DLTR :USDT" at bounding box center [1220, 240] width 62 height 18
click at [1233, 237] on div "XOM :USDT 112.29 0.10% XEL :USDT 73.05 0.14% WMT :USDT 103.91 0.25% WDC :USDT 1…" at bounding box center [1353, 173] width 408 height 432
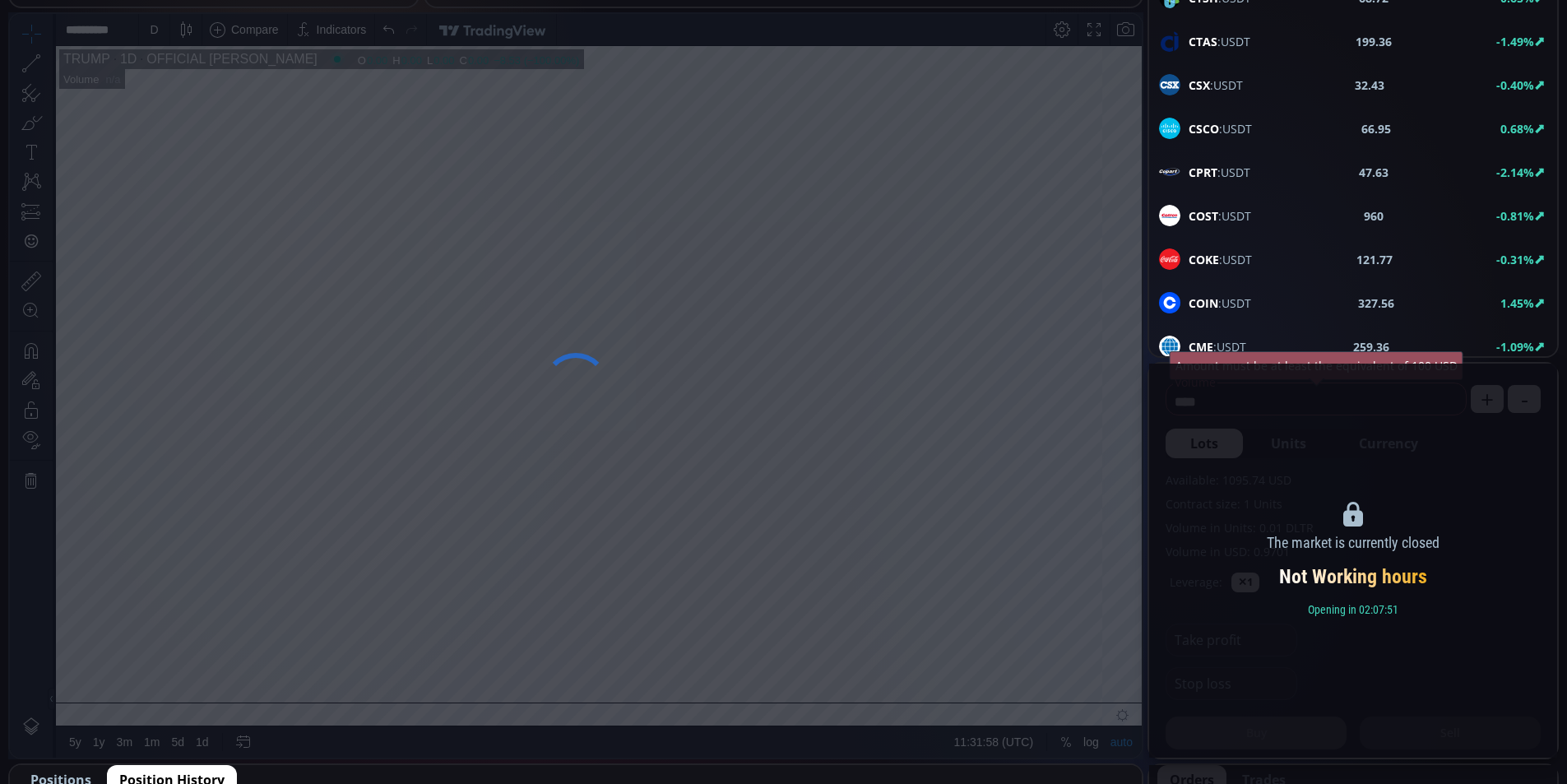
click at [1230, 257] on span "COKE :USDT" at bounding box center [1221, 260] width 64 height 18
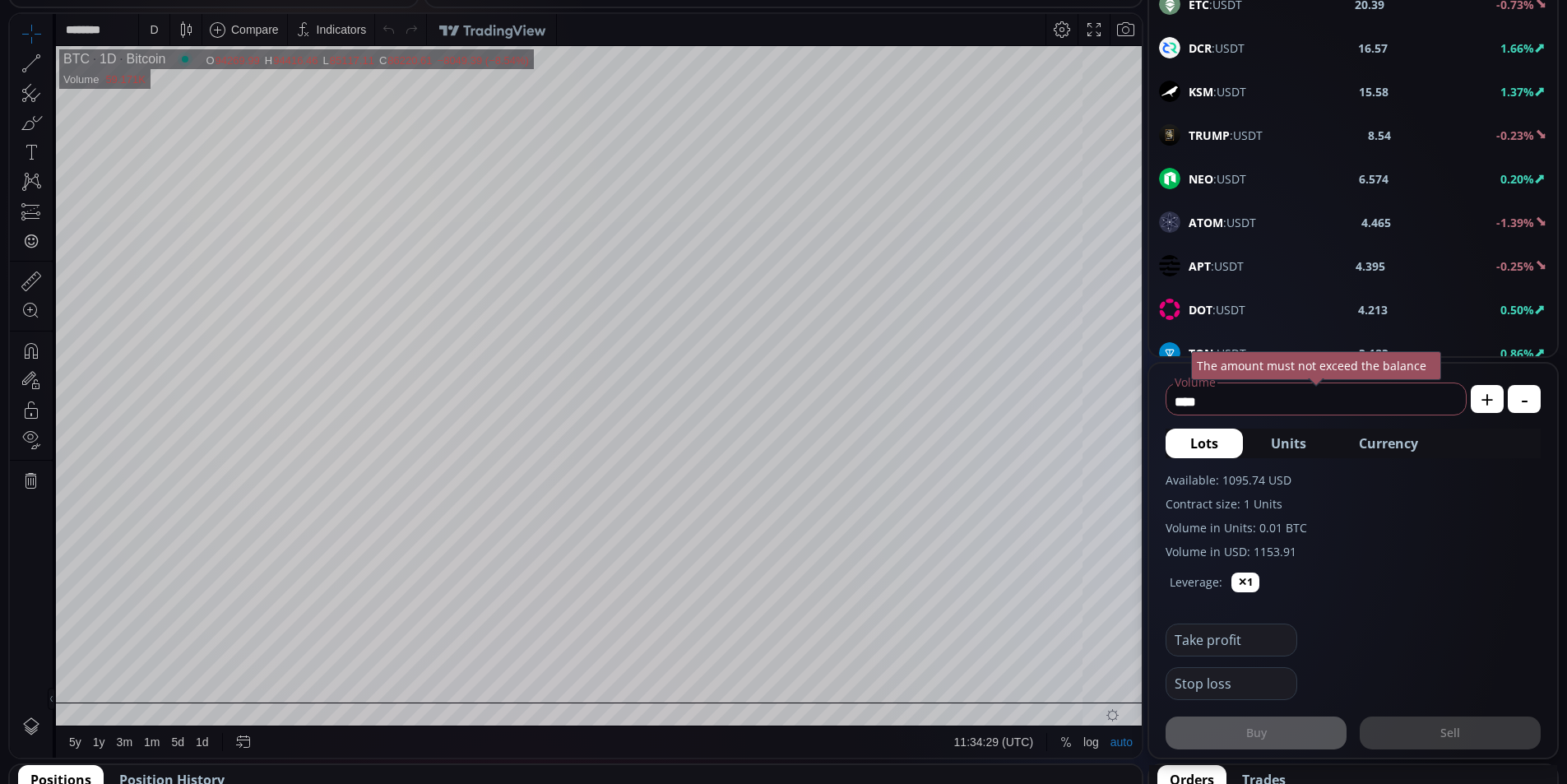
scroll to position [455, 0]
